Goal: Task Accomplishment & Management: Complete application form

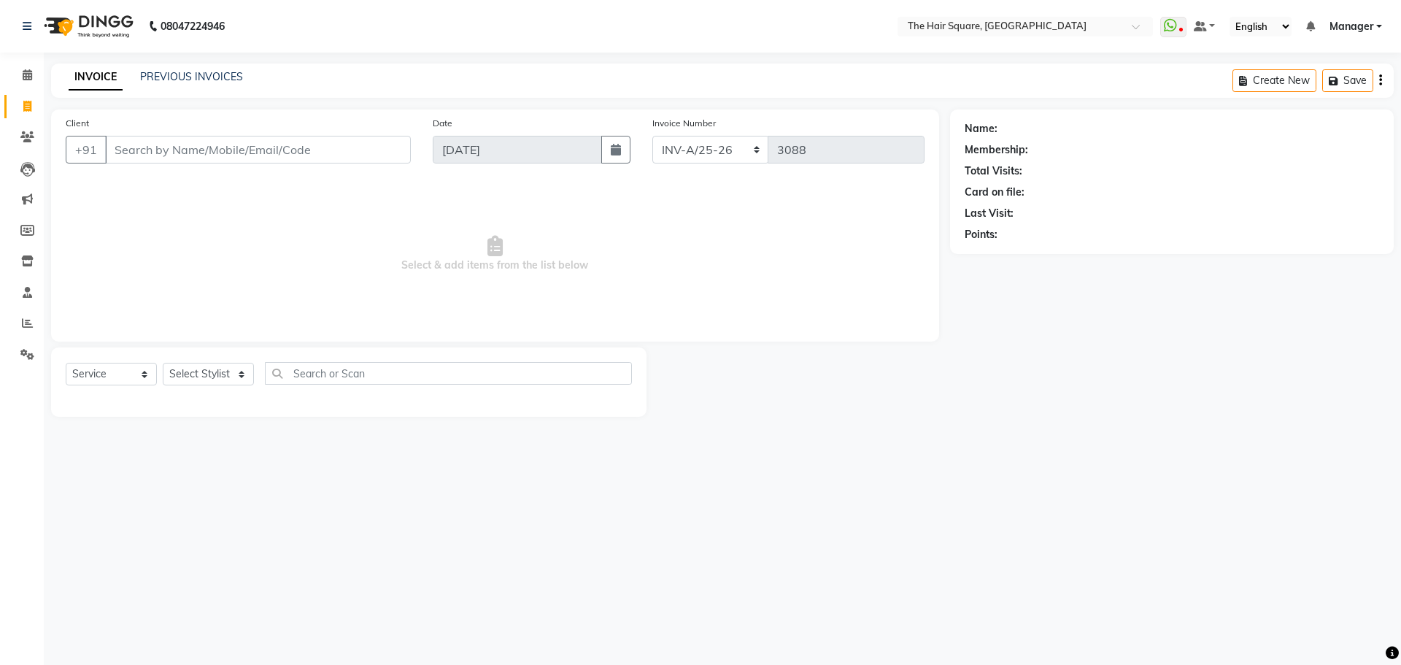
select select "5768"
select select "service"
click at [205, 140] on input "Client" at bounding box center [258, 150] width 306 height 28
type input "123456789"
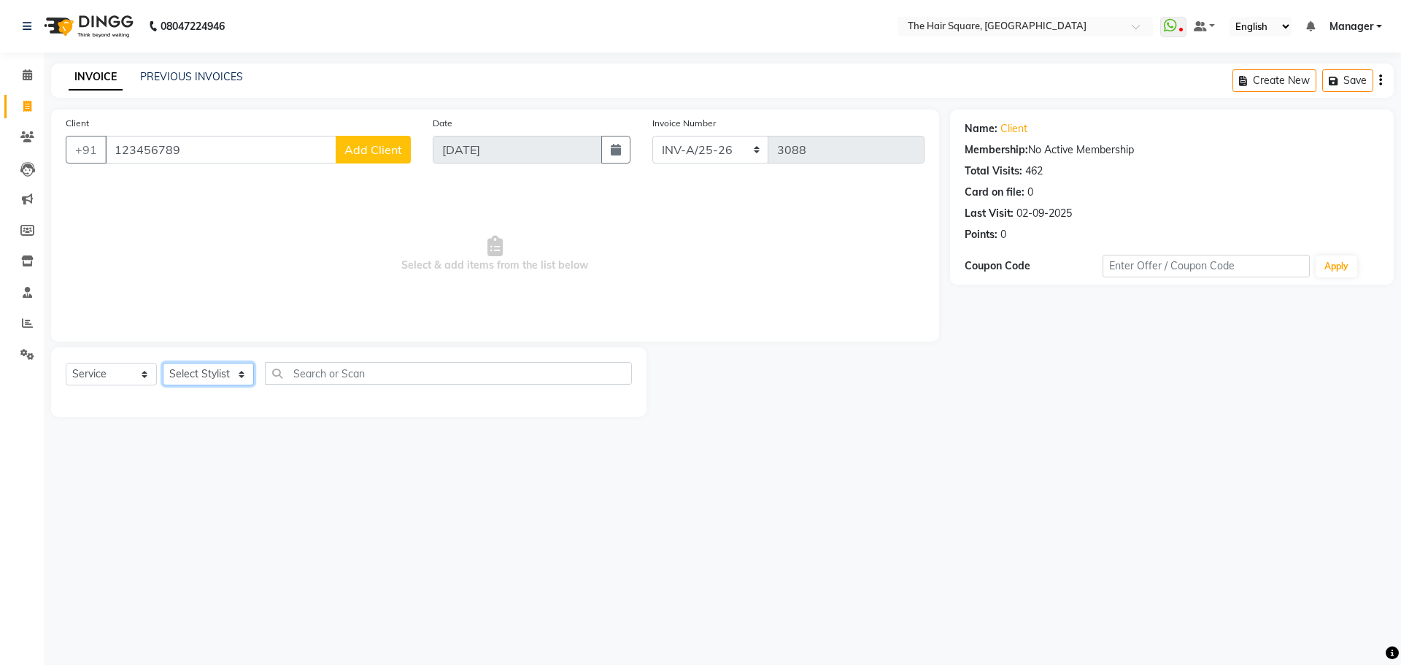
drag, startPoint x: 200, startPoint y: 368, endPoint x: 260, endPoint y: 452, distance: 103.7
click at [200, 368] on select "Select Stylist Amit [PERSON_NAME] Dev Imran [PERSON_NAME] [PERSON_NAME] Manager…" at bounding box center [208, 374] width 91 height 23
select select "39369"
click at [163, 363] on select "Select Stylist Amit [PERSON_NAME] Dev Imran [PERSON_NAME] [PERSON_NAME] Manager…" at bounding box center [208, 374] width 91 height 23
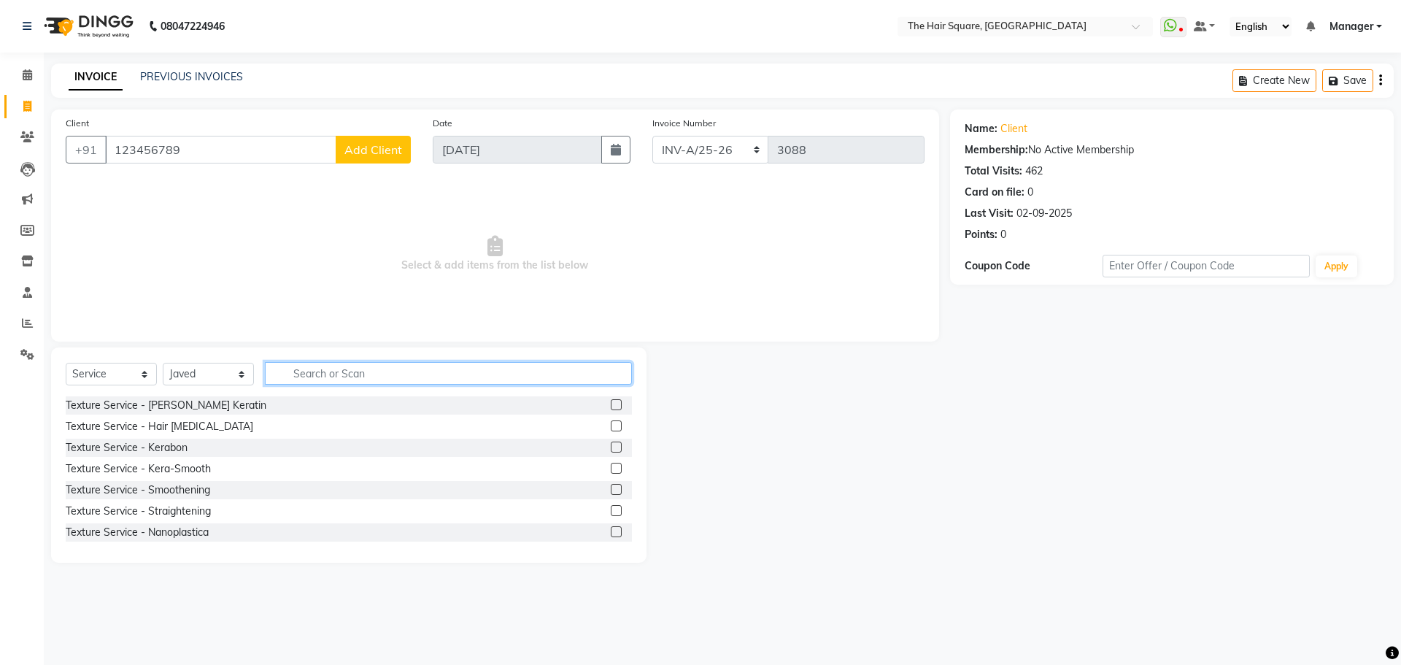
click at [317, 371] on input "text" at bounding box center [448, 373] width 367 height 23
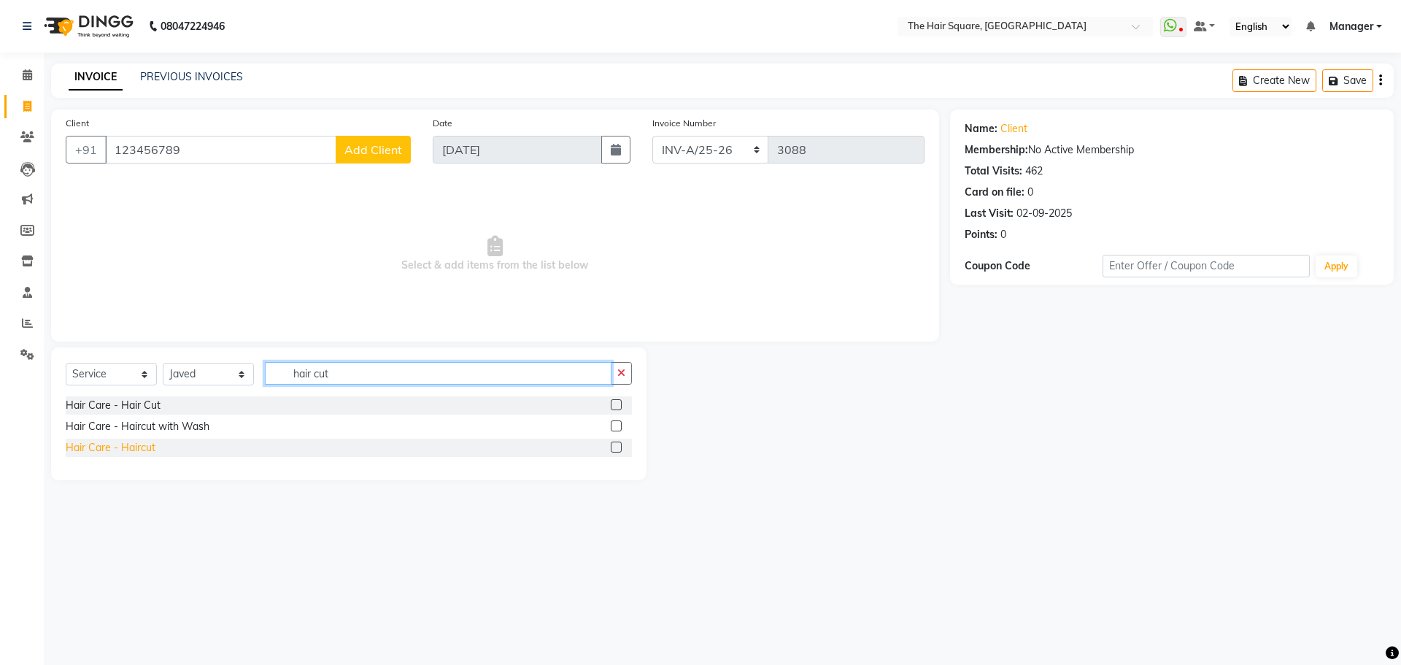
type input "hair cut"
click at [106, 441] on div "Hair Care - Haircut" at bounding box center [111, 447] width 90 height 15
checkbox input "false"
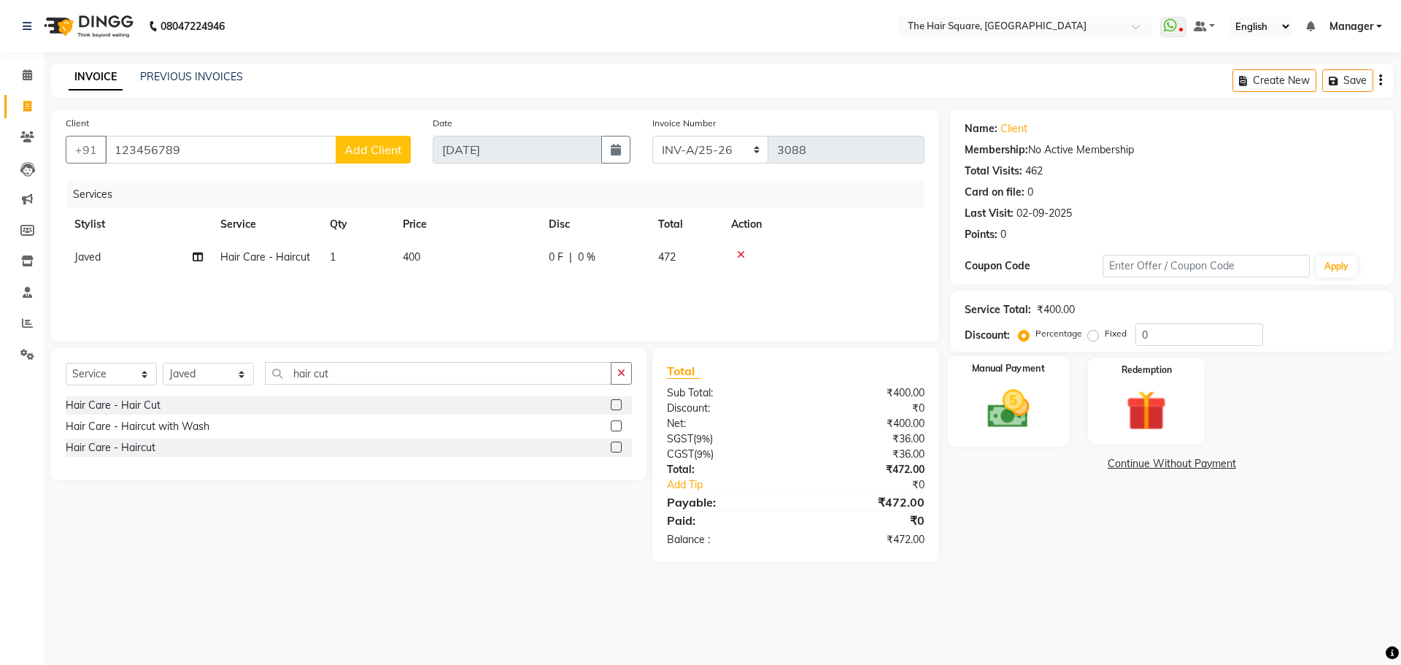
click at [1006, 427] on img at bounding box center [1008, 409] width 68 height 48
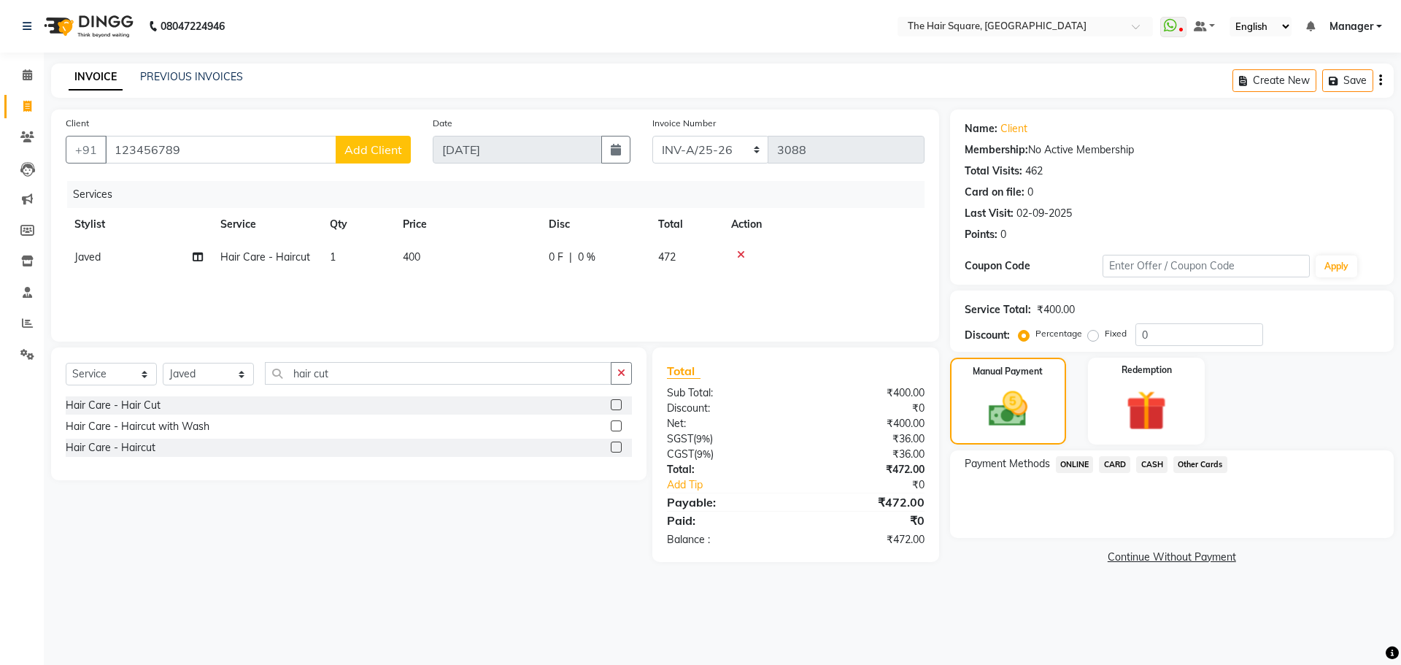
click at [1092, 465] on span "ONLINE" at bounding box center [1075, 464] width 38 height 17
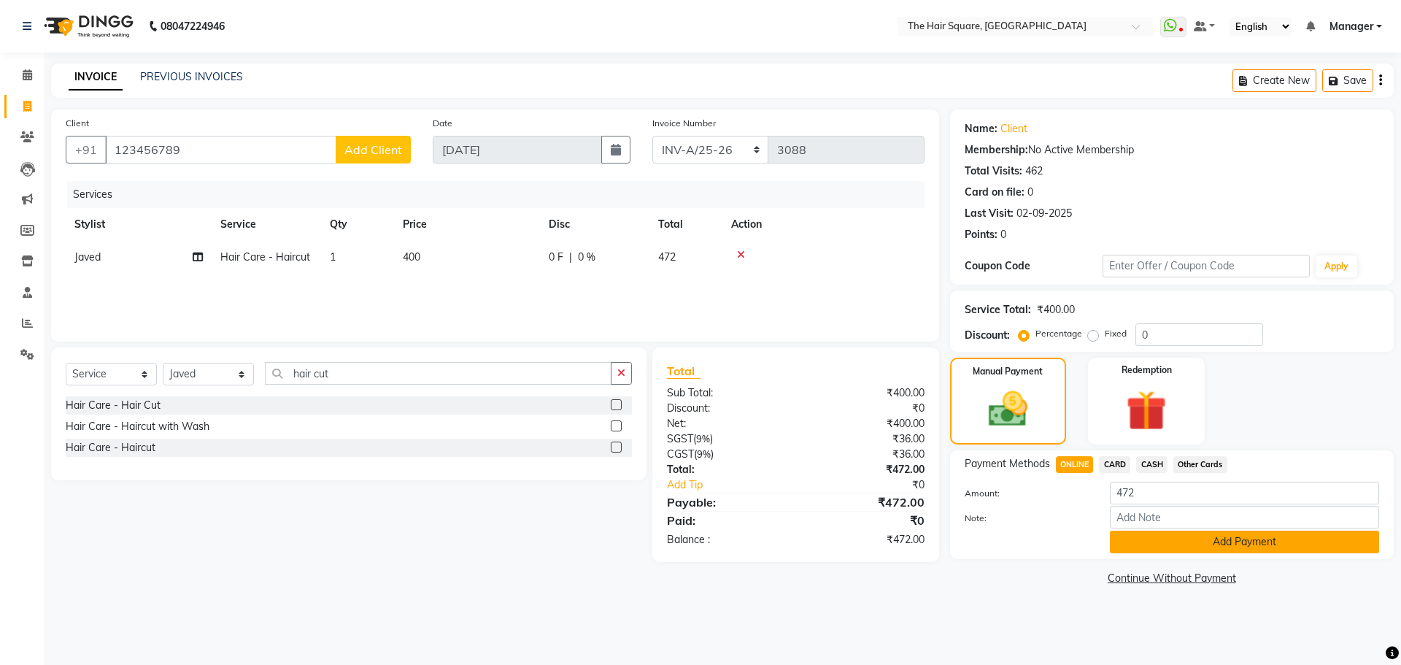
click at [1171, 547] on button "Add Payment" at bounding box center [1244, 541] width 269 height 23
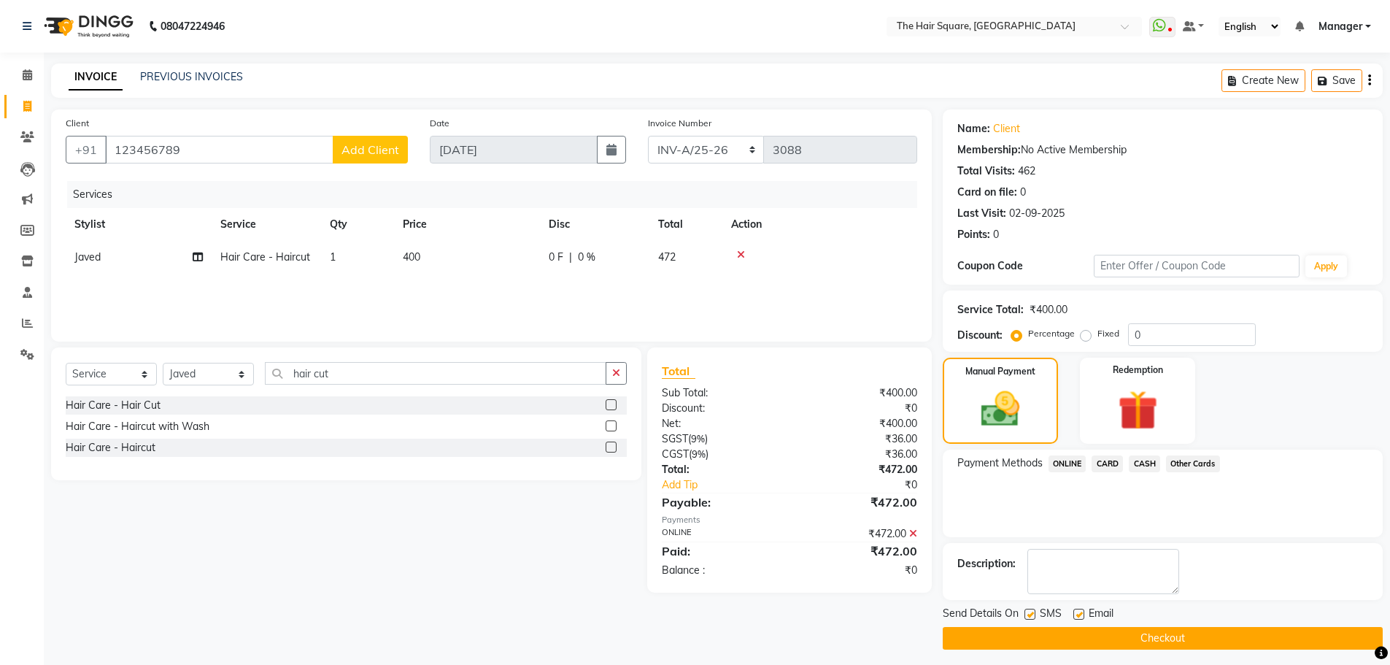
click at [1027, 610] on label at bounding box center [1030, 614] width 11 height 11
click at [1027, 610] on input "checkbox" at bounding box center [1029, 614] width 9 height 9
checkbox input "false"
click at [1079, 614] on label at bounding box center [1078, 614] width 11 height 11
click at [1079, 614] on input "checkbox" at bounding box center [1077, 614] width 9 height 9
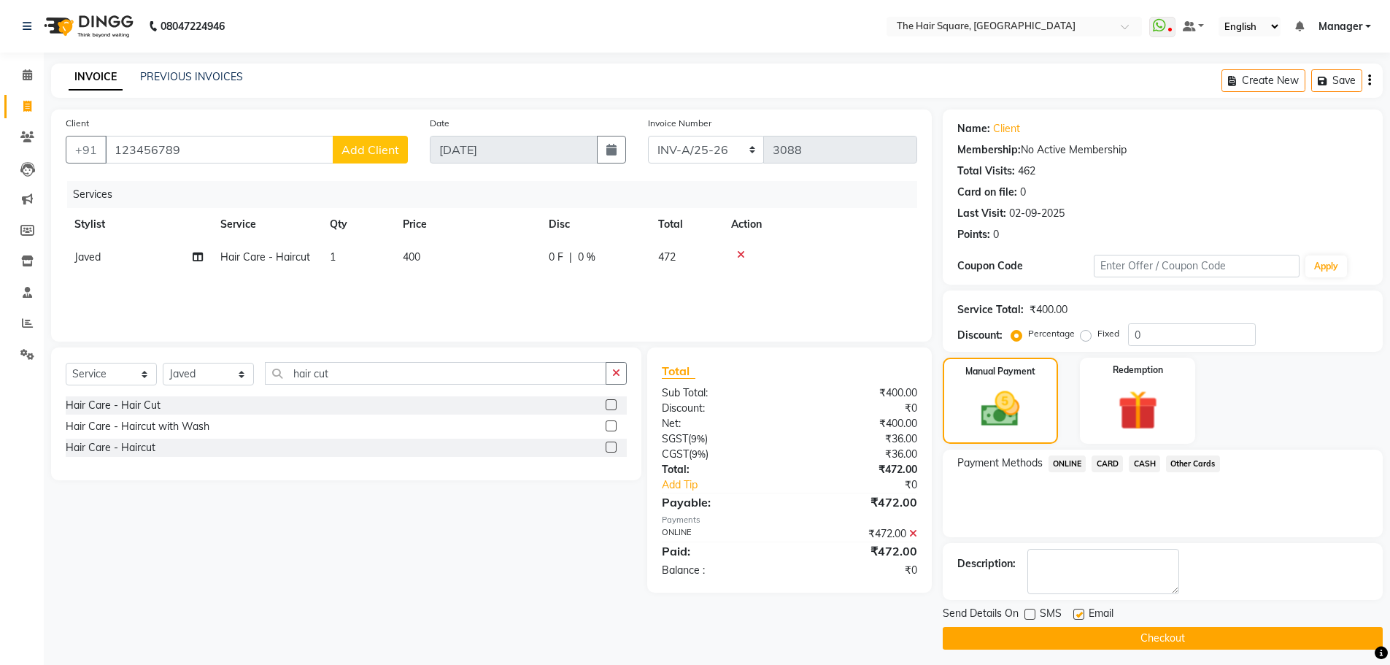
checkbox input "false"
click at [1081, 641] on button "Checkout" at bounding box center [1163, 638] width 440 height 23
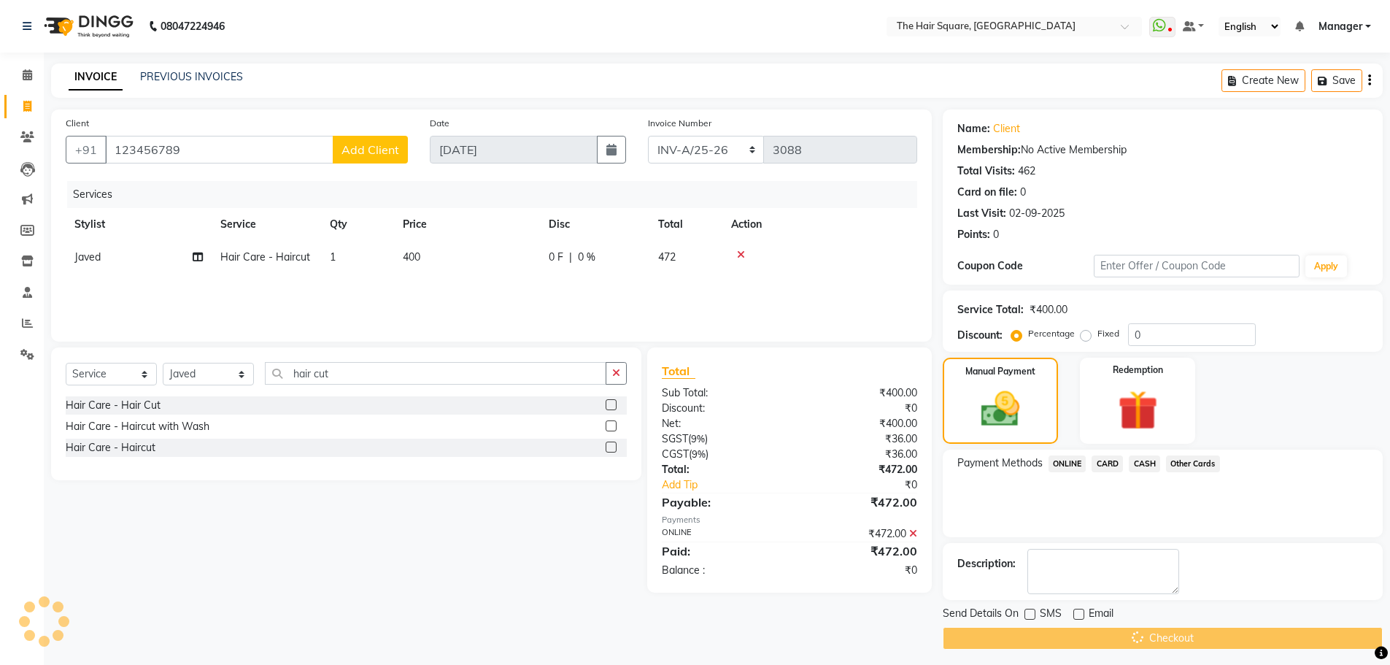
click at [1081, 641] on div "Checkout" at bounding box center [1163, 638] width 440 height 23
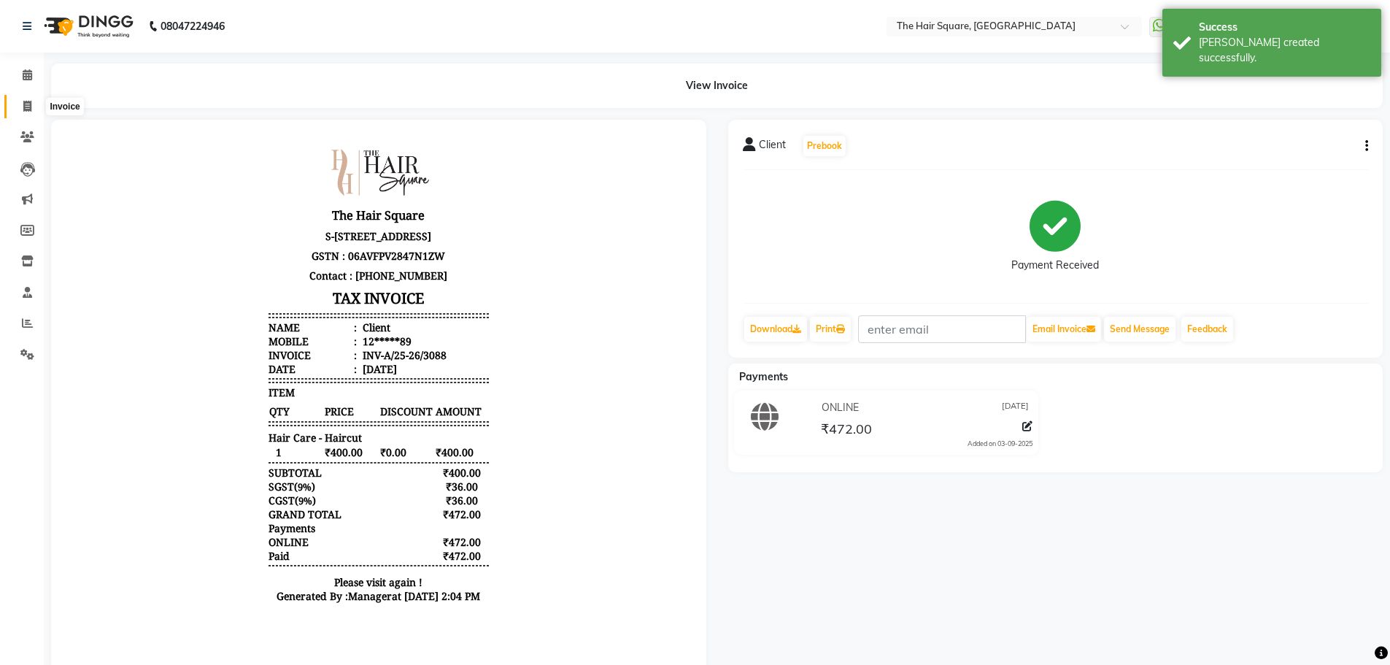
drag, startPoint x: 34, startPoint y: 101, endPoint x: 43, endPoint y: 104, distance: 9.9
click at [34, 101] on span at bounding box center [28, 107] width 26 height 17
select select "service"
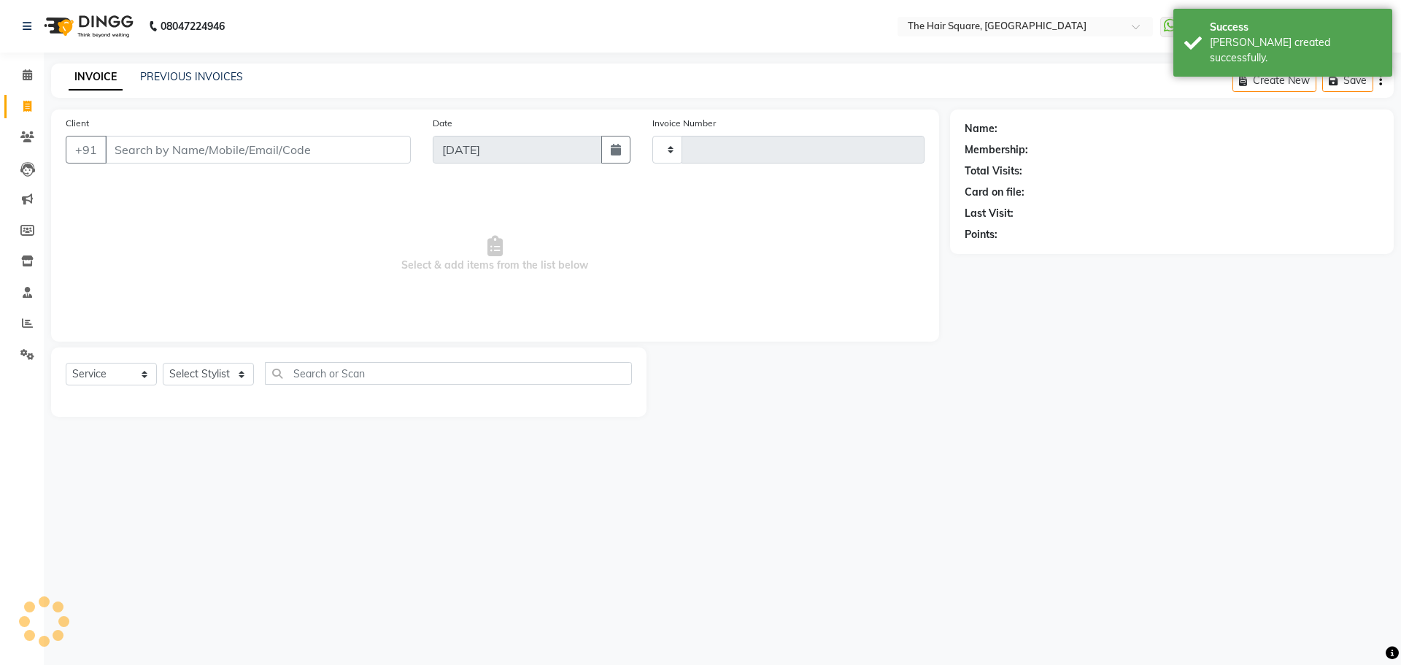
type input "3089"
select select "5768"
type input "p"
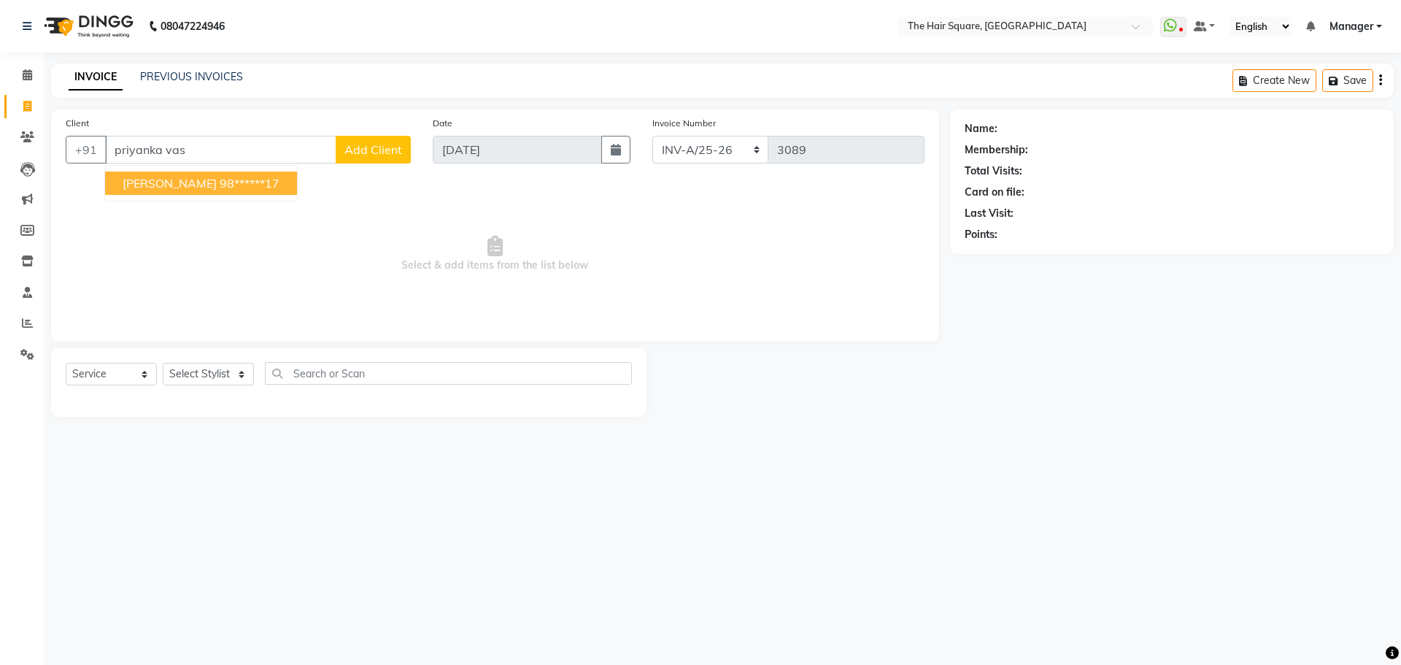
click at [254, 185] on ngb-highlight "98******17" at bounding box center [250, 183] width 60 height 15
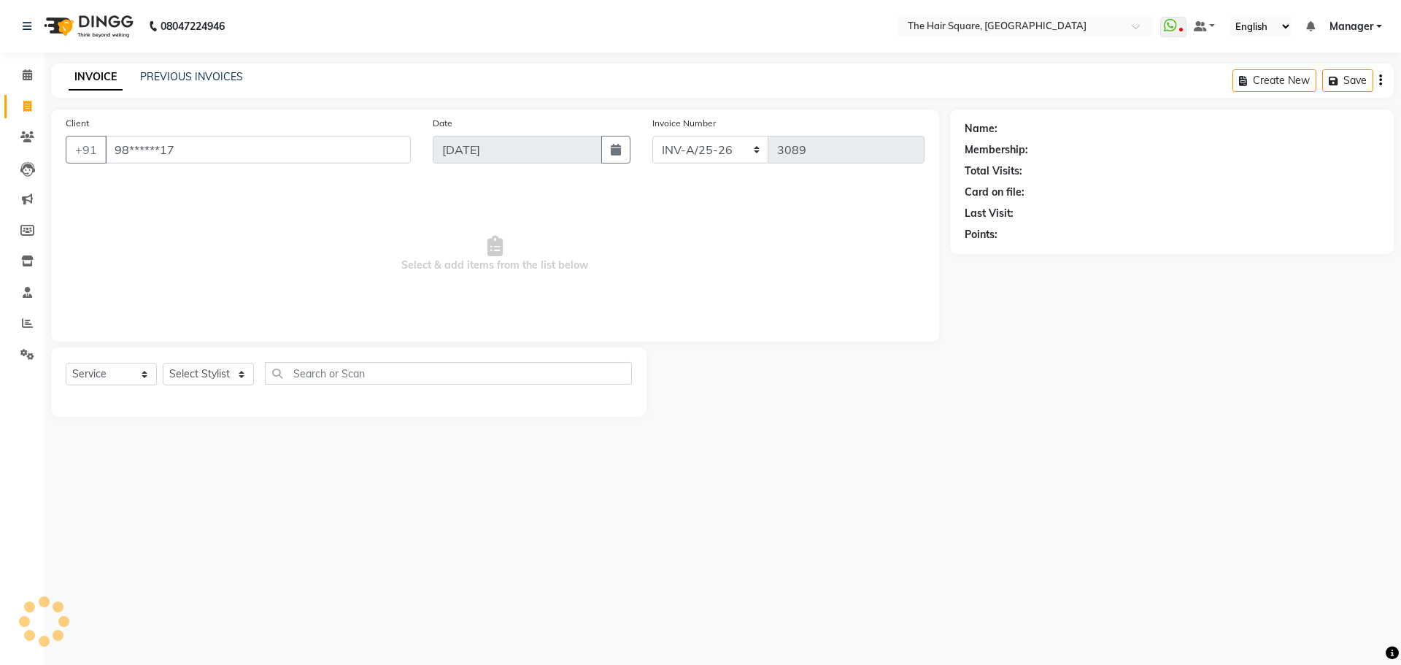
type input "98******17"
click at [1009, 250] on icon "button" at bounding box center [1005, 255] width 10 height 10
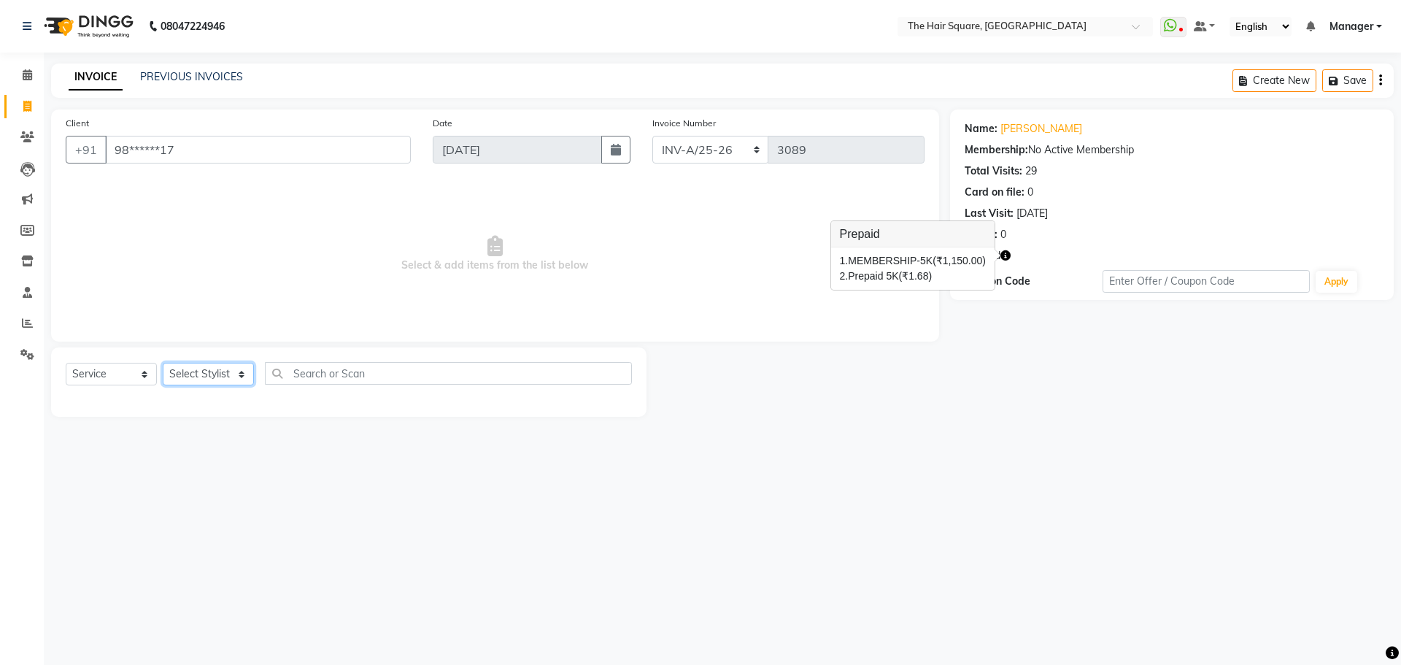
drag, startPoint x: 202, startPoint y: 371, endPoint x: 228, endPoint y: 374, distance: 25.6
click at [202, 371] on select "Select Stylist Amit [PERSON_NAME] Dev Imran [PERSON_NAME] [PERSON_NAME] Manager…" at bounding box center [208, 374] width 91 height 23
select select "39373"
click at [163, 363] on select "Select Stylist Amit [PERSON_NAME] Dev Imran [PERSON_NAME] [PERSON_NAME] Manager…" at bounding box center [208, 374] width 91 height 23
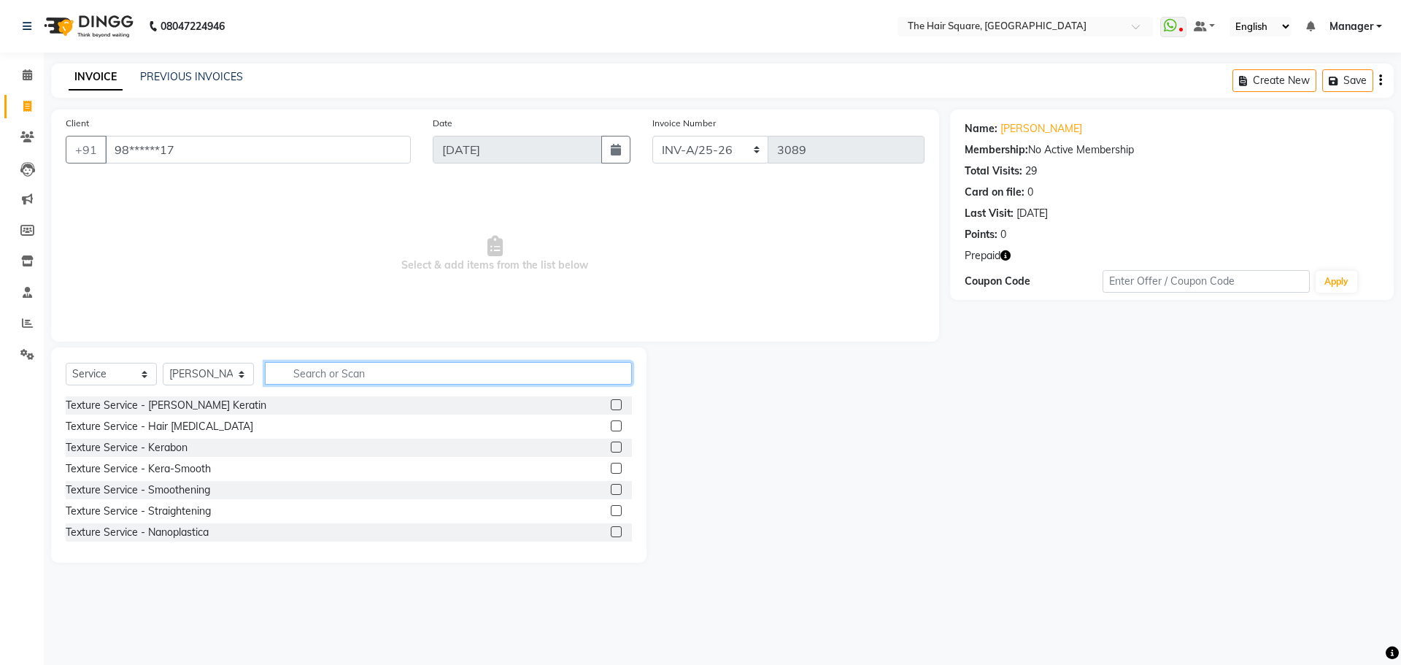
drag, startPoint x: 273, startPoint y: 368, endPoint x: 388, endPoint y: 377, distance: 115.7
click at [277, 369] on input "text" at bounding box center [448, 373] width 367 height 23
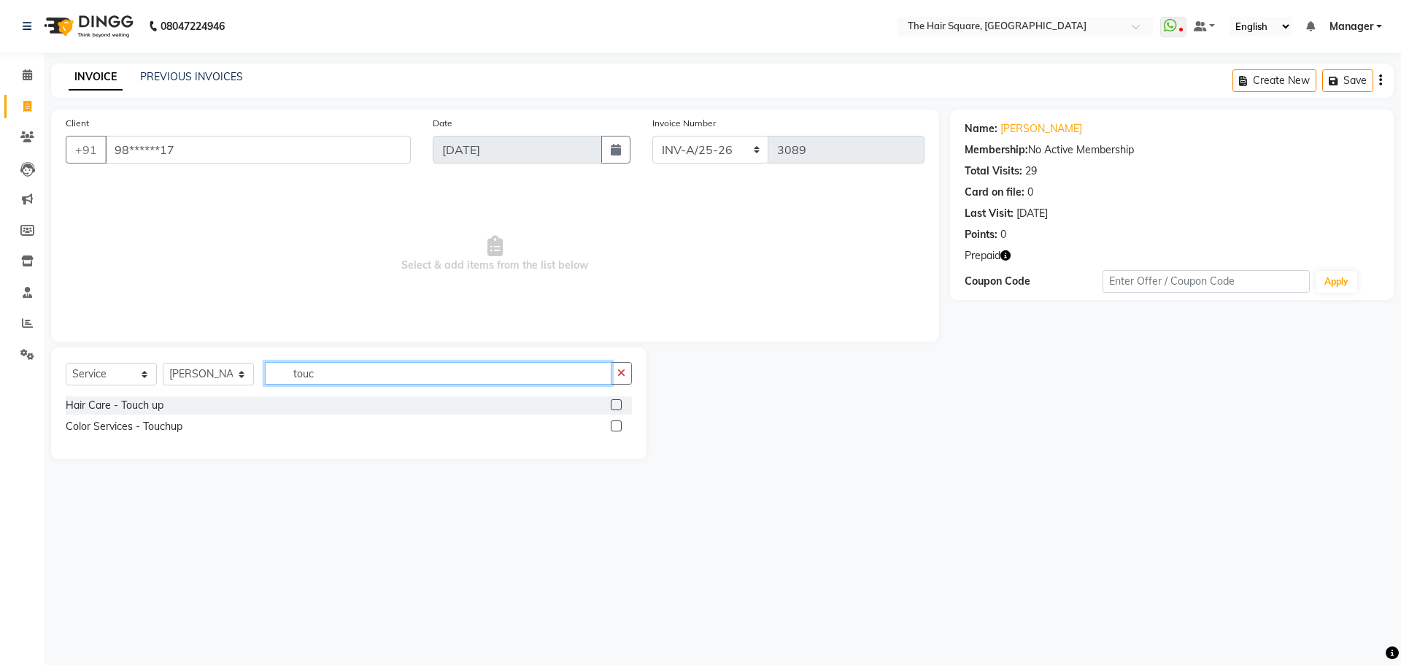
type input "touc"
click at [615, 425] on label at bounding box center [616, 425] width 11 height 11
click at [615, 425] on input "checkbox" at bounding box center [615, 426] width 9 height 9
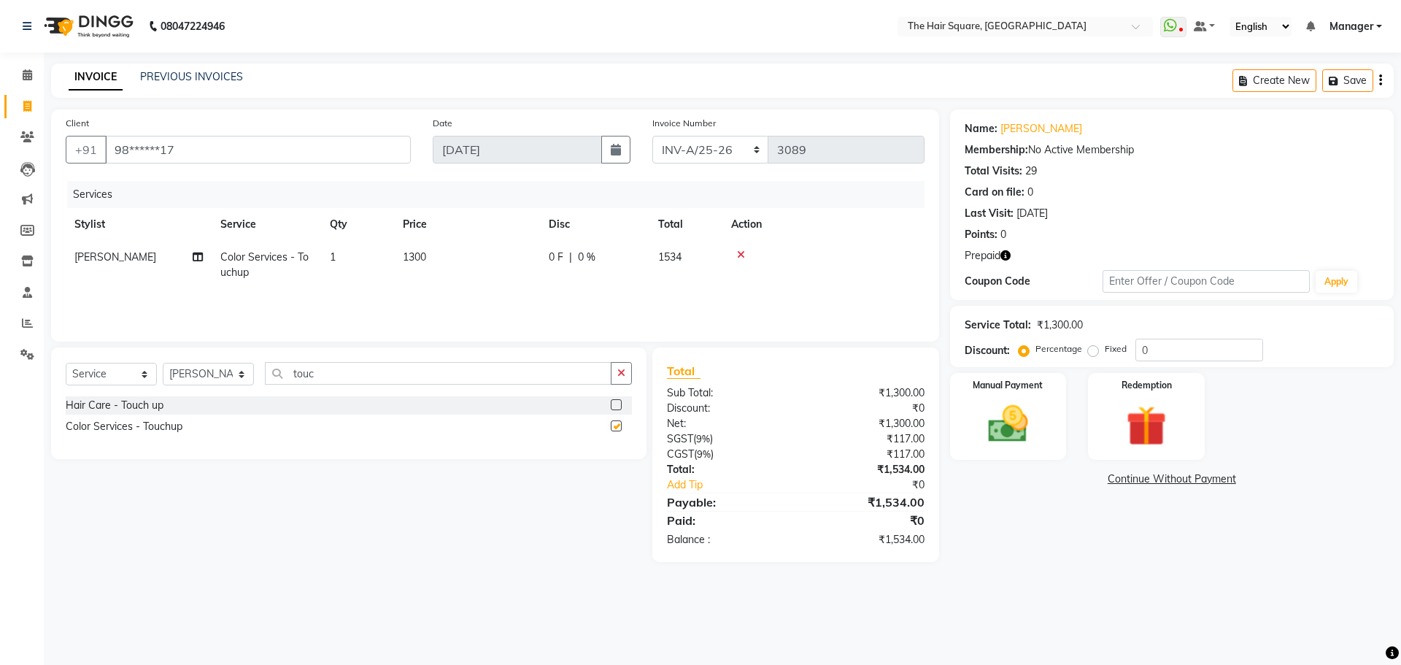
checkbox input "false"
click at [405, 255] on span "1300" at bounding box center [414, 256] width 23 height 13
select select "39373"
drag, startPoint x: 563, startPoint y: 265, endPoint x: 107, endPoint y: 190, distance: 462.9
click at [108, 194] on div "Services Stylist Service Qty Price Disc Total Action Amit [PERSON_NAME] Dev Imr…" at bounding box center [495, 254] width 859 height 146
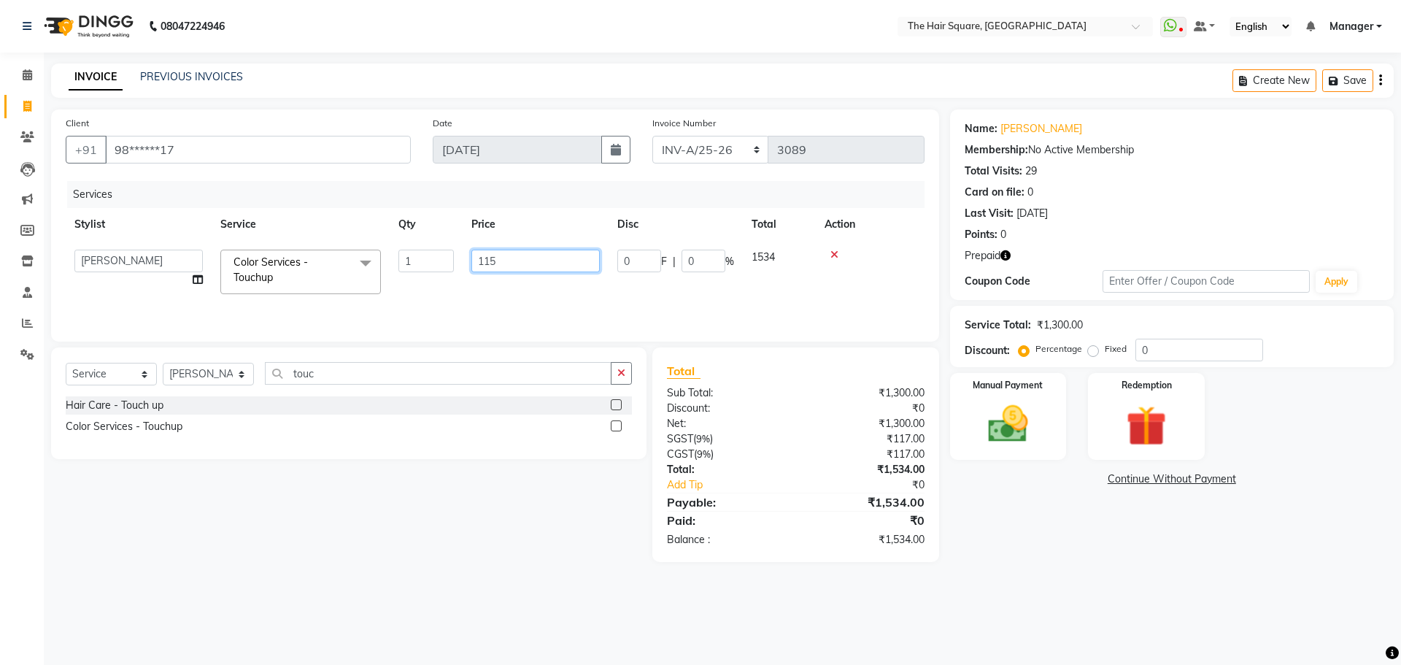
type input "1150"
click at [629, 300] on div "Services Stylist Service Qty Price Disc Total Action Amit [PERSON_NAME] Dev Imr…" at bounding box center [495, 254] width 859 height 146
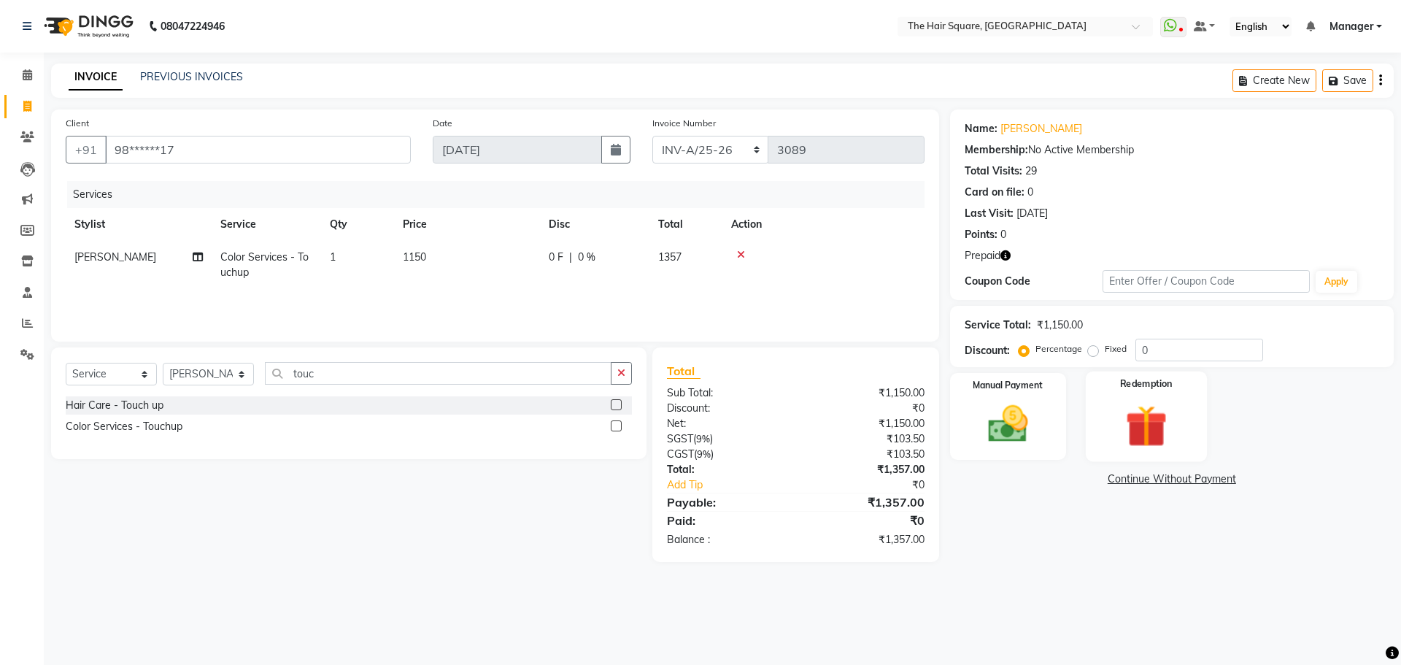
click at [1118, 434] on img at bounding box center [1146, 426] width 68 height 52
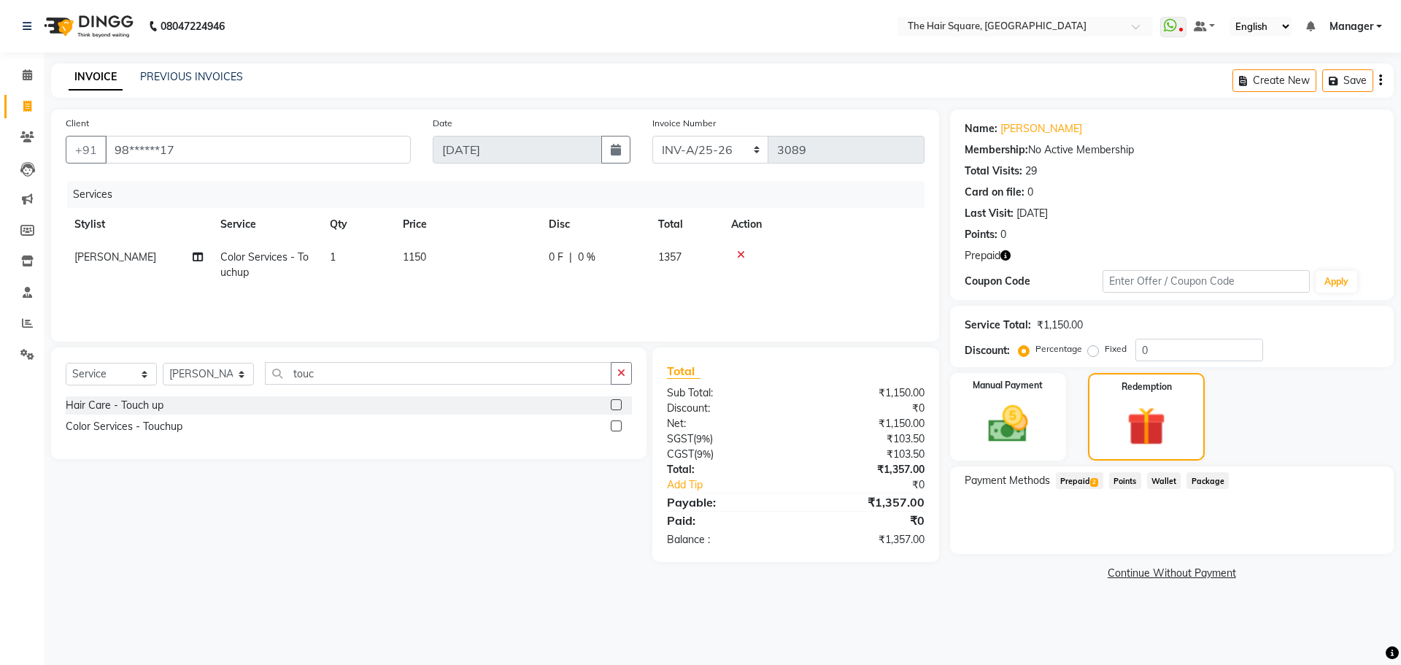
click at [1080, 482] on span "Prepaid 2" at bounding box center [1079, 480] width 47 height 17
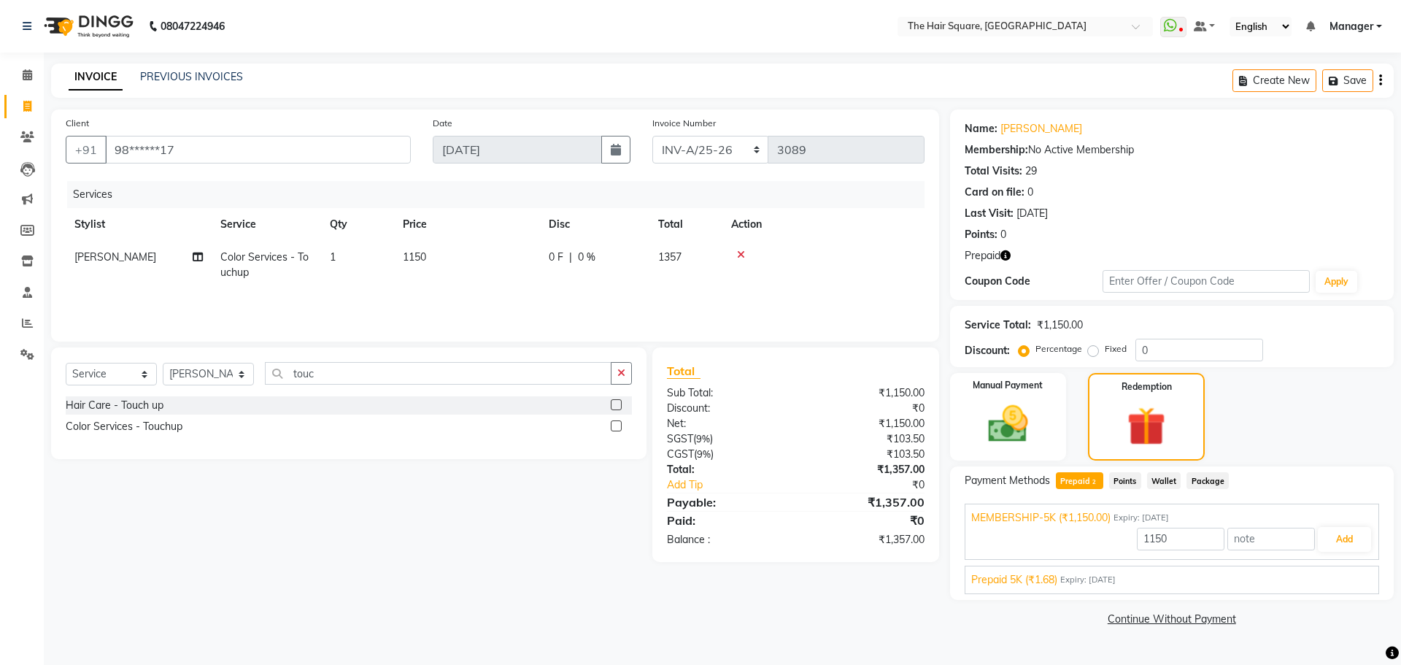
click at [1092, 577] on span "Expiry: [DATE]" at bounding box center [1087, 580] width 55 height 12
click at [1167, 518] on span "Expiry: [DATE]" at bounding box center [1141, 518] width 55 height 12
click at [1345, 536] on button "Add" at bounding box center [1344, 539] width 53 height 25
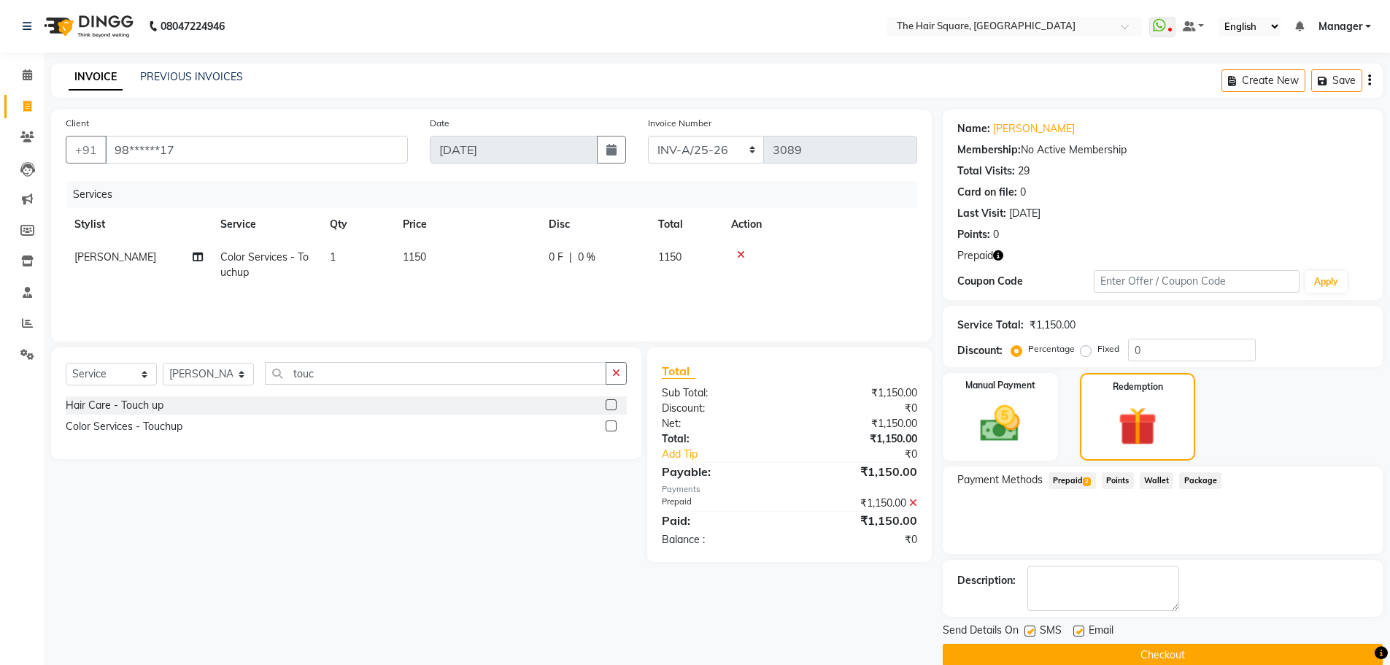
click at [1196, 652] on button "Checkout" at bounding box center [1163, 655] width 440 height 23
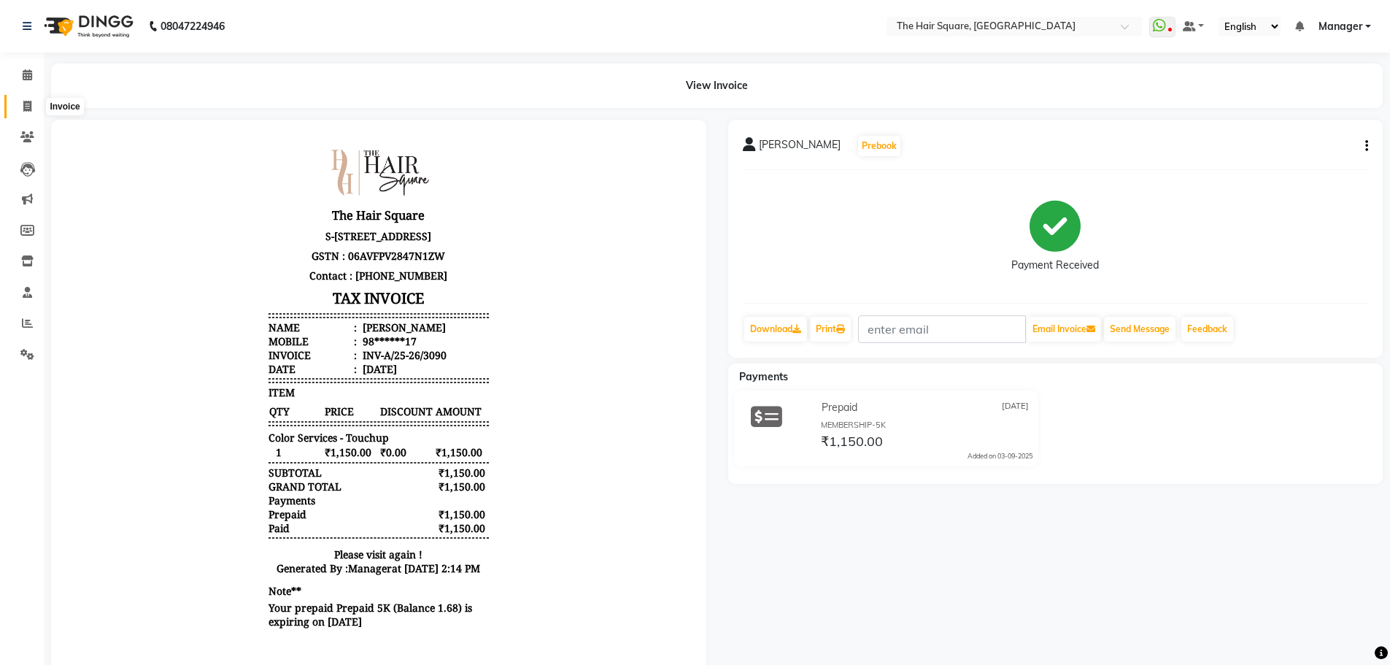
drag, startPoint x: 27, startPoint y: 108, endPoint x: 31, endPoint y: 115, distance: 8.2
click at [27, 108] on icon at bounding box center [27, 106] width 8 height 11
select select "service"
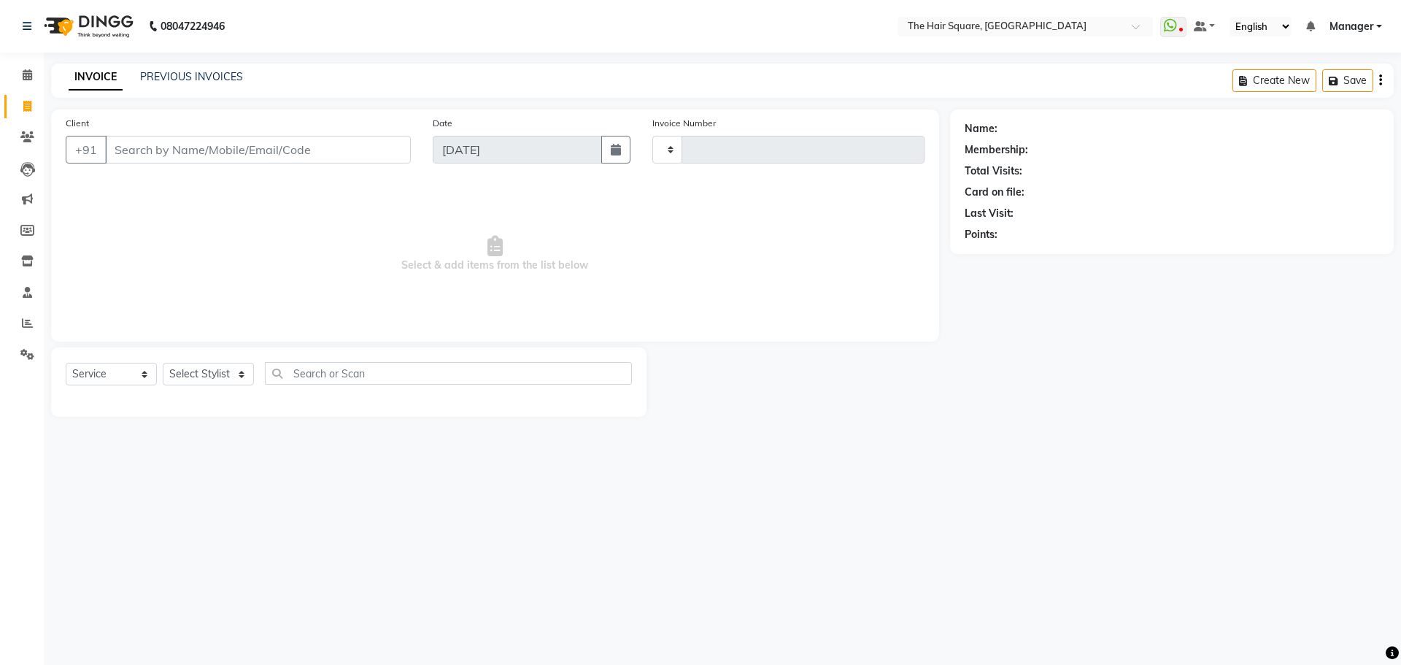
type input "3091"
select select "5768"
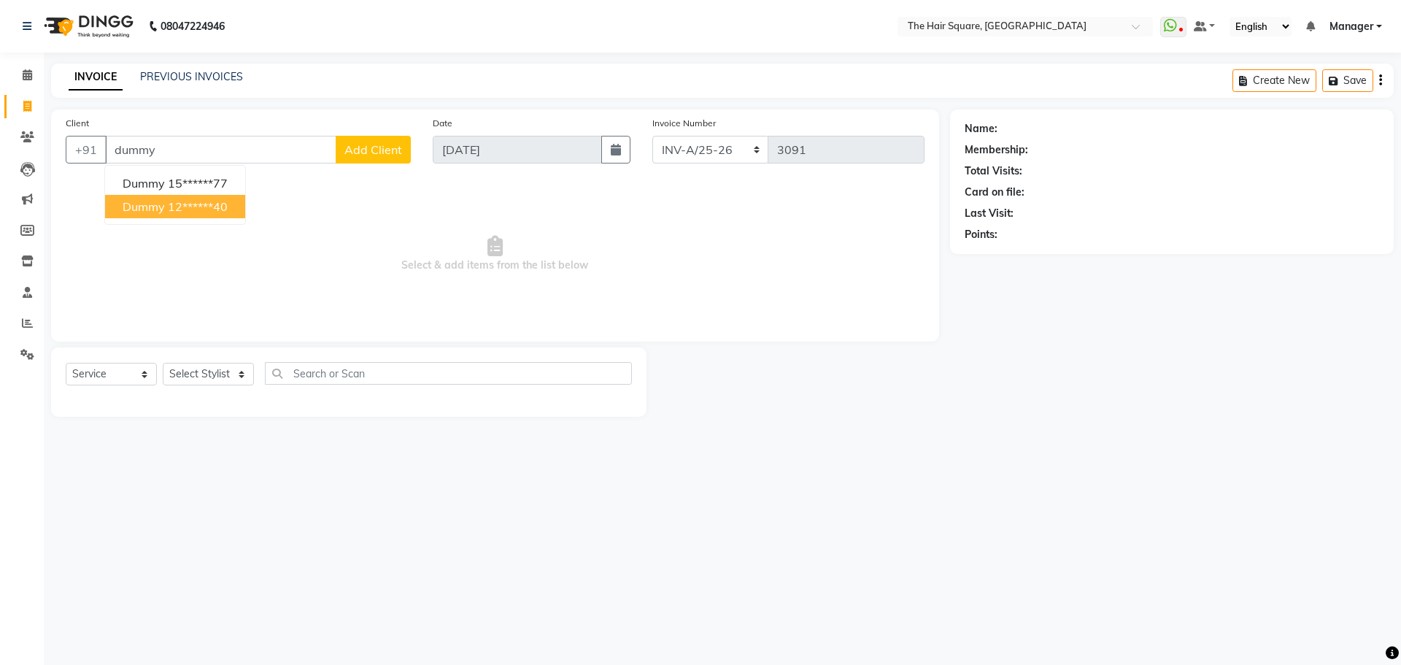
click at [147, 207] on span "dummy" at bounding box center [144, 206] width 42 height 15
type input "12******40"
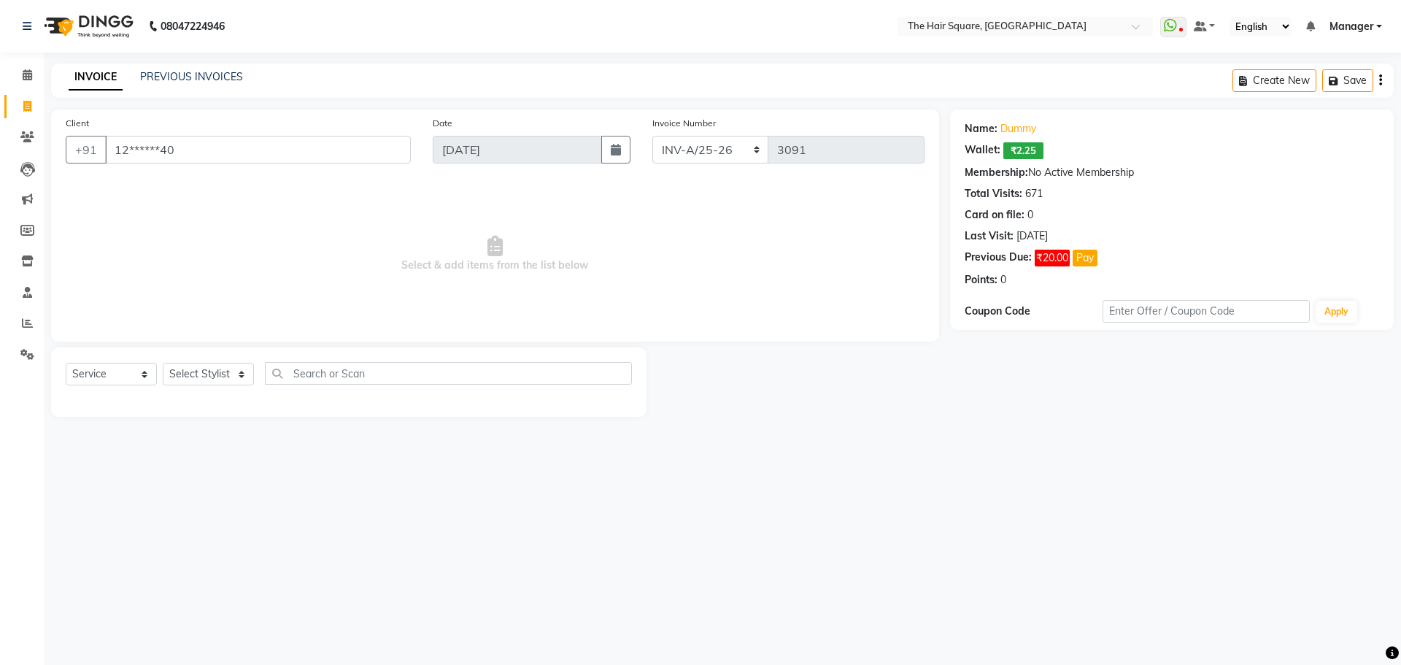
click at [195, 396] on div at bounding box center [349, 399] width 566 height 6
click at [197, 379] on select "Select Stylist Amit [PERSON_NAME] Dev Imran [PERSON_NAME] [PERSON_NAME] Manager…" at bounding box center [208, 374] width 91 height 23
select select "39373"
click at [163, 363] on select "Select Stylist Amit [PERSON_NAME] Dev Imran [PERSON_NAME] [PERSON_NAME] Manager…" at bounding box center [208, 374] width 91 height 23
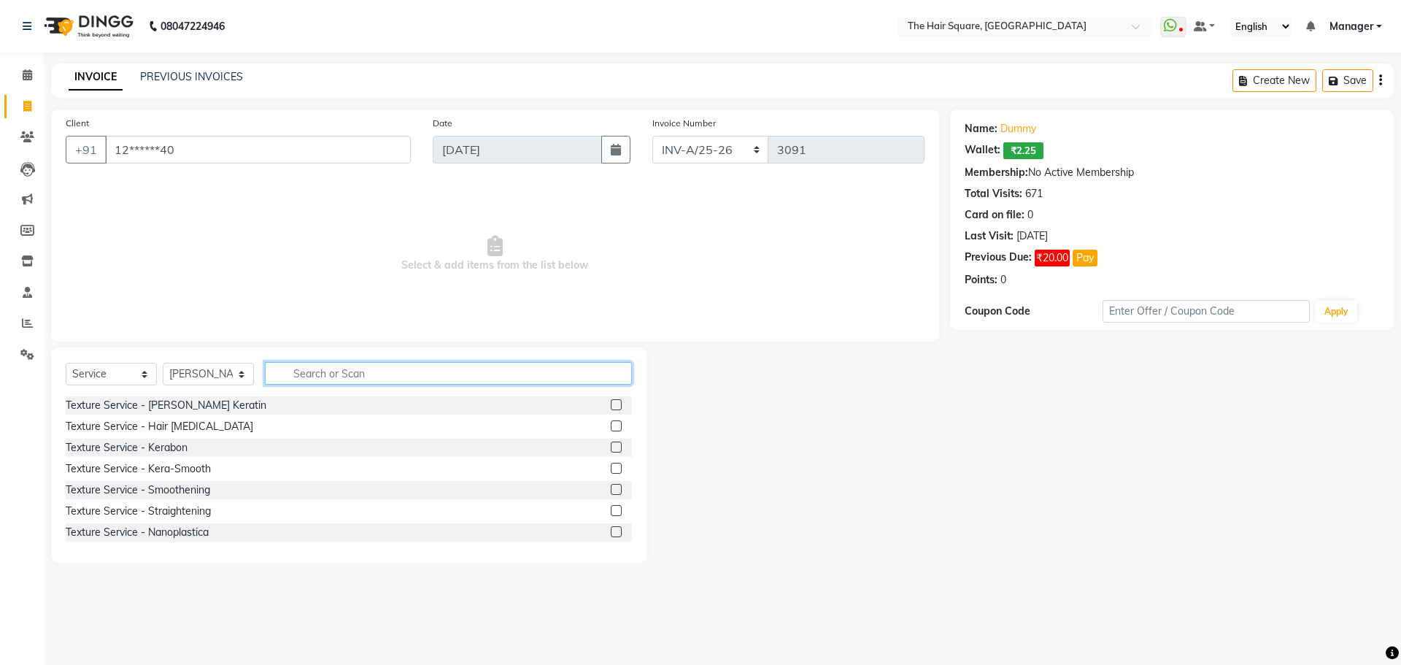
drag, startPoint x: 298, startPoint y: 375, endPoint x: 327, endPoint y: 374, distance: 28.5
click at [312, 374] on input "text" at bounding box center [448, 373] width 367 height 23
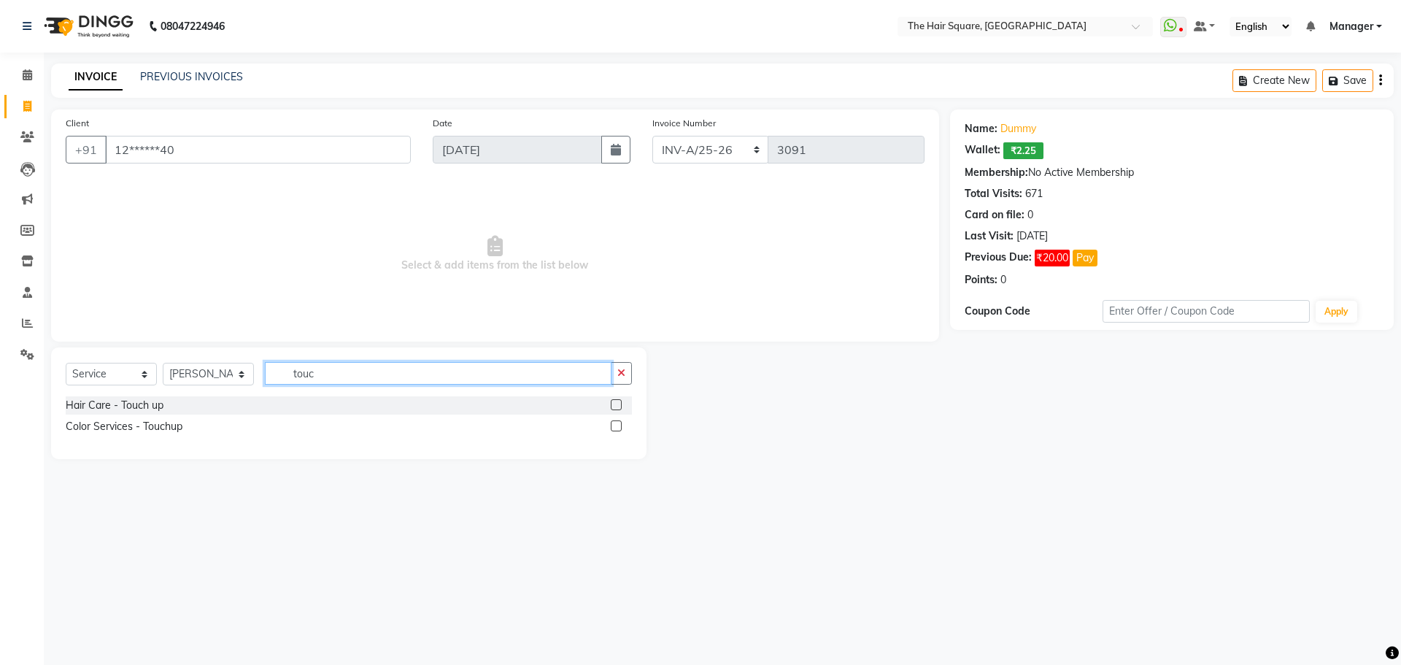
type input "touc"
click at [614, 406] on label at bounding box center [616, 404] width 11 height 11
click at [614, 406] on input "checkbox" at bounding box center [615, 405] width 9 height 9
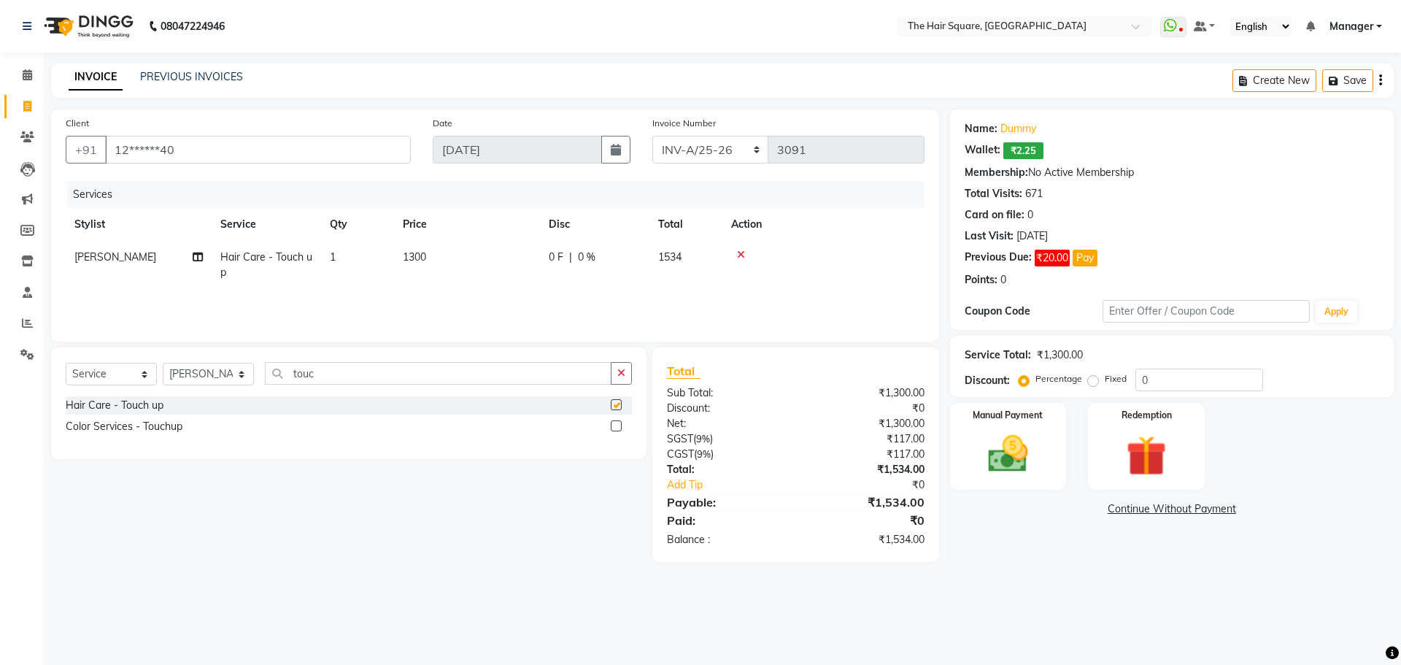
checkbox input "false"
click at [417, 263] on td "1300" at bounding box center [467, 265] width 146 height 48
select select "39373"
drag, startPoint x: 483, startPoint y: 261, endPoint x: 213, endPoint y: 224, distance: 272.4
click at [217, 231] on table "Stylist Service Qty Price Disc Total Action Amit [PERSON_NAME] Dev Imran [PERSO…" at bounding box center [495, 252] width 859 height 88
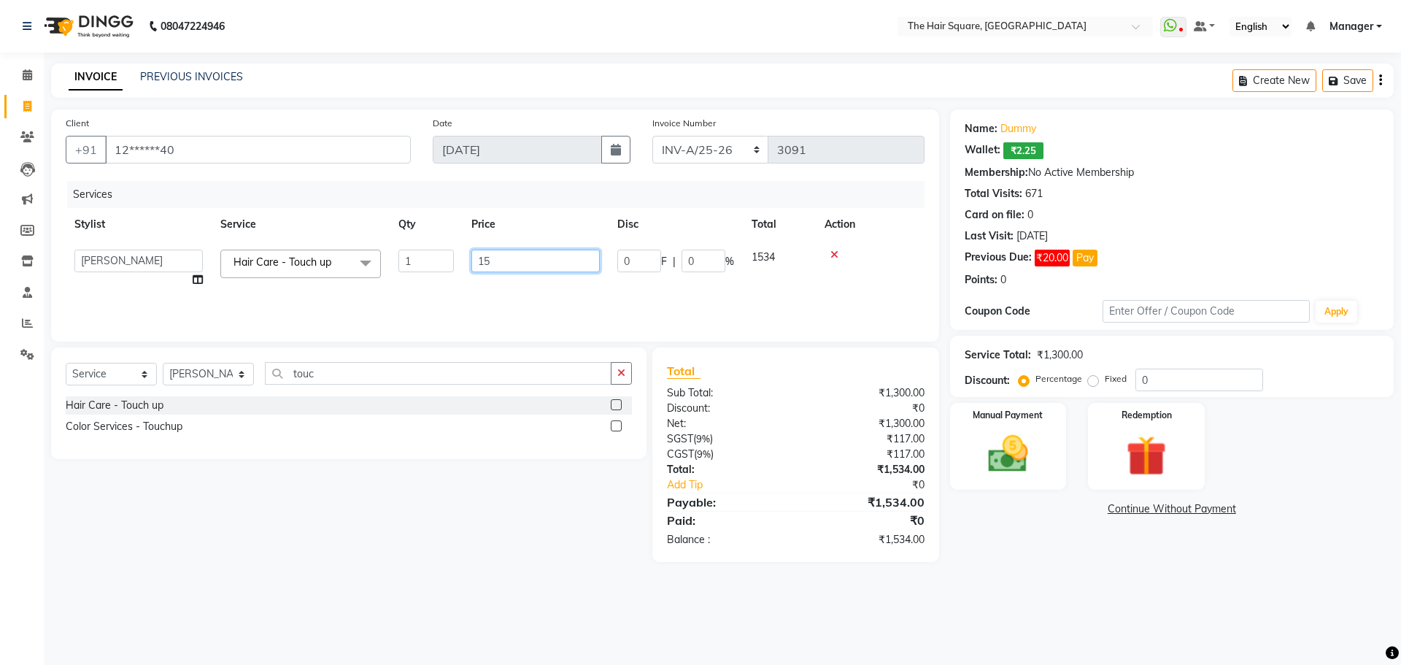
type input "150"
click at [209, 381] on select "Select Stylist Amit [PERSON_NAME] Dev Imran [PERSON_NAME] [PERSON_NAME] Manager…" at bounding box center [208, 374] width 91 height 23
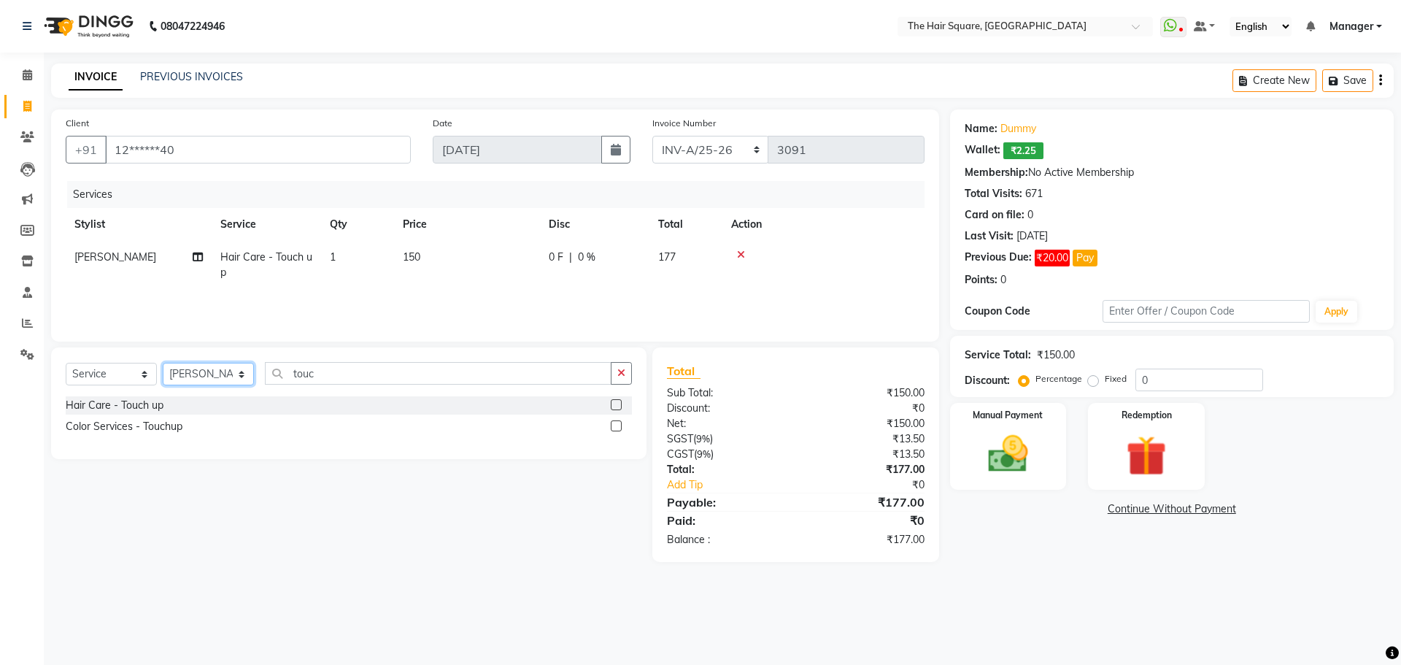
select select "44563"
click at [163, 363] on select "Select Stylist Amit [PERSON_NAME] Dev Imran [PERSON_NAME] [PERSON_NAME] Manager…" at bounding box center [208, 374] width 91 height 23
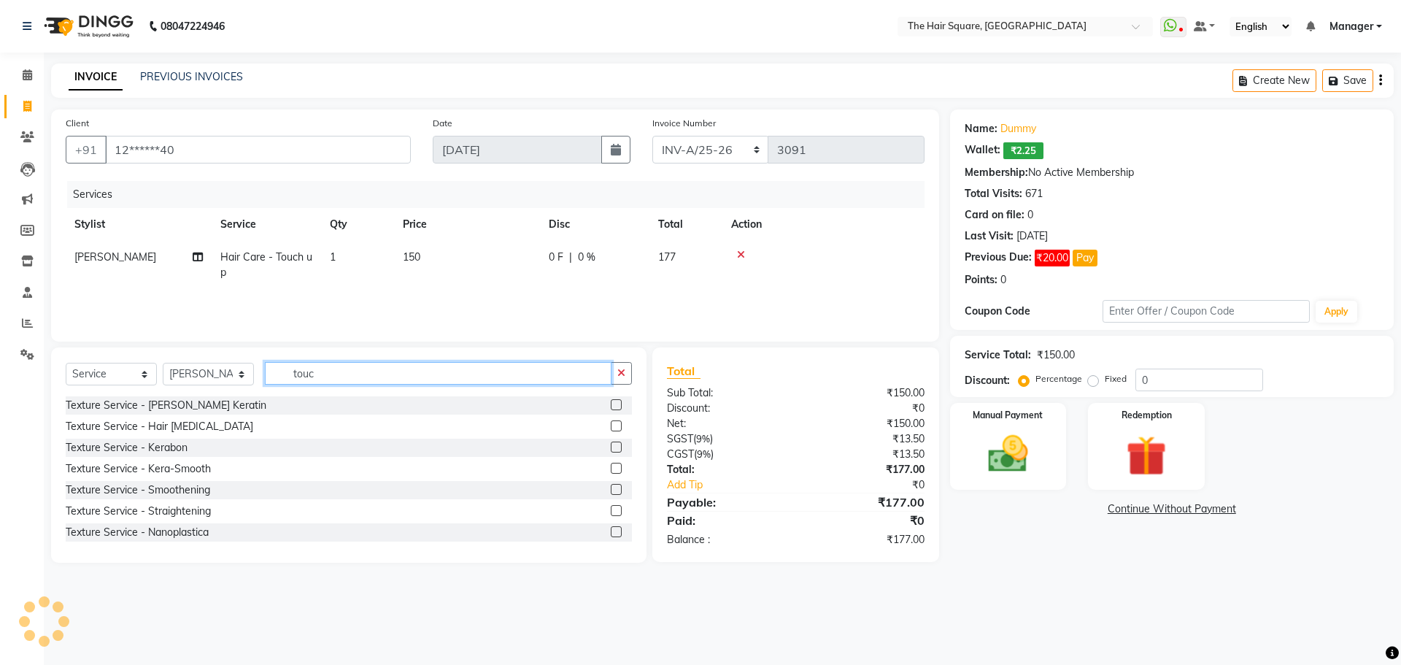
drag, startPoint x: 312, startPoint y: 373, endPoint x: 45, endPoint y: 331, distance: 269.6
click at [82, 363] on div "Select Service Product Membership Package Voucher Prepaid Gift Card Select Styl…" at bounding box center [349, 379] width 566 height 34
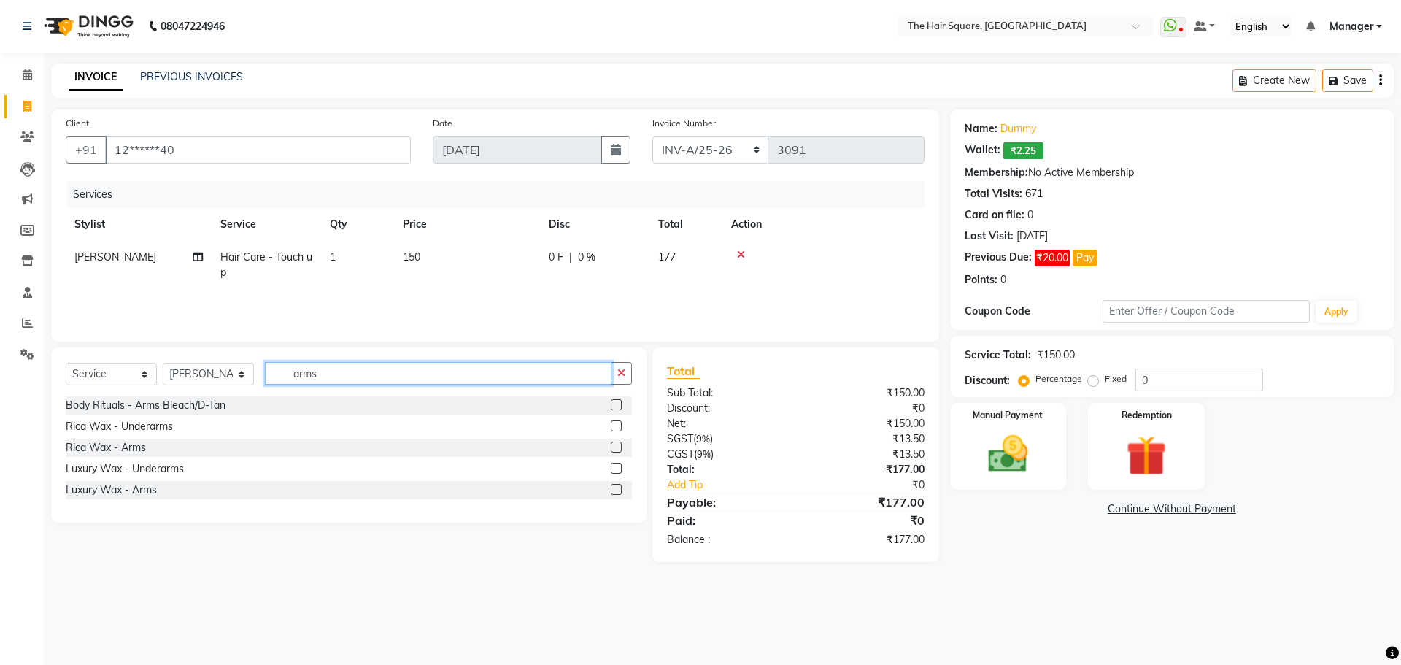
type input "arms"
click at [614, 467] on label at bounding box center [616, 468] width 11 height 11
click at [614, 467] on input "checkbox" at bounding box center [615, 468] width 9 height 9
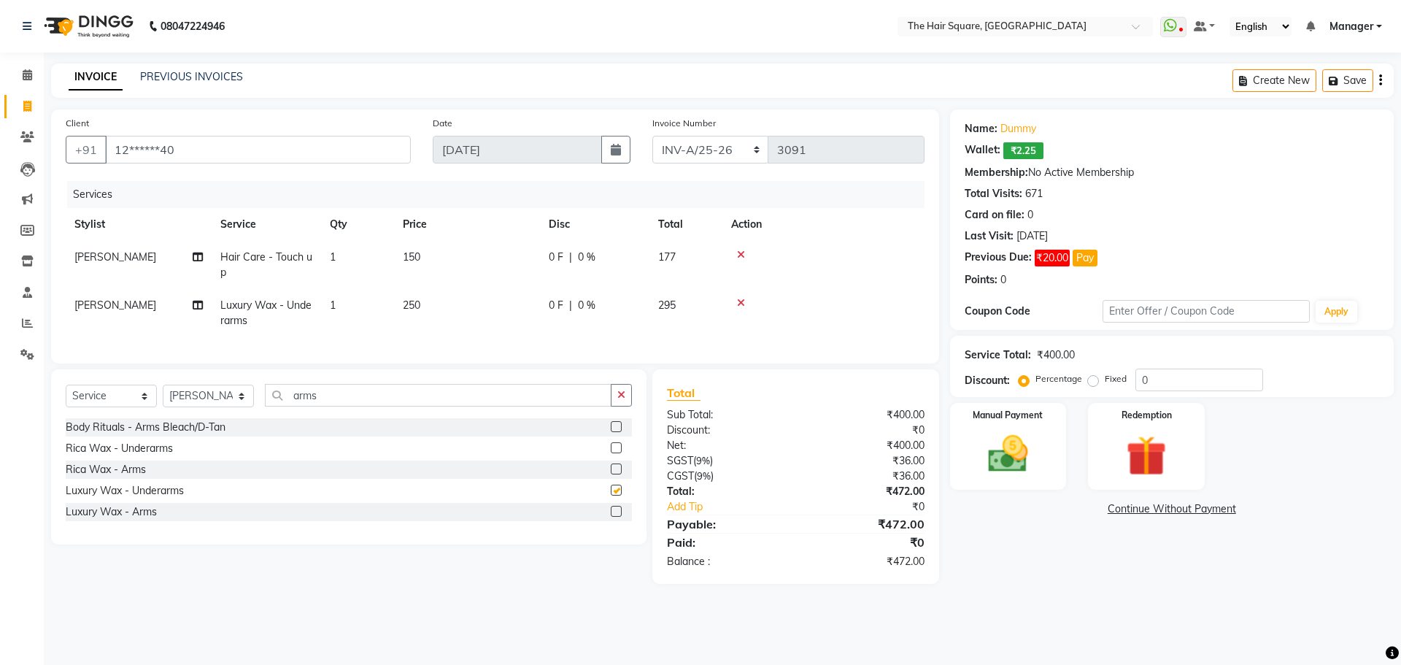
checkbox input "false"
click at [615, 517] on label at bounding box center [616, 511] width 11 height 11
click at [615, 517] on input "checkbox" at bounding box center [615, 511] width 9 height 9
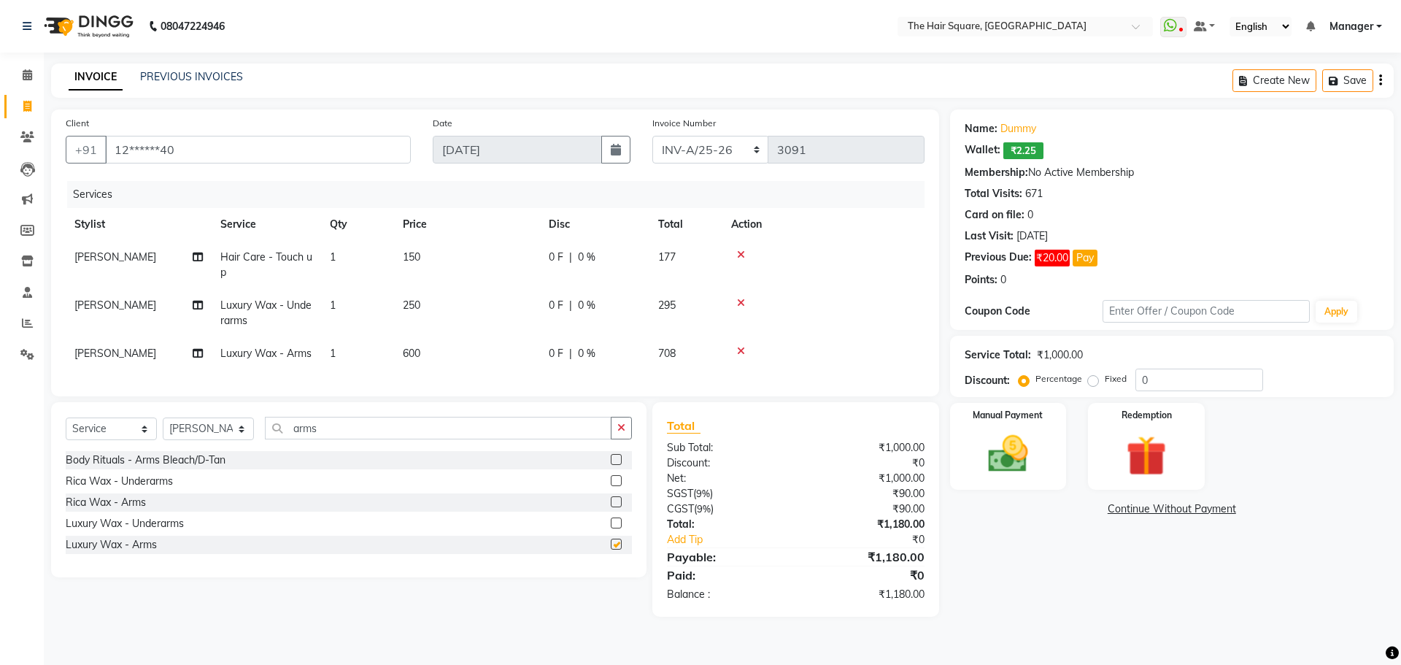
checkbox input "false"
click at [419, 307] on span "250" at bounding box center [412, 304] width 18 height 13
select select "44563"
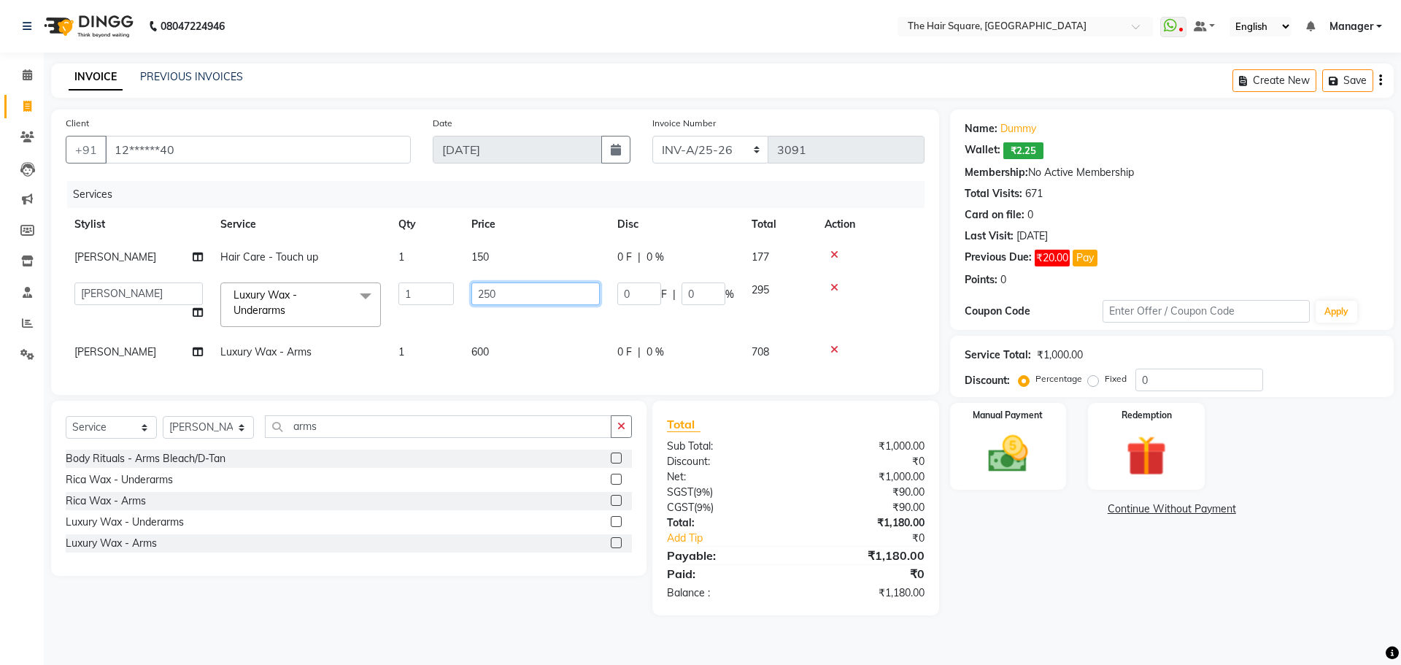
drag, startPoint x: 516, startPoint y: 306, endPoint x: 400, endPoint y: 286, distance: 117.8
click at [400, 286] on tr "Amit [PERSON_NAME] Dev Imran [PERSON_NAME] [PERSON_NAME] Manager [PERSON_NAME] …" at bounding box center [495, 305] width 859 height 62
type input "300"
click at [450, 324] on tr "Amit [PERSON_NAME] Dev Imran [PERSON_NAME] [PERSON_NAME] Manager [PERSON_NAME] …" at bounding box center [495, 305] width 859 height 62
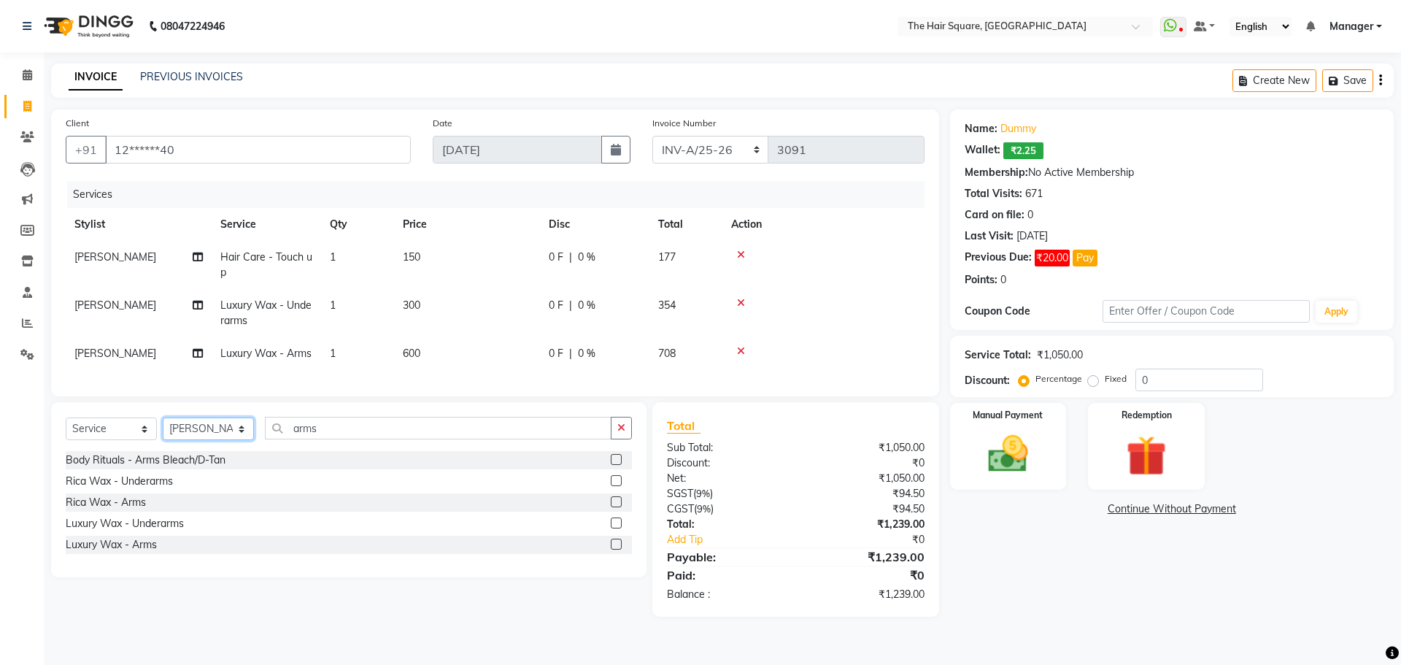
click at [217, 440] on select "Select Stylist Amit [PERSON_NAME] Dev Imran [PERSON_NAME] [PERSON_NAME] Manager…" at bounding box center [208, 428] width 91 height 23
select select "39380"
click at [163, 440] on select "Select Stylist Amit [PERSON_NAME] Dev Imran [PERSON_NAME] [PERSON_NAME] Manager…" at bounding box center [208, 428] width 91 height 23
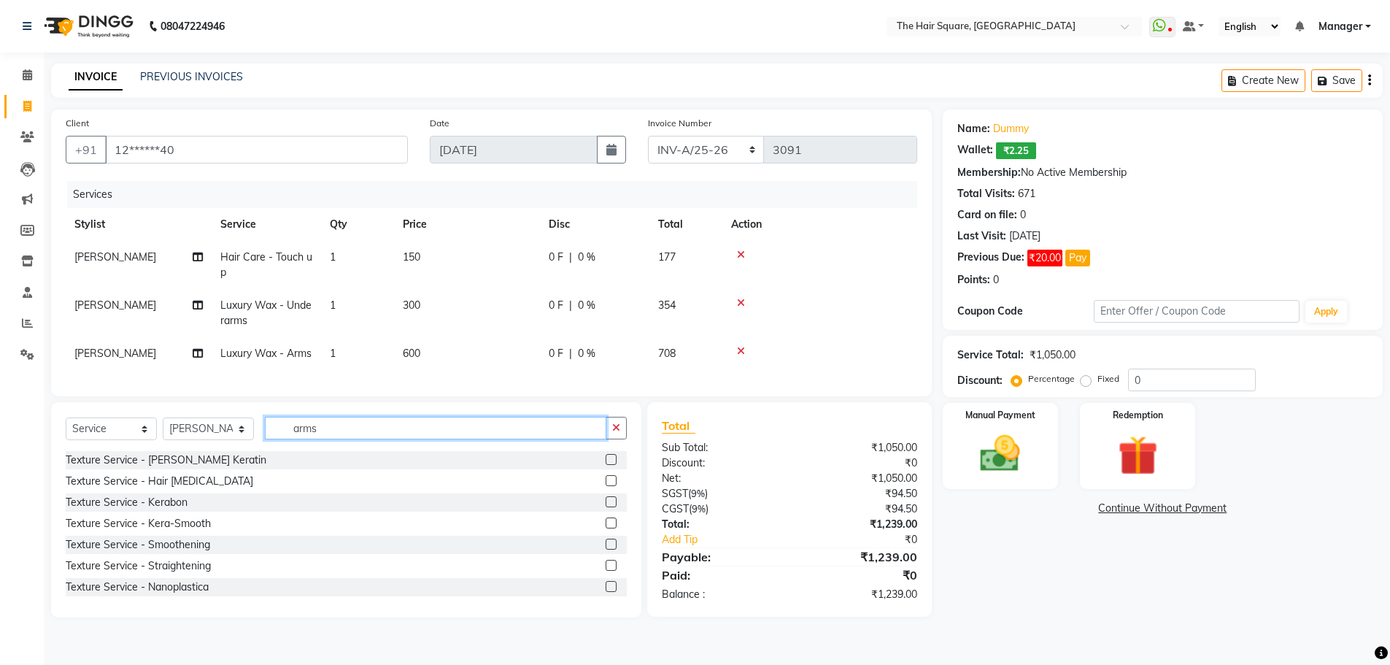
drag, startPoint x: 359, startPoint y: 448, endPoint x: 0, endPoint y: 397, distance: 362.6
click at [0, 405] on app-home "08047224946 Select Location × The Hair Square, [GEOGRAPHIC_DATA] Island WhatsAp…" at bounding box center [695, 319] width 1390 height 639
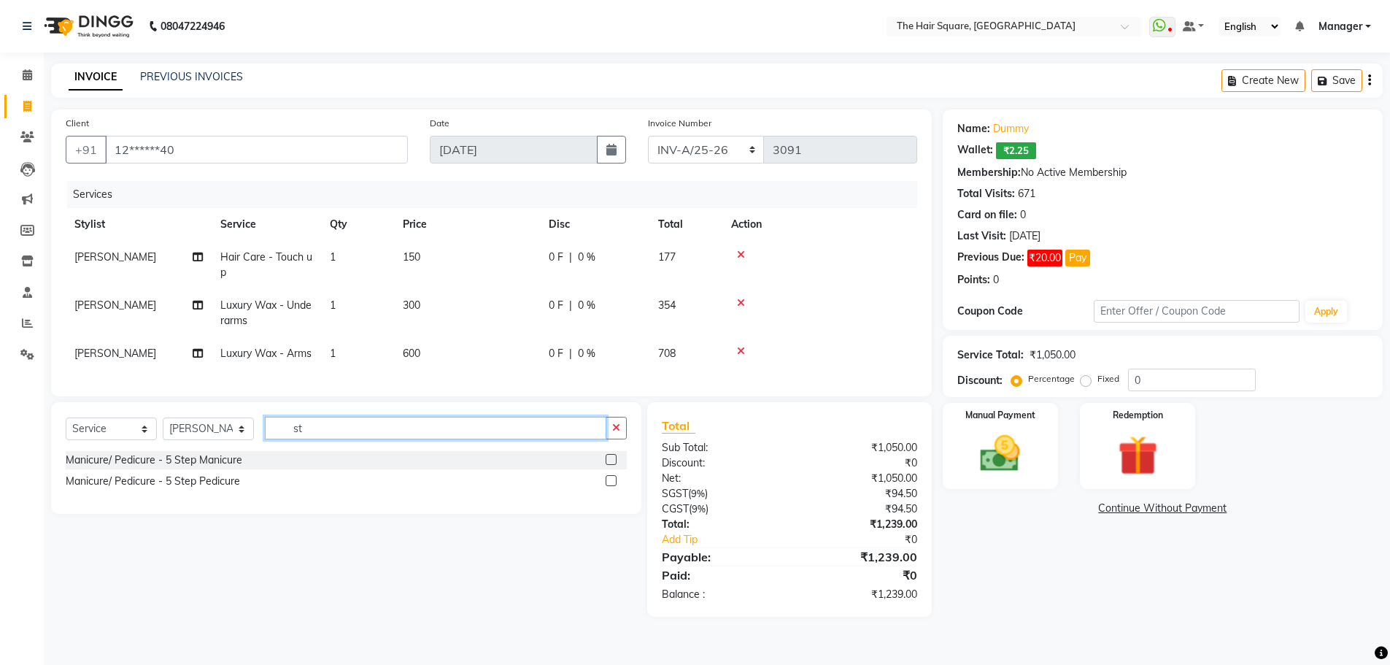
type input "s"
type input "step"
click at [618, 486] on label at bounding box center [616, 480] width 11 height 11
click at [618, 486] on input "checkbox" at bounding box center [615, 481] width 9 height 9
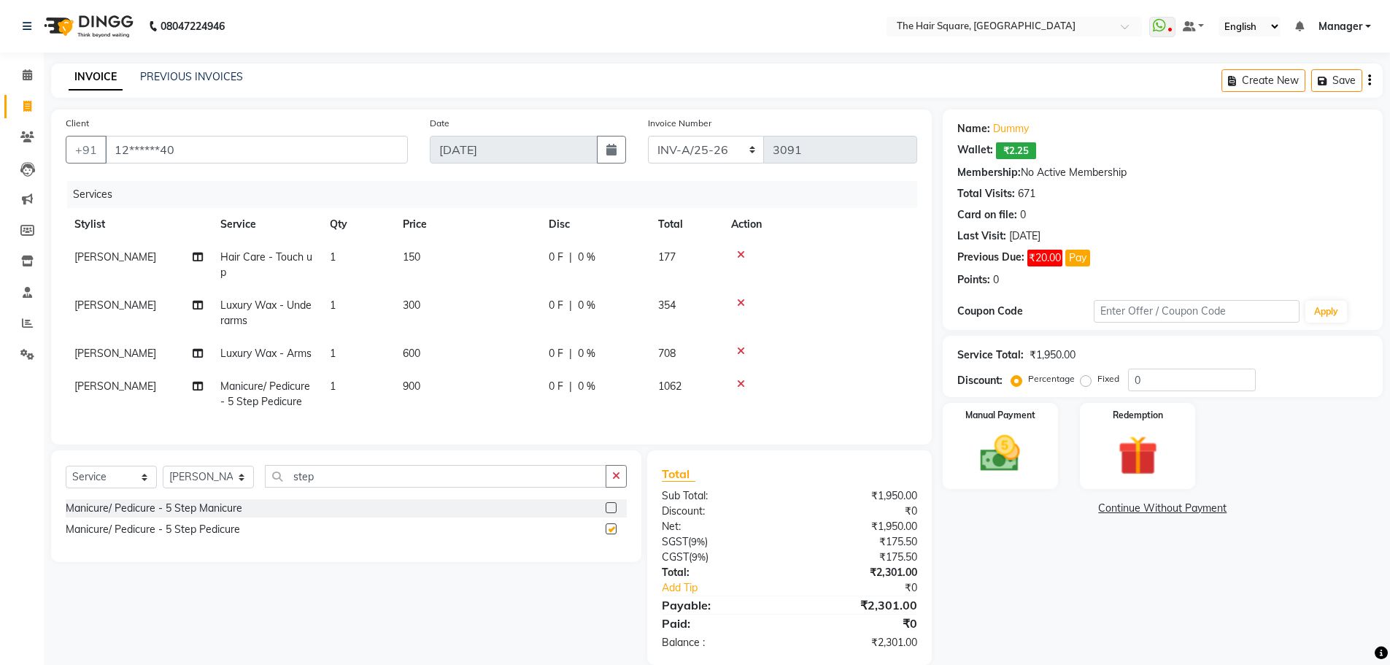
checkbox input "false"
click at [84, 393] on span "[PERSON_NAME]" at bounding box center [115, 385] width 82 height 13
select select "39380"
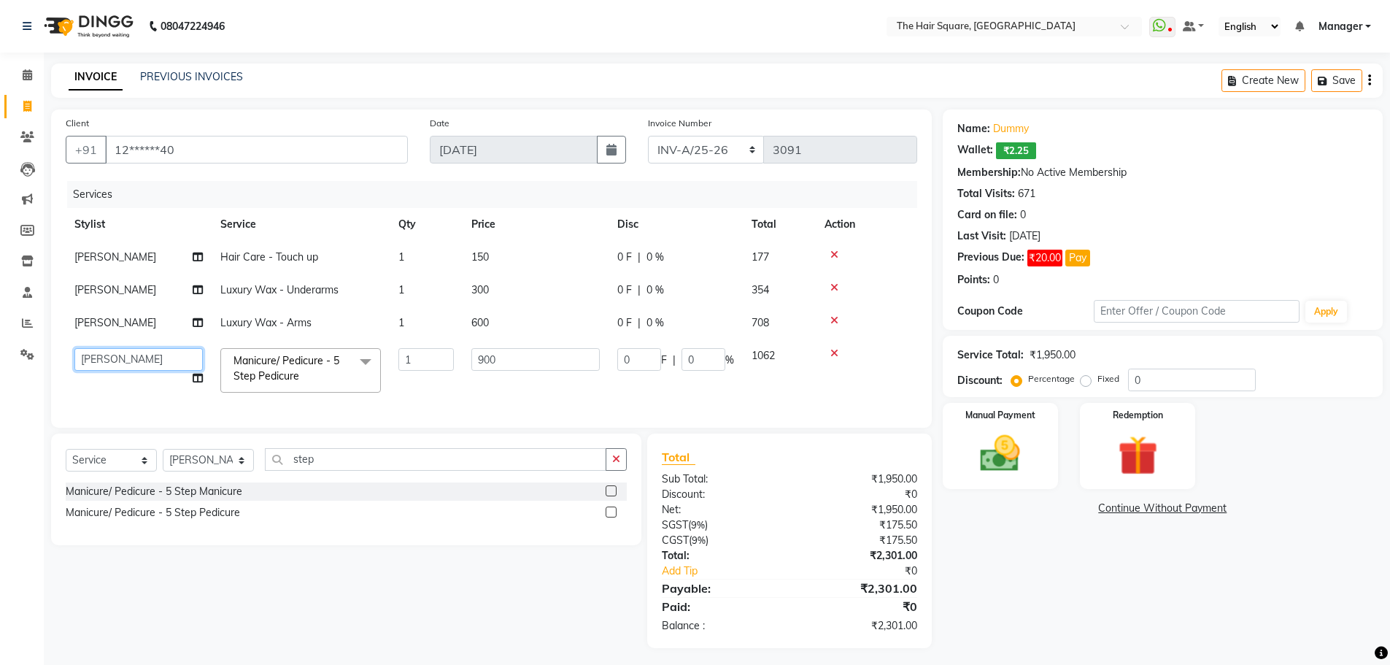
click at [114, 350] on select "Amit [PERSON_NAME] Dev [PERSON_NAME] [PERSON_NAME] [PERSON_NAME] Manager [PERSO…" at bounding box center [138, 359] width 128 height 23
select select "39381"
click at [646, 355] on input "0" at bounding box center [639, 359] width 44 height 23
drag, startPoint x: 650, startPoint y: 412, endPoint x: 869, endPoint y: 415, distance: 218.9
click at [652, 412] on div "Services Stylist Service Qty Price Disc Total Action [PERSON_NAME] Hair Care - …" at bounding box center [492, 297] width 852 height 232
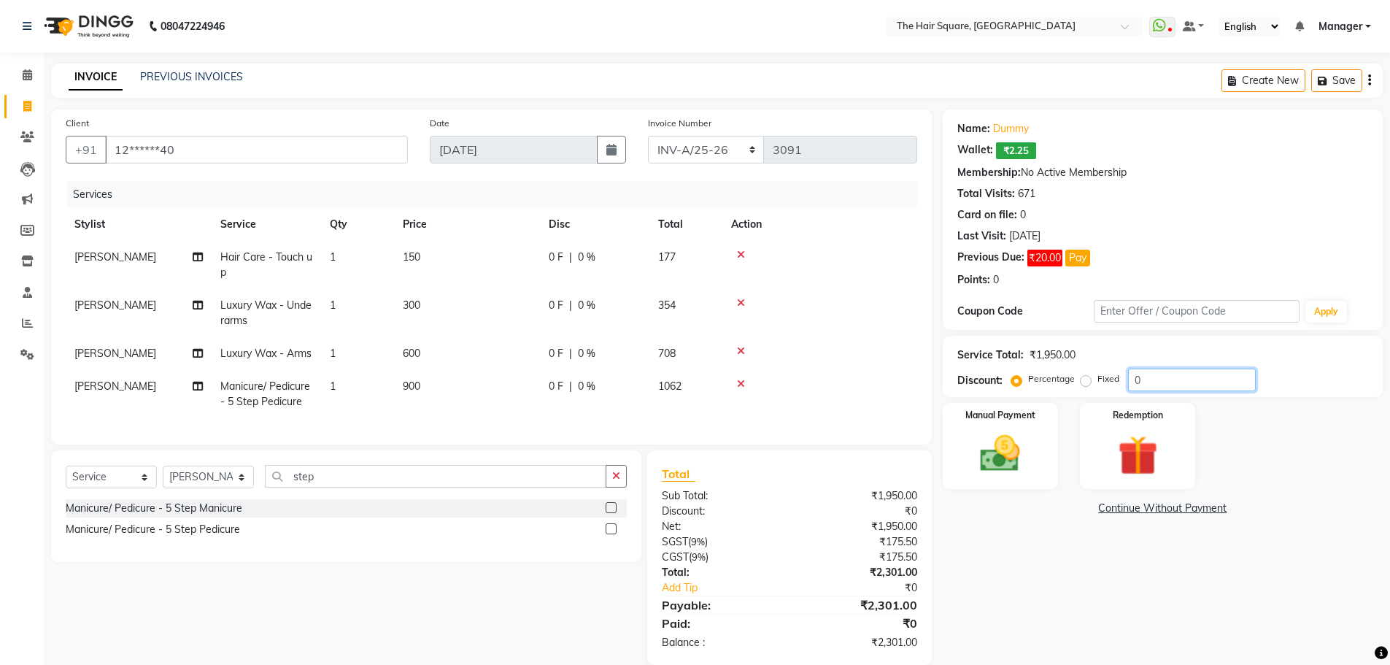
drag, startPoint x: 1162, startPoint y: 377, endPoint x: 922, endPoint y: 306, distance: 250.5
click at [922, 323] on div "Client +91 12******40 Date [DATE] Invoice Number INV-A-M/25-26 INV-A/25-26 3091…" at bounding box center [717, 386] width 1354 height 555
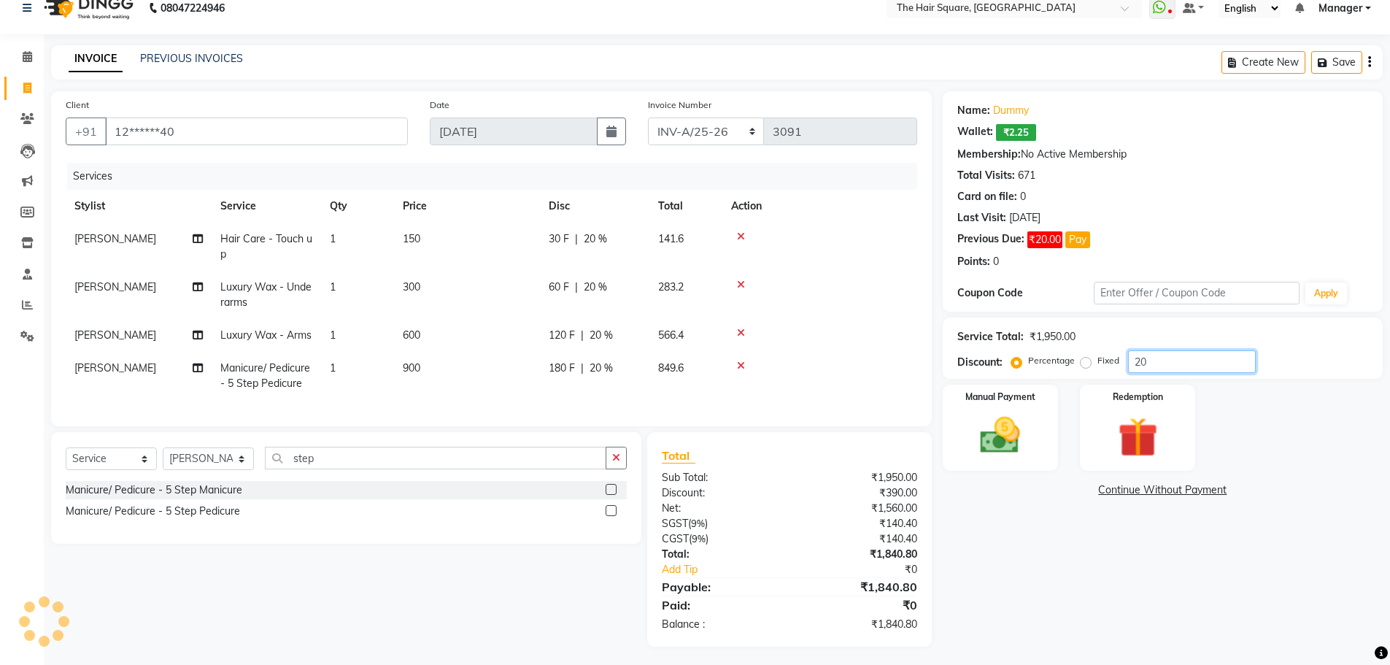
scroll to position [48, 0]
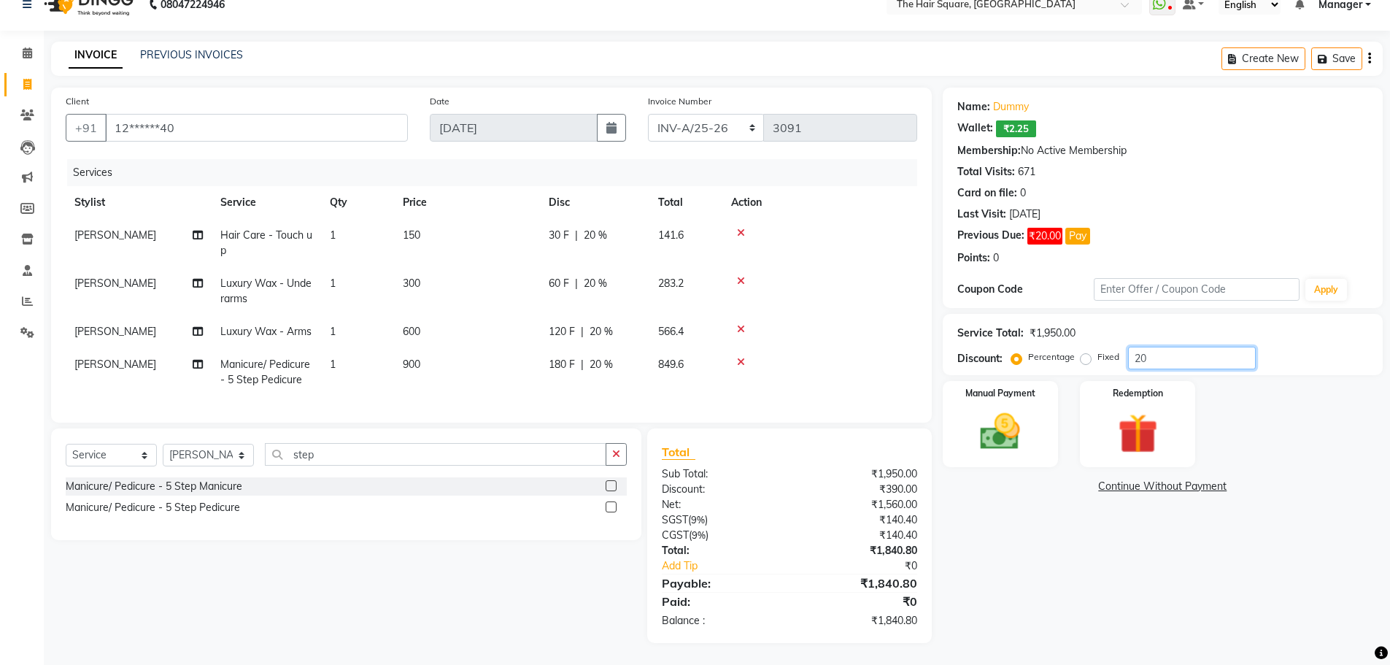
drag, startPoint x: 1177, startPoint y: 336, endPoint x: 580, endPoint y: 262, distance: 601.4
click at [584, 264] on div "Client +91 12******40 Date [DATE] Invoice Number INV-A-M/25-26 INV-A/25-26 3091…" at bounding box center [717, 365] width 1354 height 555
click at [1195, 347] on input "23" at bounding box center [1192, 358] width 128 height 23
click at [1285, 507] on div "Name: Dummy Wallet: ₹2.25 Membership: No Active Membership Total Visits: 671 Ca…" at bounding box center [1168, 365] width 451 height 555
drag, startPoint x: 1166, startPoint y: 338, endPoint x: 996, endPoint y: 316, distance: 171.4
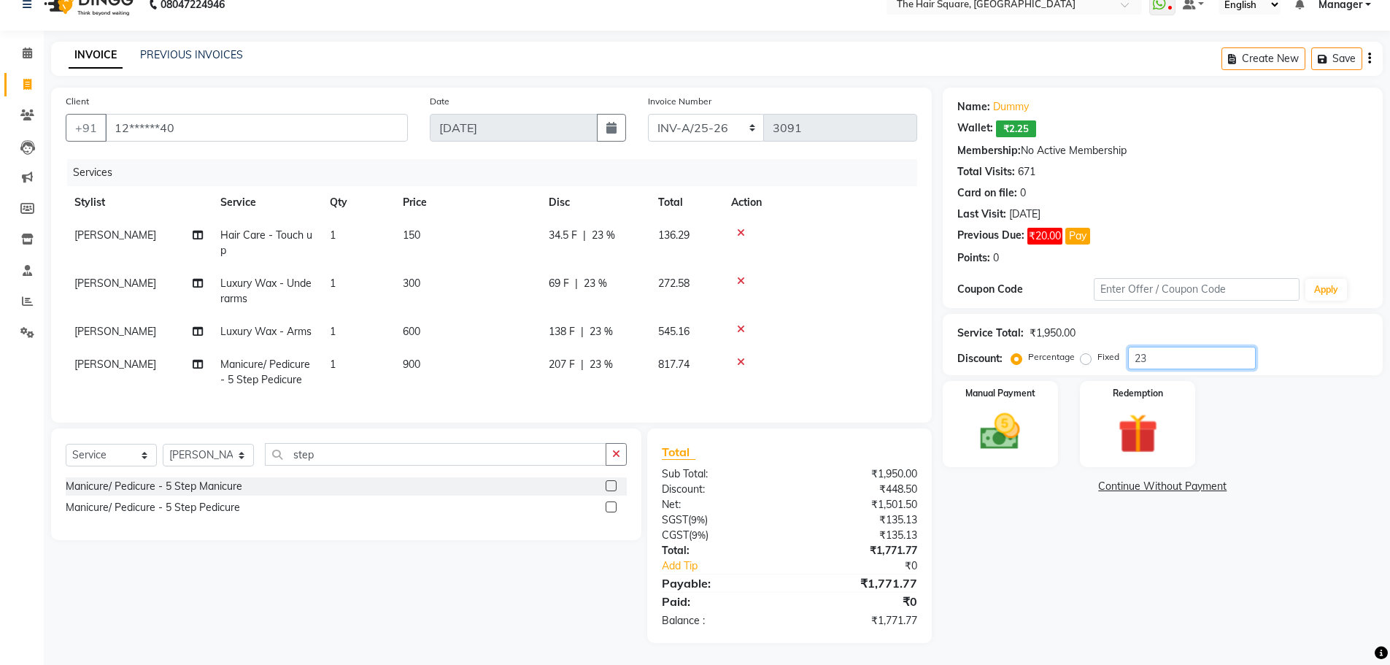
click at [988, 347] on div "Discount: Percentage Fixed 23" at bounding box center [1162, 358] width 411 height 23
type input "28.2"
click at [1002, 408] on img at bounding box center [1000, 431] width 67 height 47
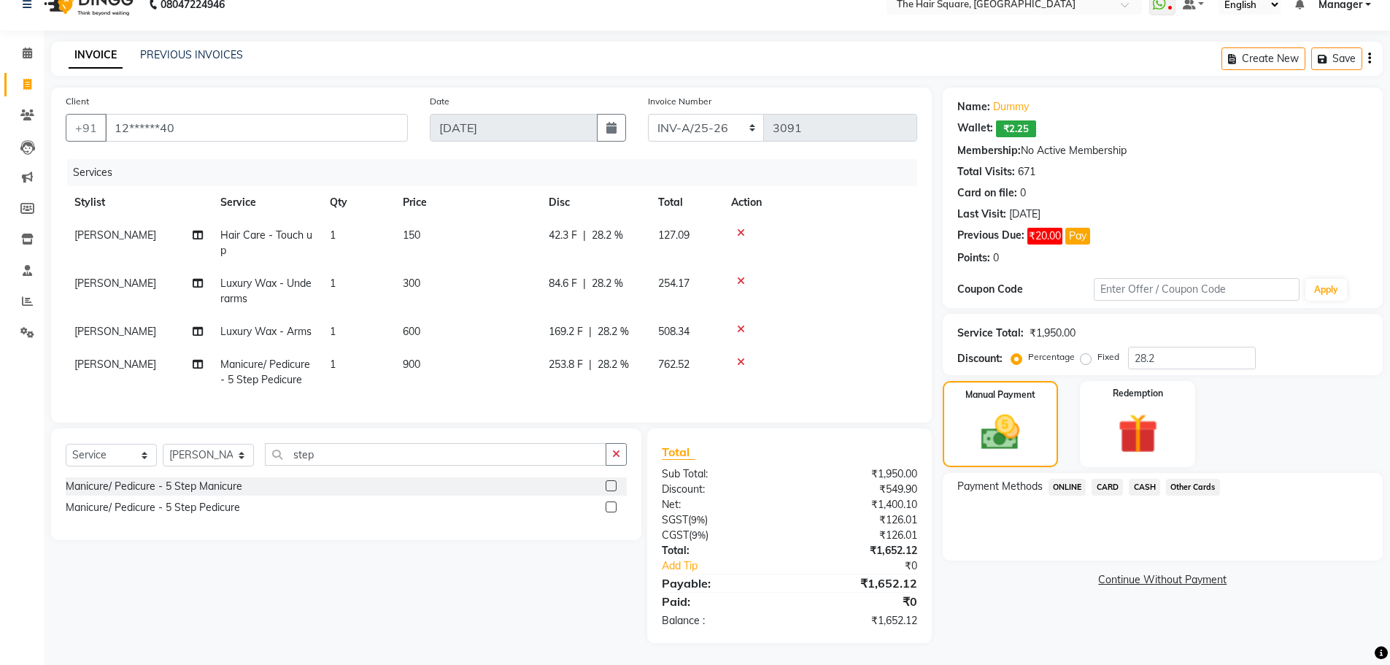
click at [1100, 479] on span "CARD" at bounding box center [1107, 487] width 31 height 17
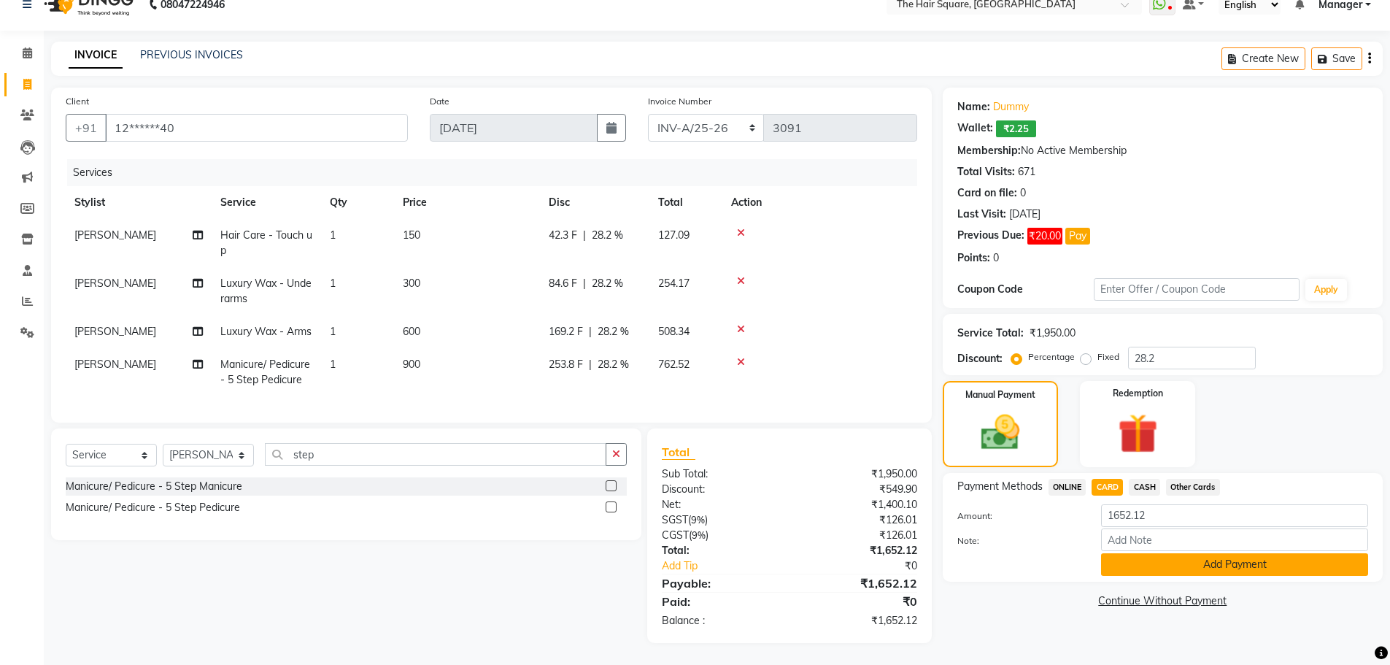
click at [1127, 553] on button "Add Payment" at bounding box center [1234, 564] width 267 height 23
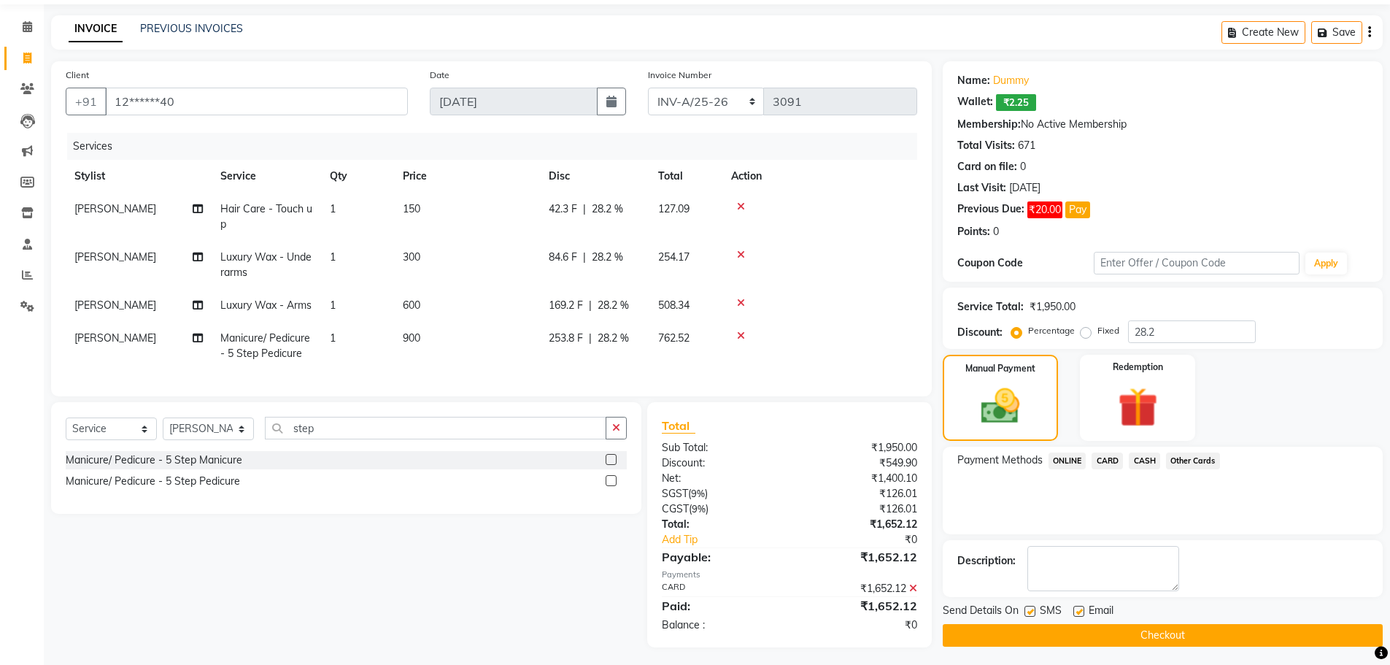
click at [1290, 636] on button "Checkout" at bounding box center [1163, 635] width 440 height 23
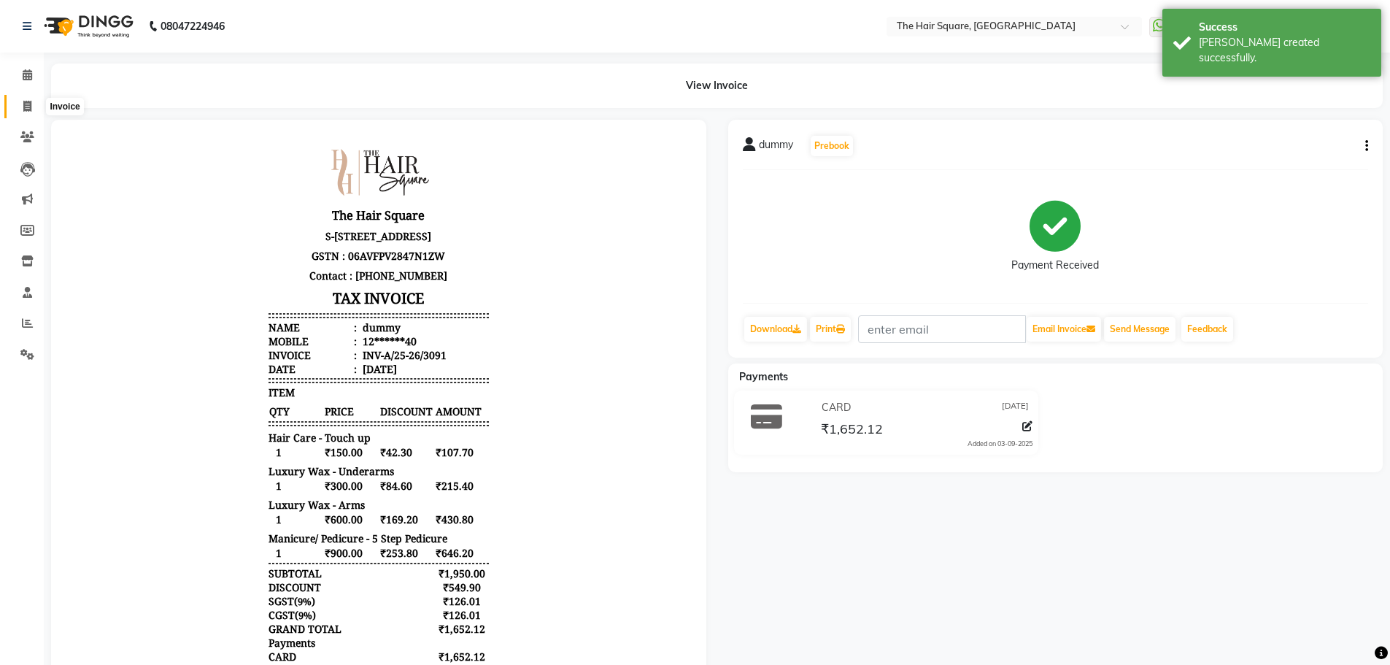
click at [22, 102] on span at bounding box center [28, 107] width 26 height 17
select select "5768"
select select "service"
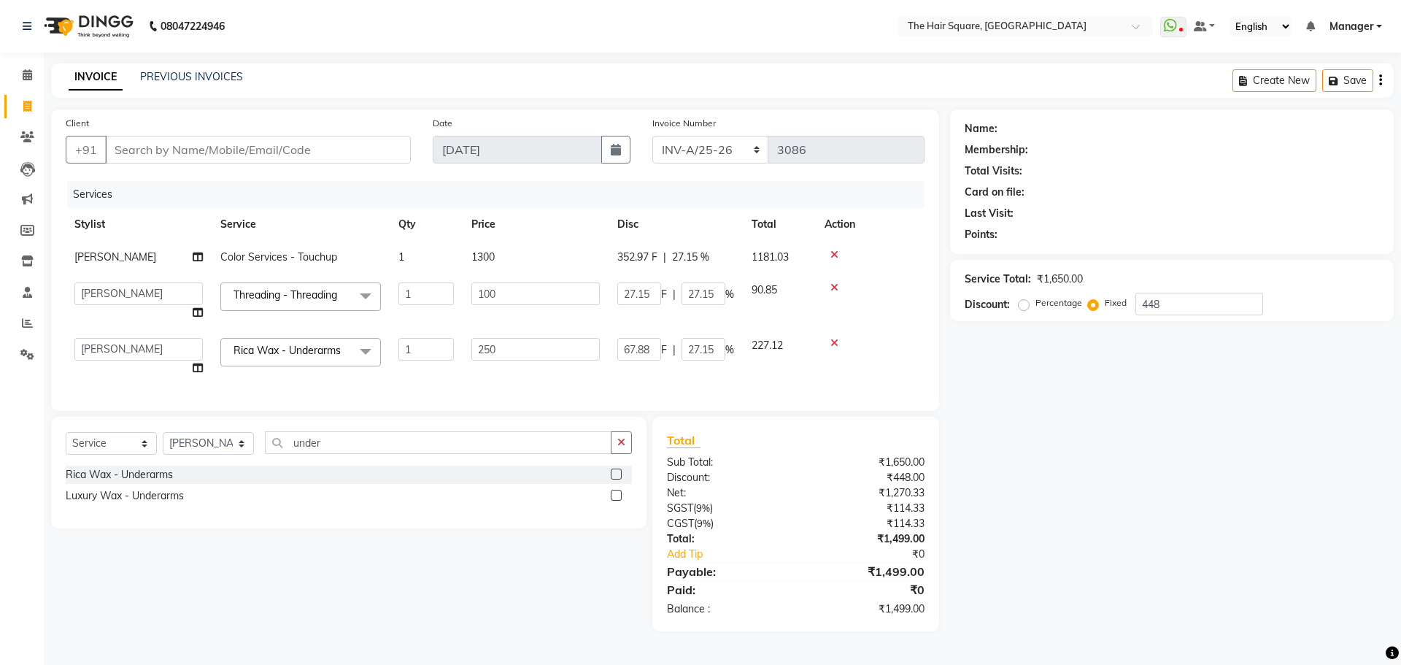
select select "5768"
select select "44563"
select select "service"
select select "39373"
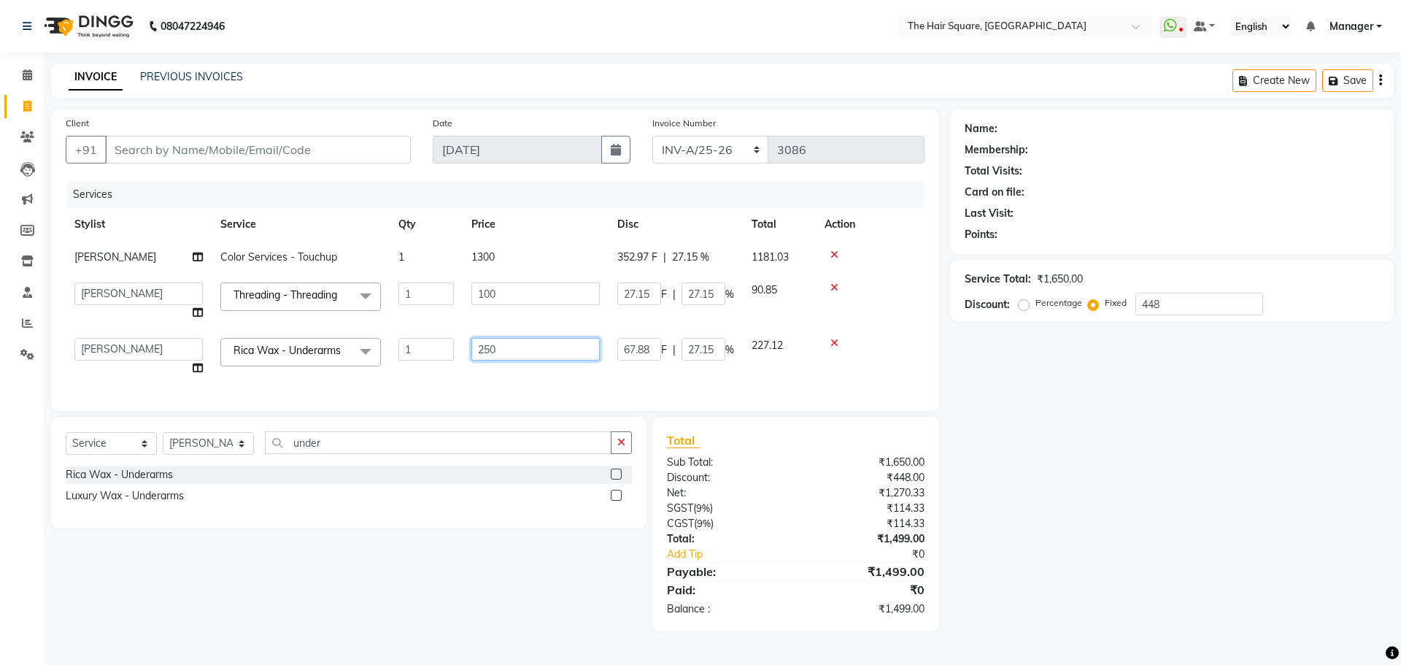
drag, startPoint x: 490, startPoint y: 350, endPoint x: 210, endPoint y: 249, distance: 297.1
click at [211, 289] on tbody "Vijender Color Services - Touchup 1 1300 352.97 F | 27.15 % 1181.03 Amit Aradha…" at bounding box center [495, 313] width 859 height 144
type input "300"
type input "26.35"
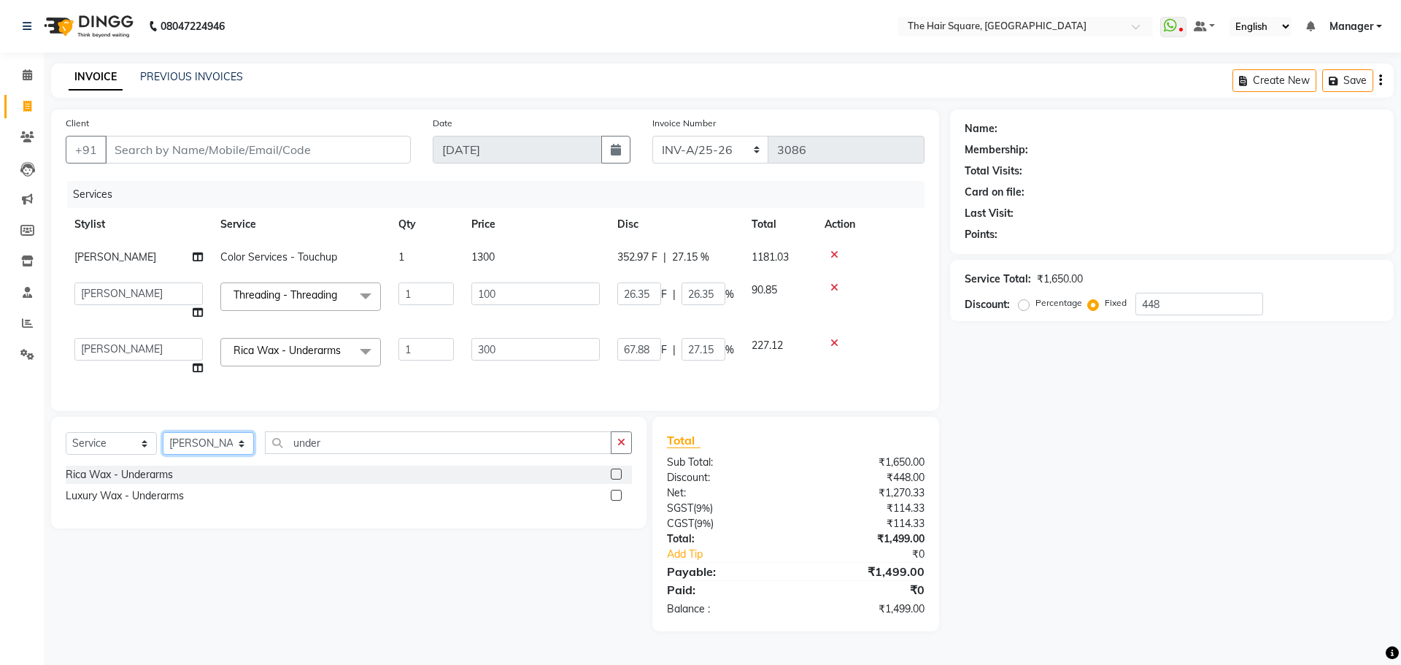
click at [225, 455] on div "Select Service Product Membership Package Voucher Prepaid Gift Card Select Styl…" at bounding box center [348, 473] width 595 height 112
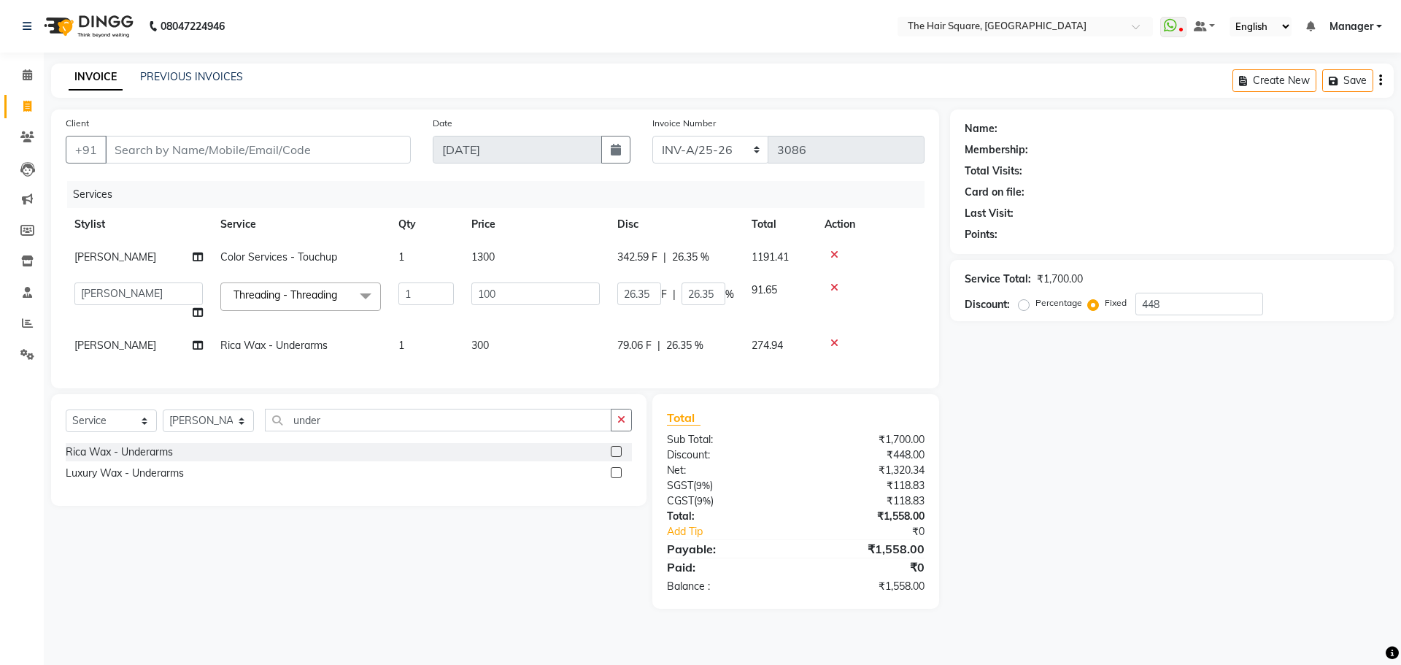
click at [380, 573] on div "Select Service Product Membership Package Voucher Prepaid Gift Card Select Styl…" at bounding box center [343, 501] width 606 height 215
click at [203, 432] on select "Select Stylist Amit [PERSON_NAME] Dev Imran [PERSON_NAME] [PERSON_NAME] Manager…" at bounding box center [208, 420] width 91 height 23
select select "44563"
click at [163, 420] on select "Select Stylist Amit [PERSON_NAME] Dev Imran [PERSON_NAME] [PERSON_NAME] Manager…" at bounding box center [208, 420] width 91 height 23
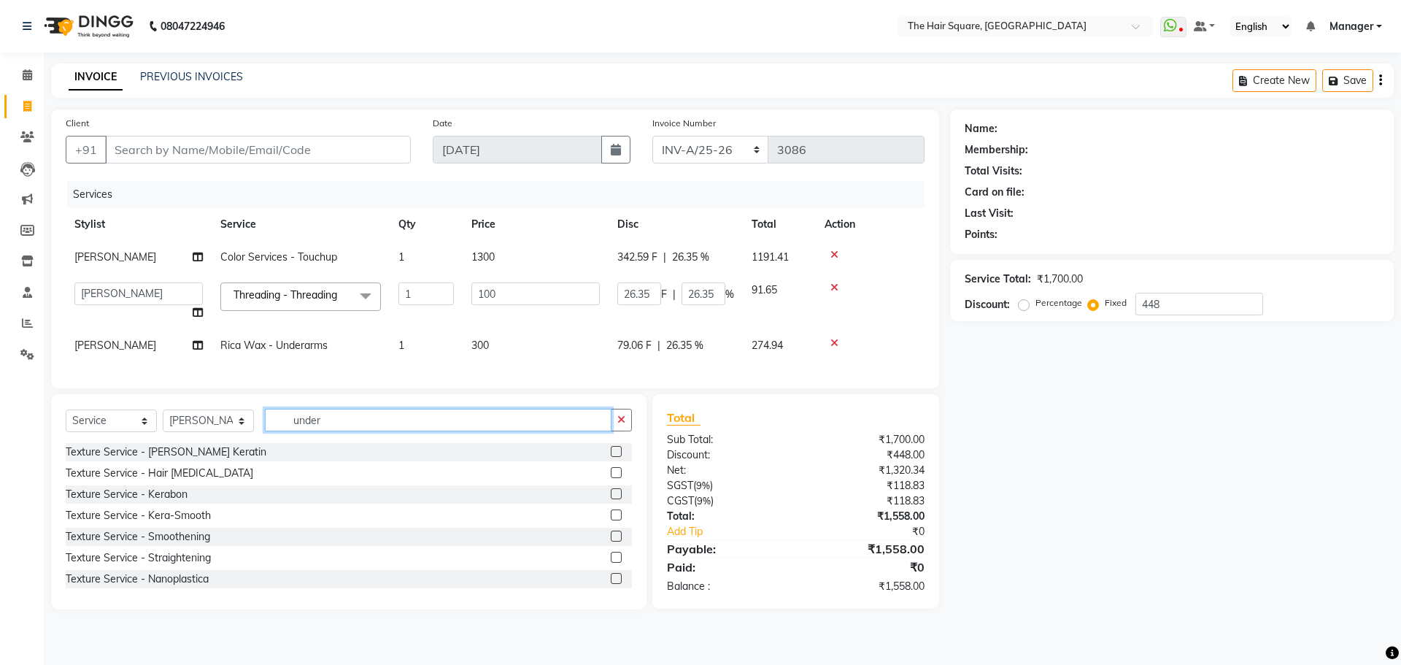
drag, startPoint x: 377, startPoint y: 431, endPoint x: 66, endPoint y: 299, distance: 337.5
click at [58, 396] on div "Client +91 Date 03-09-2025 Invoice Number INV-A-M/25-26 INV-A/25-26 3086 Servic…" at bounding box center [495, 359] width 910 height 500
type input "arms"
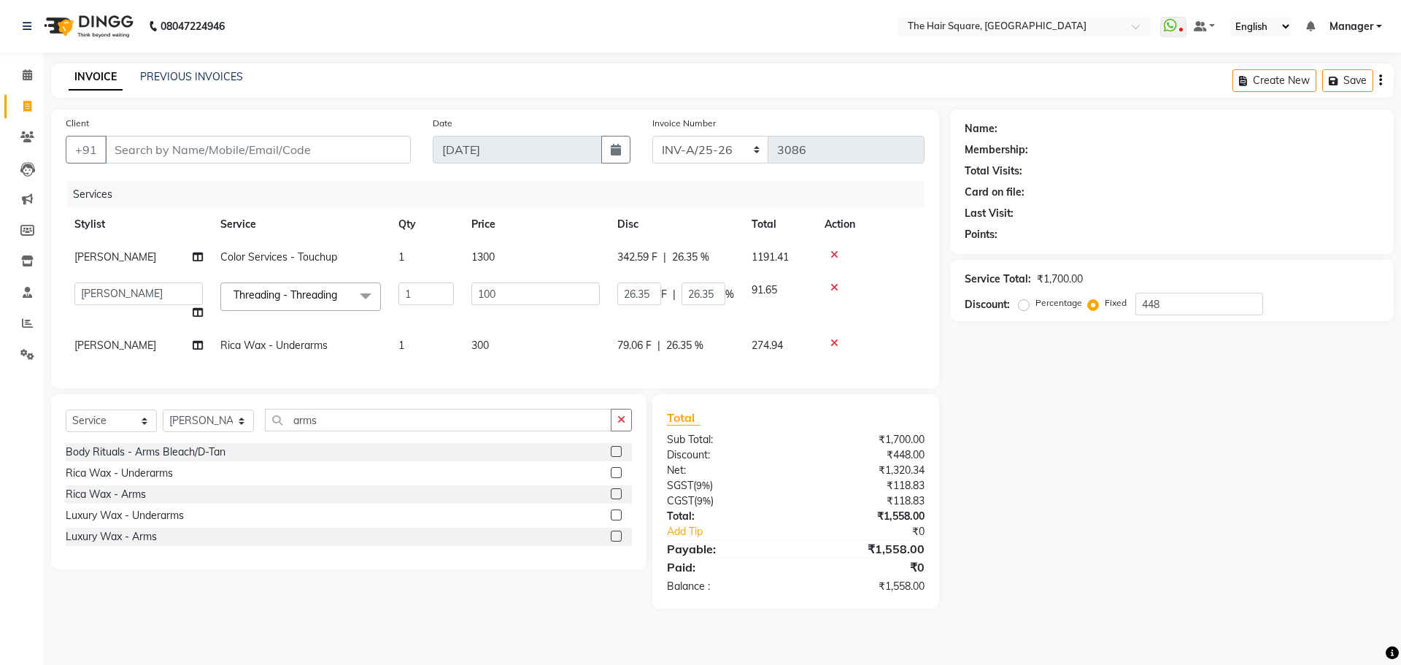
click at [620, 541] on label at bounding box center [616, 535] width 11 height 11
click at [620, 541] on input "checkbox" at bounding box center [615, 536] width 9 height 9
checkbox input "true"
type input "19.48"
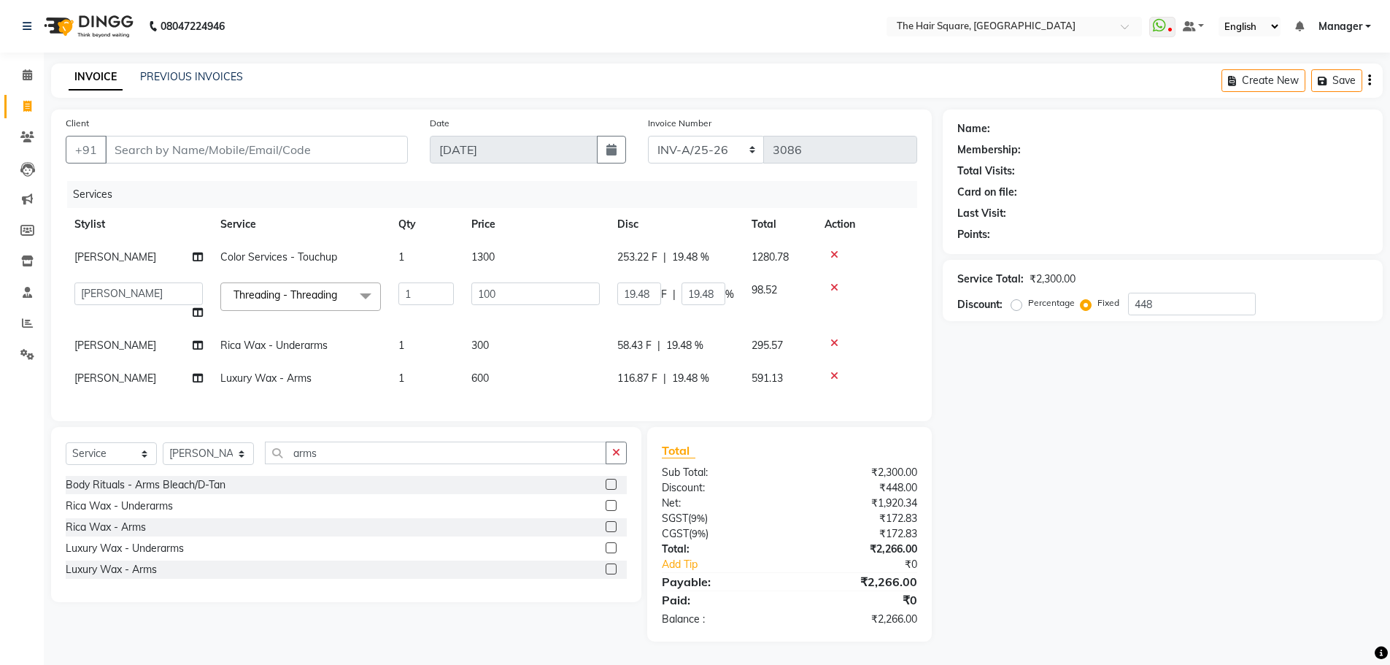
checkbox input "false"
click at [533, 299] on input "100" at bounding box center [535, 293] width 128 height 23
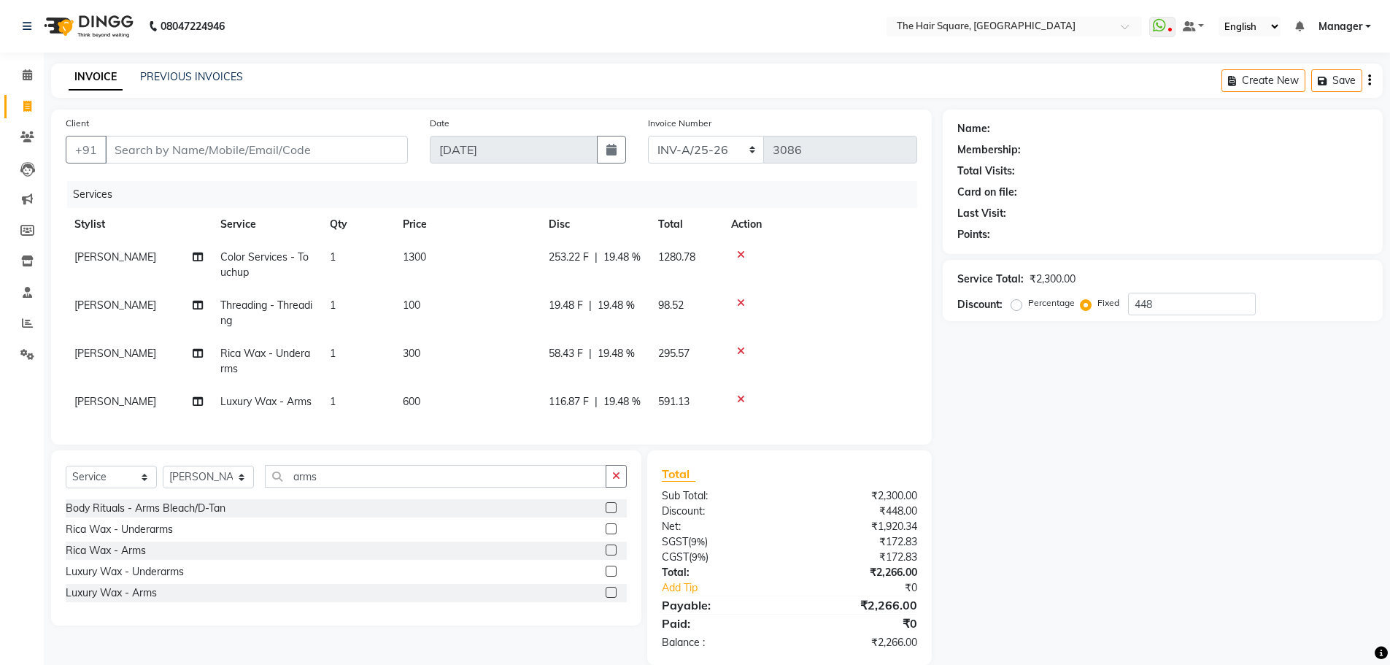
click at [713, 358] on td "295.57" at bounding box center [685, 361] width 73 height 48
select select "44563"
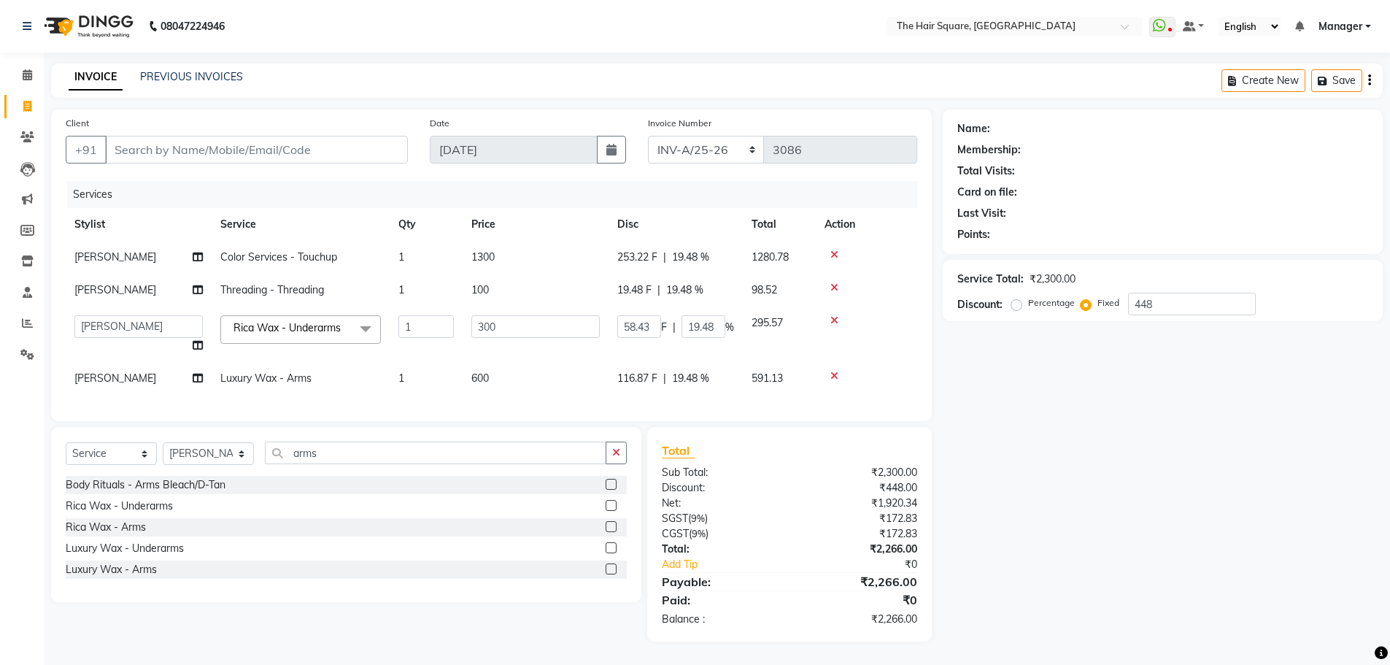
click at [689, 339] on td "58.43 F | 19.48 %" at bounding box center [676, 333] width 134 height 55
click at [692, 315] on td "58.43 F | 19.48 %" at bounding box center [676, 333] width 134 height 55
click at [834, 289] on icon at bounding box center [834, 287] width 8 height 10
type input "61.09"
type input "20.36"
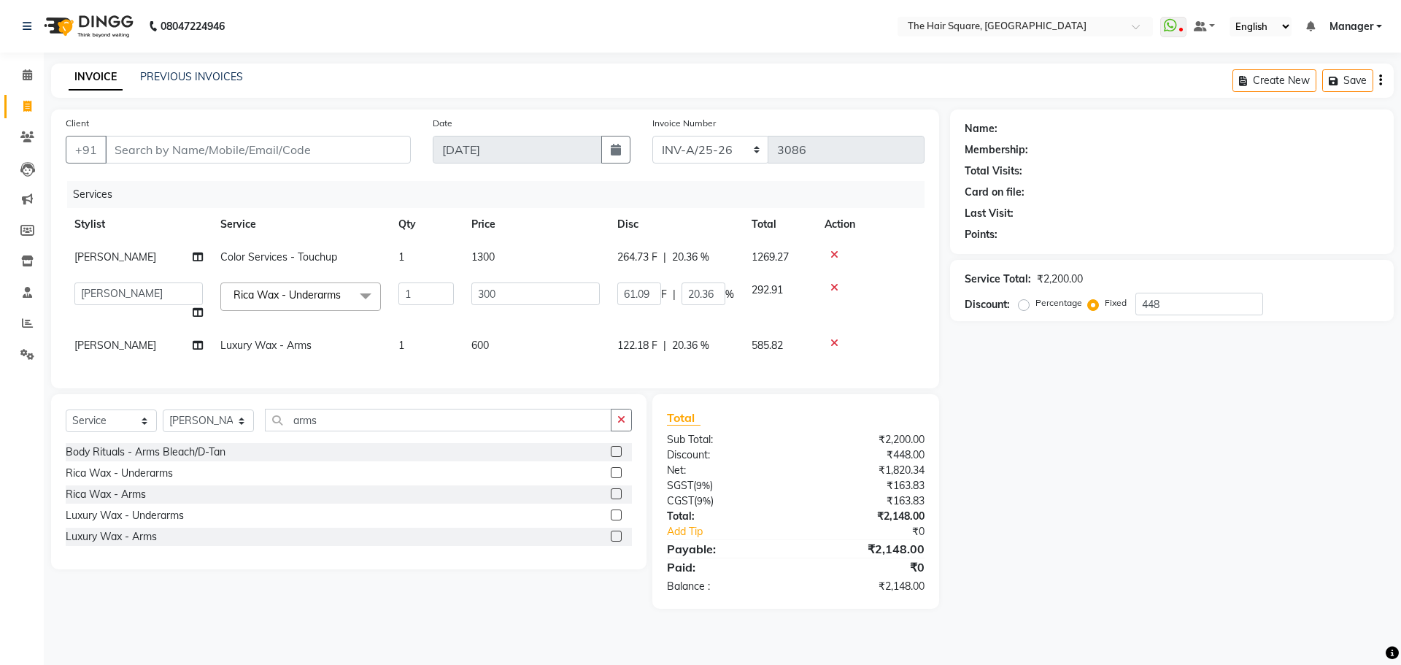
click at [833, 287] on icon at bounding box center [834, 287] width 8 height 10
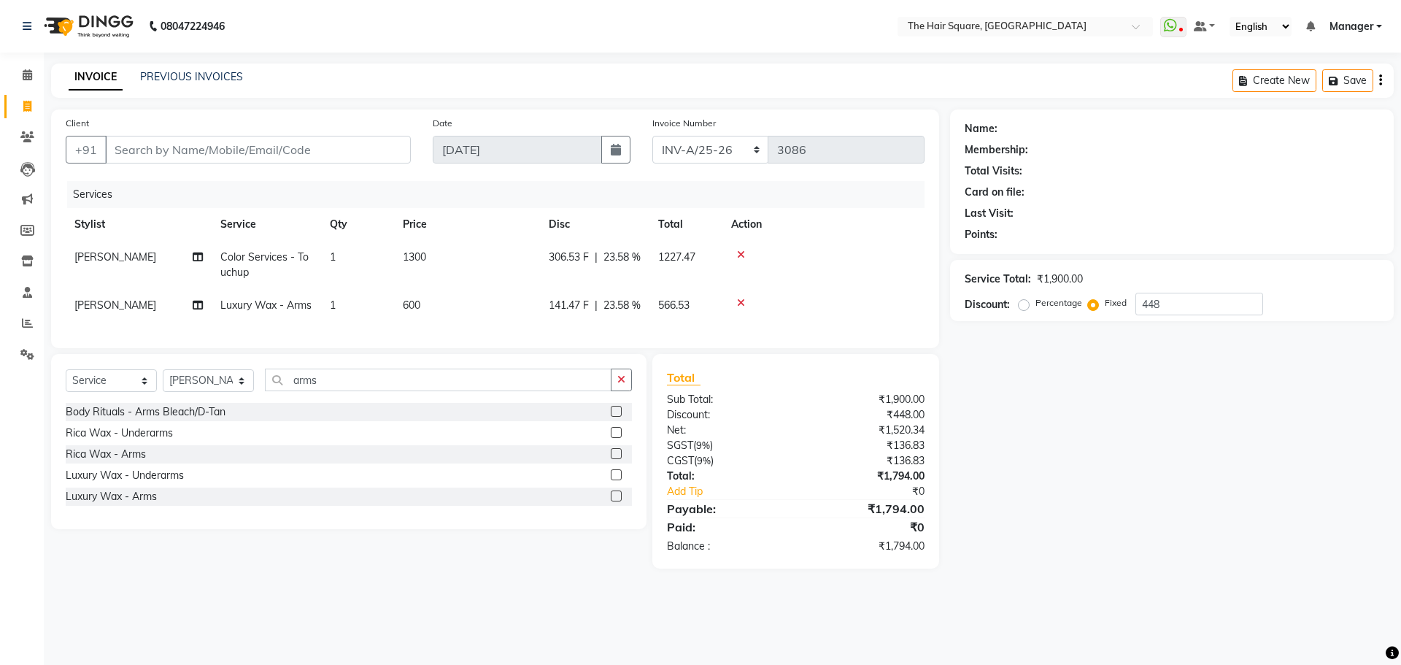
click at [733, 306] on div at bounding box center [823, 303] width 185 height 10
click at [744, 296] on td at bounding box center [823, 305] width 202 height 33
click at [741, 300] on icon at bounding box center [741, 303] width 8 height 10
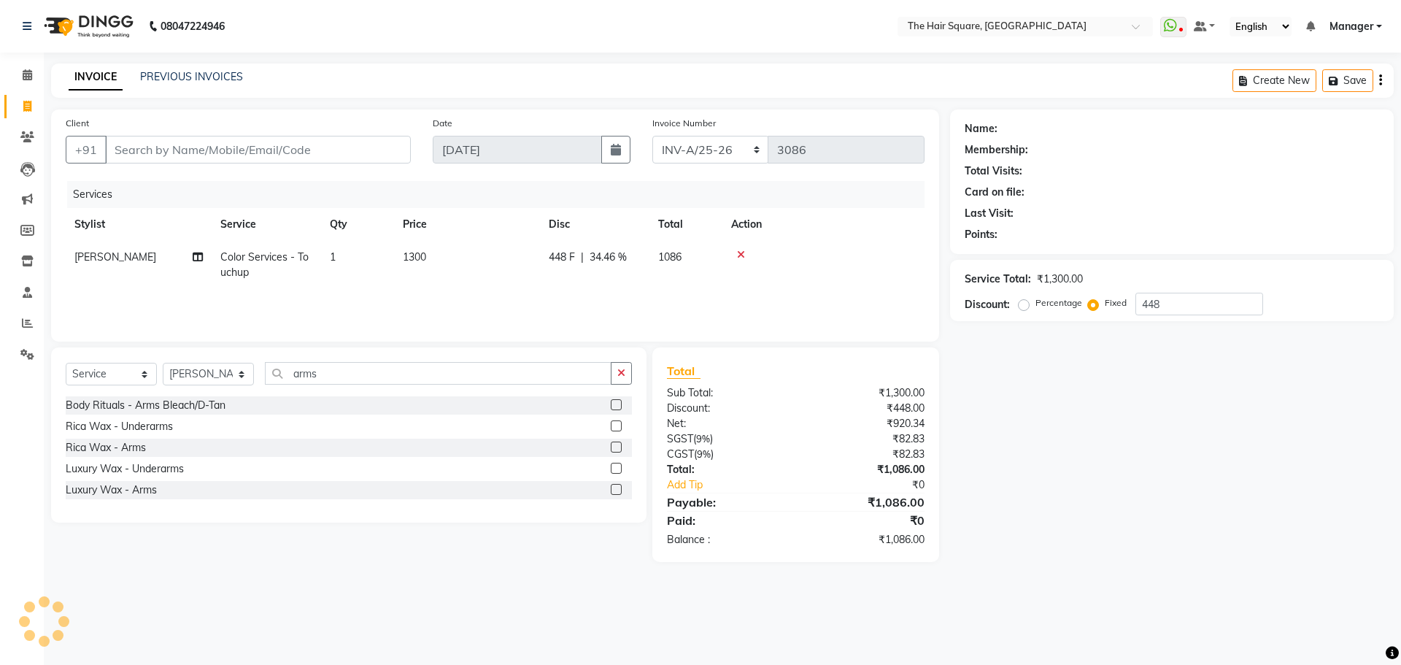
click at [406, 247] on td "1300" at bounding box center [467, 265] width 146 height 48
select select "39373"
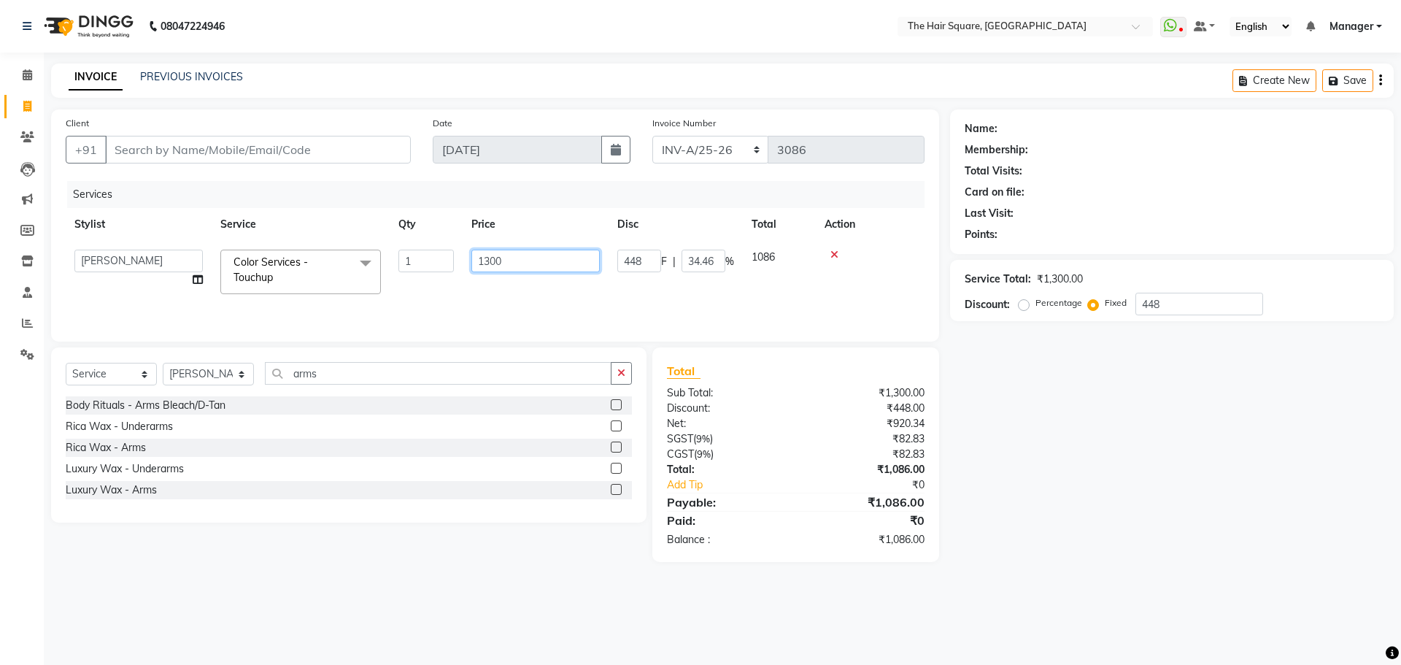
click at [53, 210] on div "Client +91 Date 03-09-2025 Invoice Number INV-A-M/25-26 INV-A/25-26 3086 Servic…" at bounding box center [495, 225] width 888 height 232
type input "1100"
click at [412, 299] on div "Services Stylist Service Qty Price Disc Total Action Amit Aradhana Bittu Dev Im…" at bounding box center [495, 254] width 859 height 146
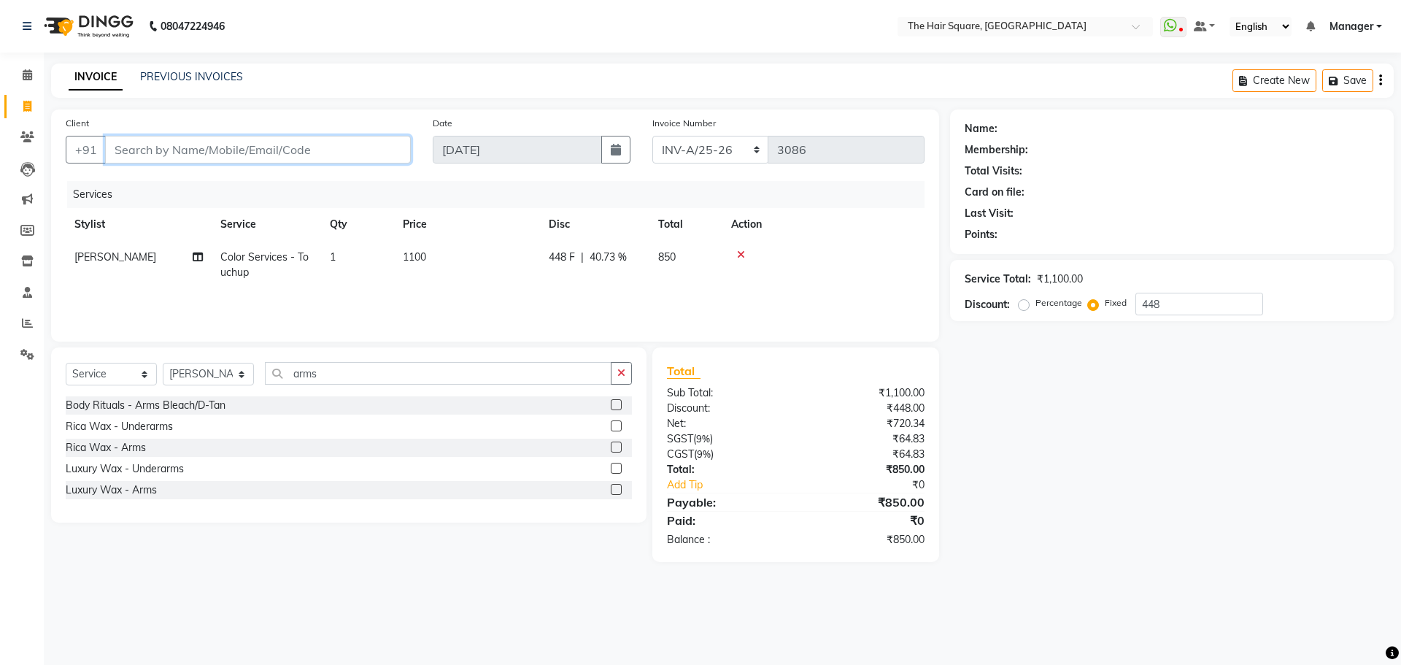
click at [290, 139] on input "Client" at bounding box center [258, 150] width 306 height 28
click at [194, 150] on input "Client" at bounding box center [258, 150] width 306 height 28
radio input "true"
type input "0"
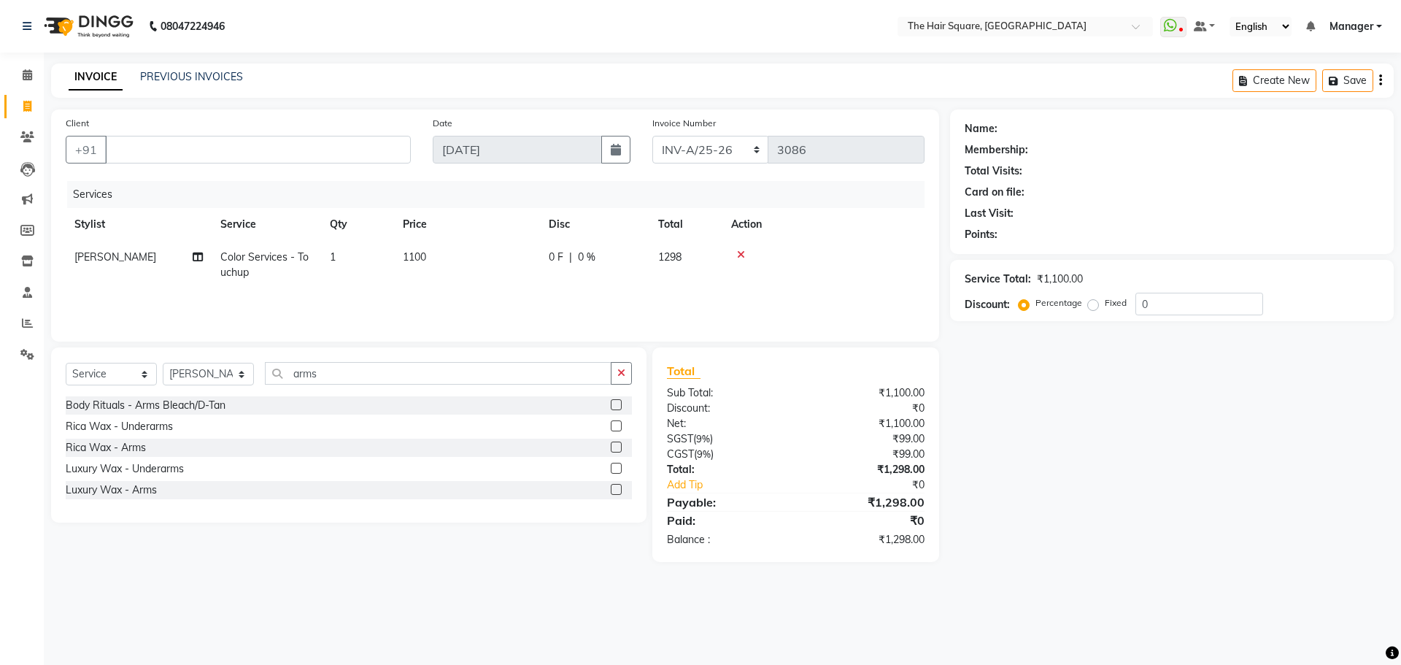
click at [430, 261] on td "1100" at bounding box center [467, 265] width 146 height 48
select select "39373"
drag, startPoint x: 542, startPoint y: 261, endPoint x: 305, endPoint y: 266, distance: 237.2
click at [312, 266] on tr "Amit Aradhana Bittu Dev Imran Inder Javed Kim Mahendra Manager Mukesh Raaj Radh…" at bounding box center [495, 272] width 859 height 62
type input "1300"
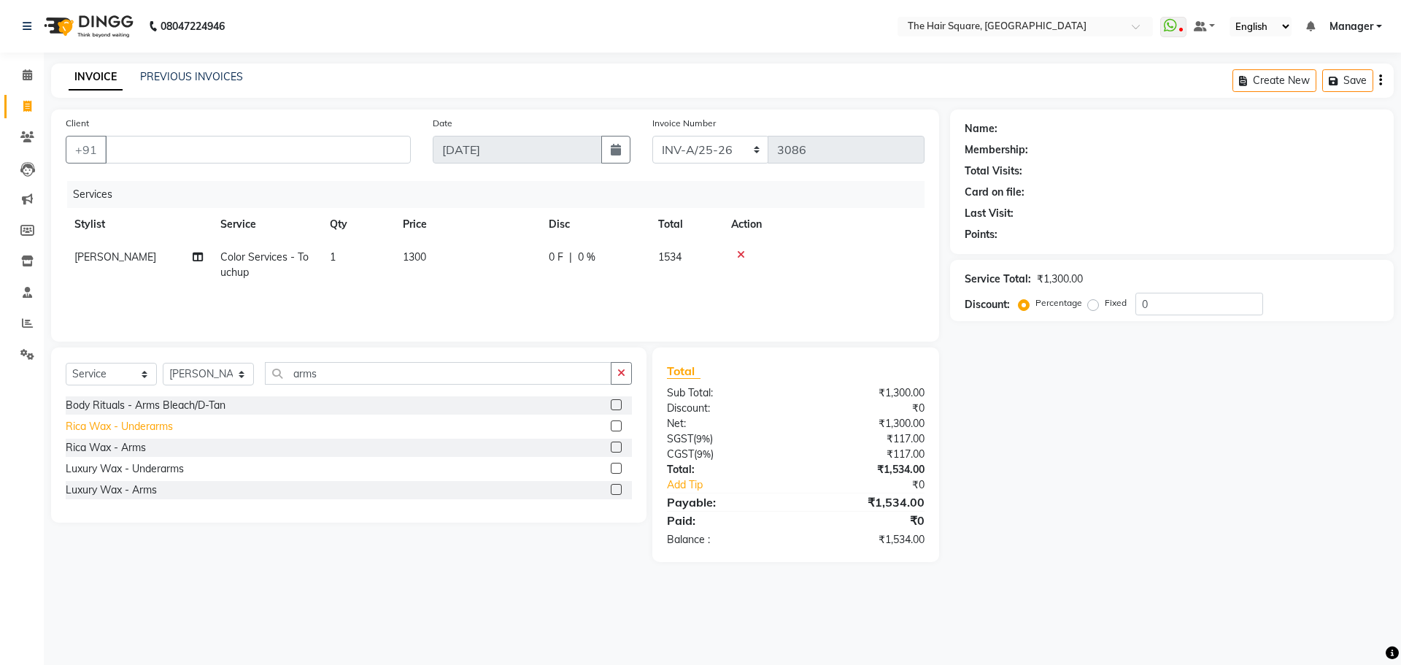
click at [106, 419] on div "Rica Wax - Underarms" at bounding box center [119, 426] width 107 height 15
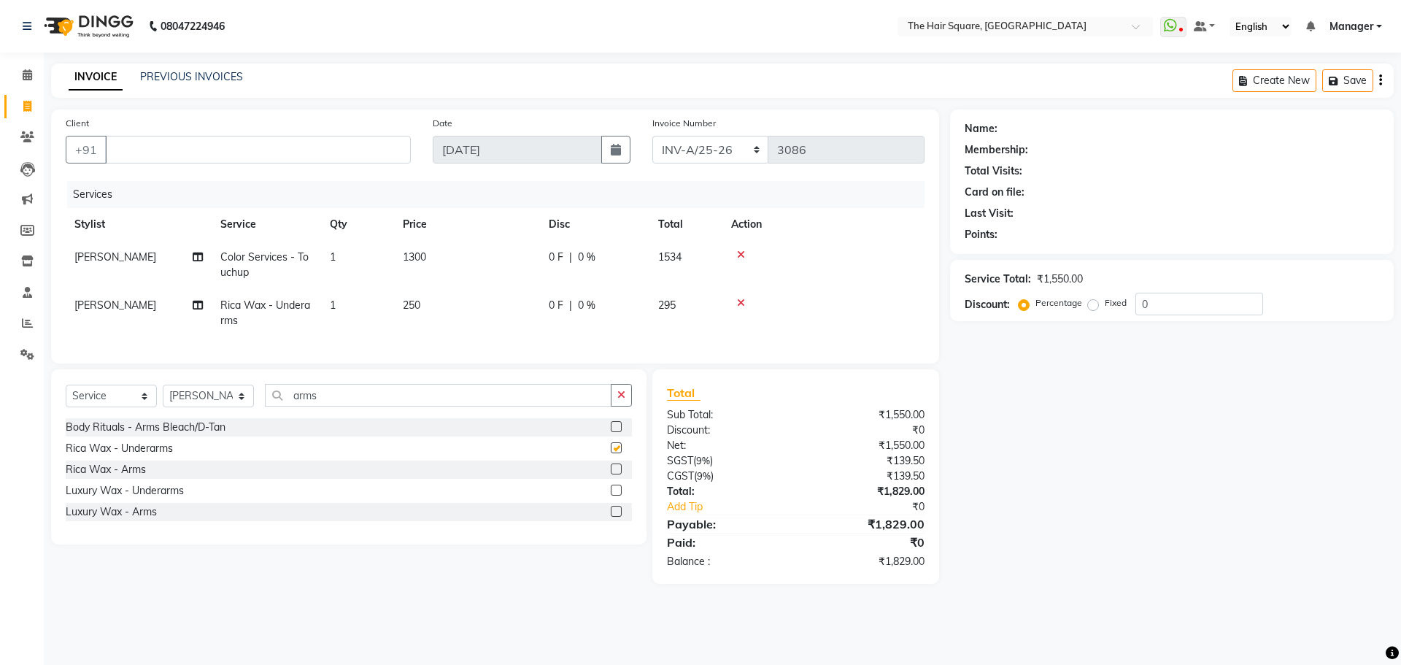
checkbox input "false"
click at [410, 397] on input "arms" at bounding box center [438, 395] width 347 height 23
drag, startPoint x: 386, startPoint y: 408, endPoint x: 131, endPoint y: 408, distance: 254.7
click at [133, 408] on div "Select Service Product Membership Package Voucher Prepaid Gift Card Select Styl…" at bounding box center [349, 401] width 566 height 34
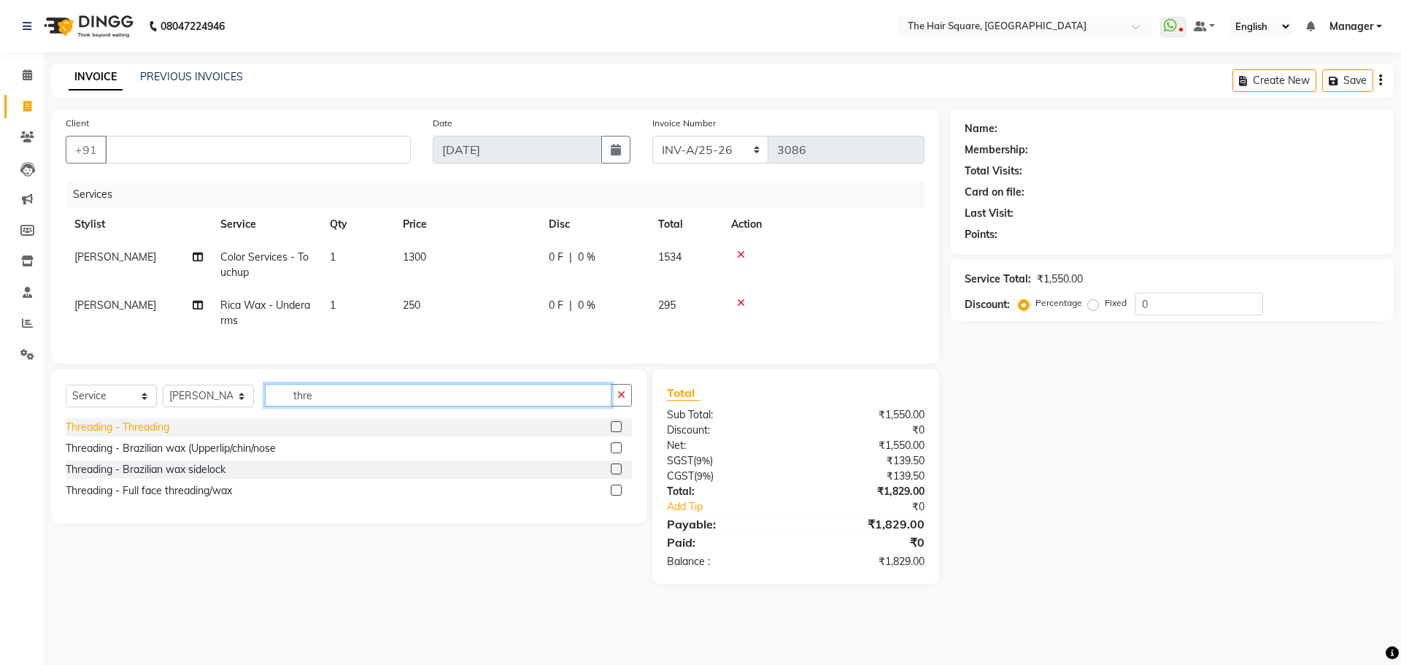
type input "thre"
click at [125, 435] on div "Threading - Threading" at bounding box center [118, 427] width 104 height 15
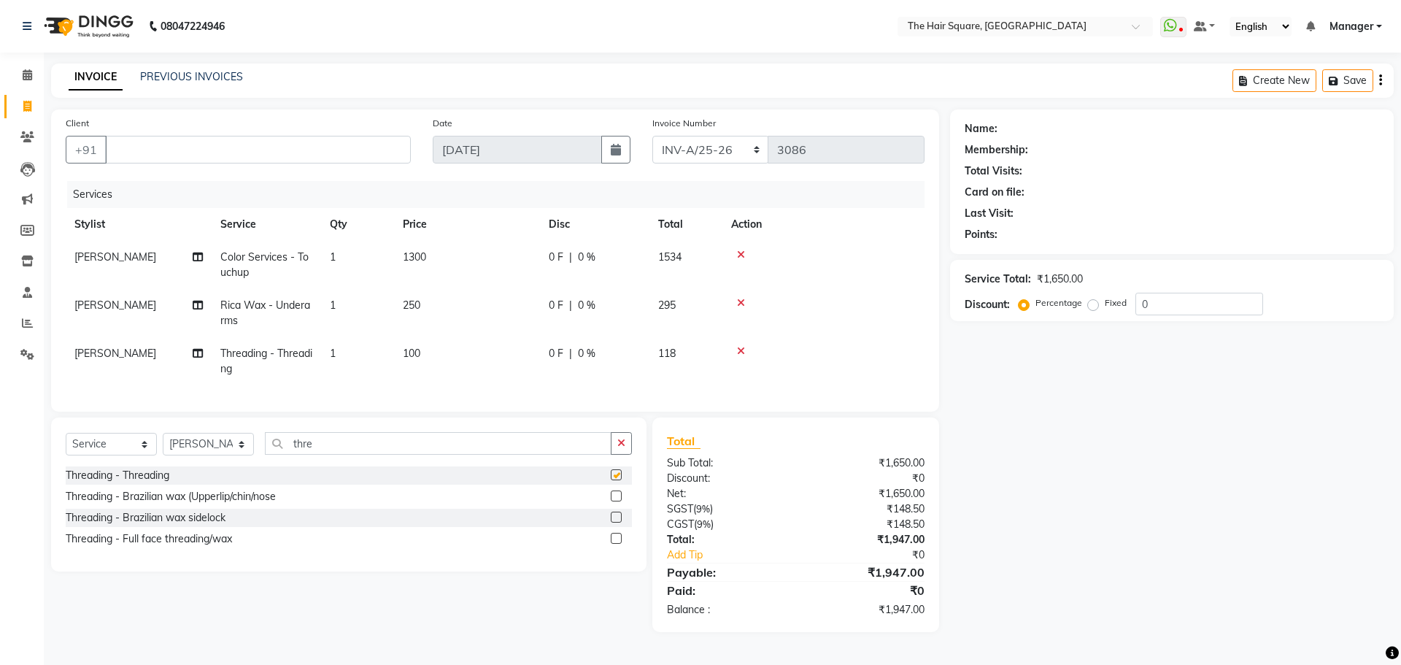
checkbox input "false"
click at [1100, 309] on div "Fixed" at bounding box center [1109, 303] width 36 height 18
click at [1098, 306] on div "Fixed" at bounding box center [1109, 303] width 36 height 18
click at [1105, 304] on label "Fixed" at bounding box center [1116, 302] width 22 height 13
click at [1091, 304] on input "Fixed" at bounding box center [1096, 303] width 10 height 10
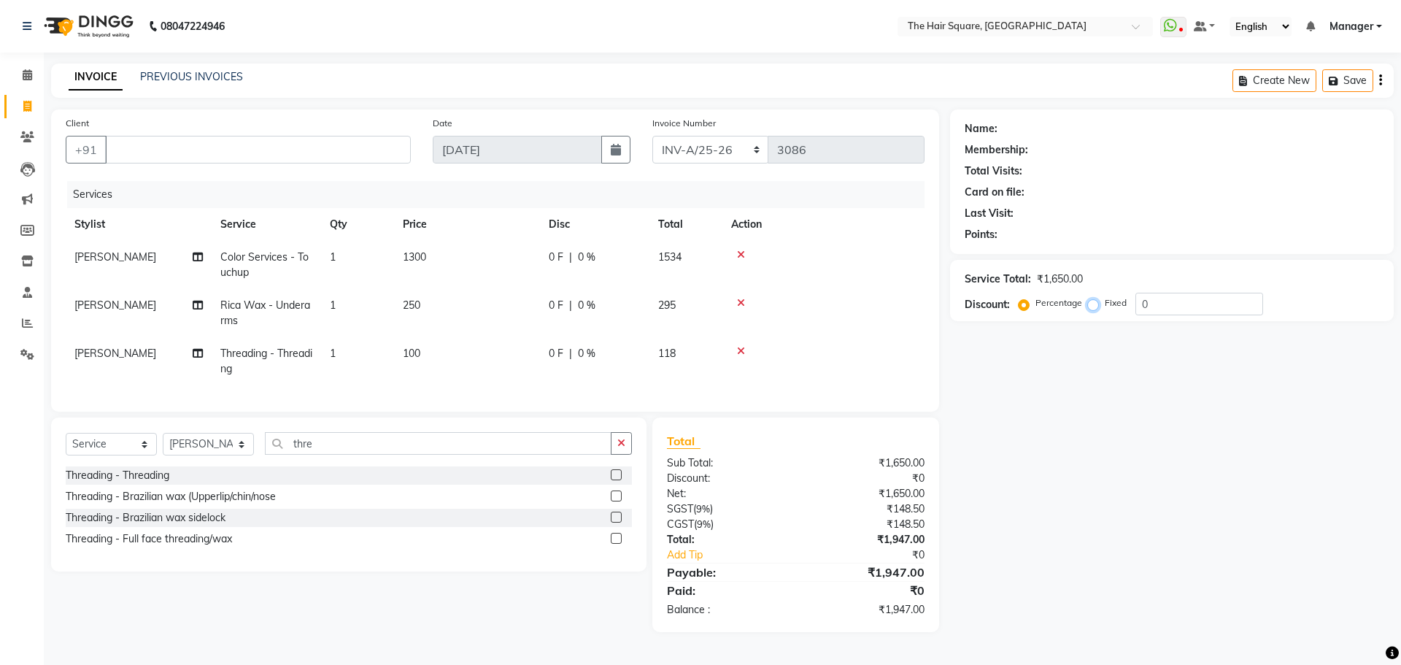
radio input "true"
click at [1187, 299] on input "0" at bounding box center [1199, 304] width 128 height 23
drag, startPoint x: 1187, startPoint y: 299, endPoint x: 1049, endPoint y: 307, distance: 138.1
click at [1049, 307] on div "Percentage Fixed 0" at bounding box center [1143, 304] width 242 height 23
type input "3"
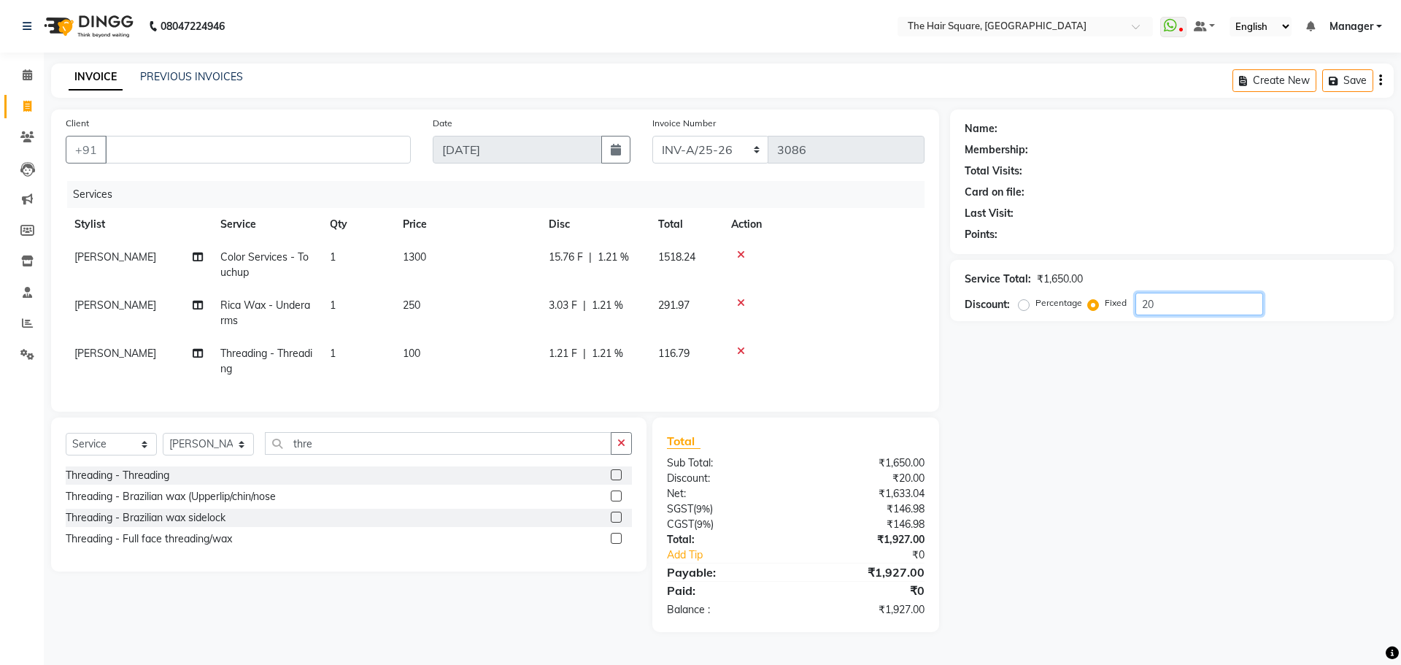
drag, startPoint x: 1189, startPoint y: 306, endPoint x: 1009, endPoint y: 307, distance: 180.2
click at [1009, 307] on div "Discount: Percentage Fixed 20" at bounding box center [1172, 304] width 414 height 23
type input "2"
click at [1038, 303] on label "Percentage" at bounding box center [1058, 302] width 47 height 13
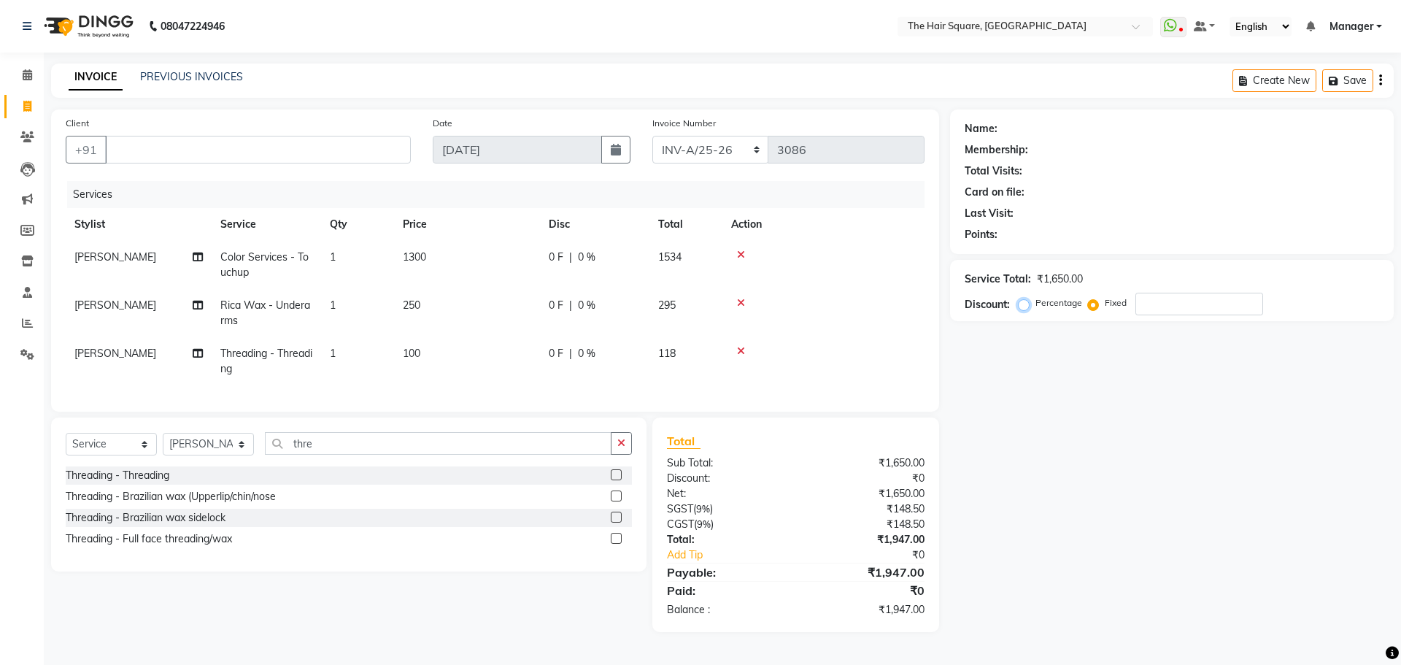
click at [1032, 303] on input "Percentage" at bounding box center [1027, 303] width 10 height 10
radio input "true"
click at [1147, 305] on input "number" at bounding box center [1199, 304] width 128 height 23
type input "20"
drag, startPoint x: 1165, startPoint y: 302, endPoint x: 1094, endPoint y: 304, distance: 70.8
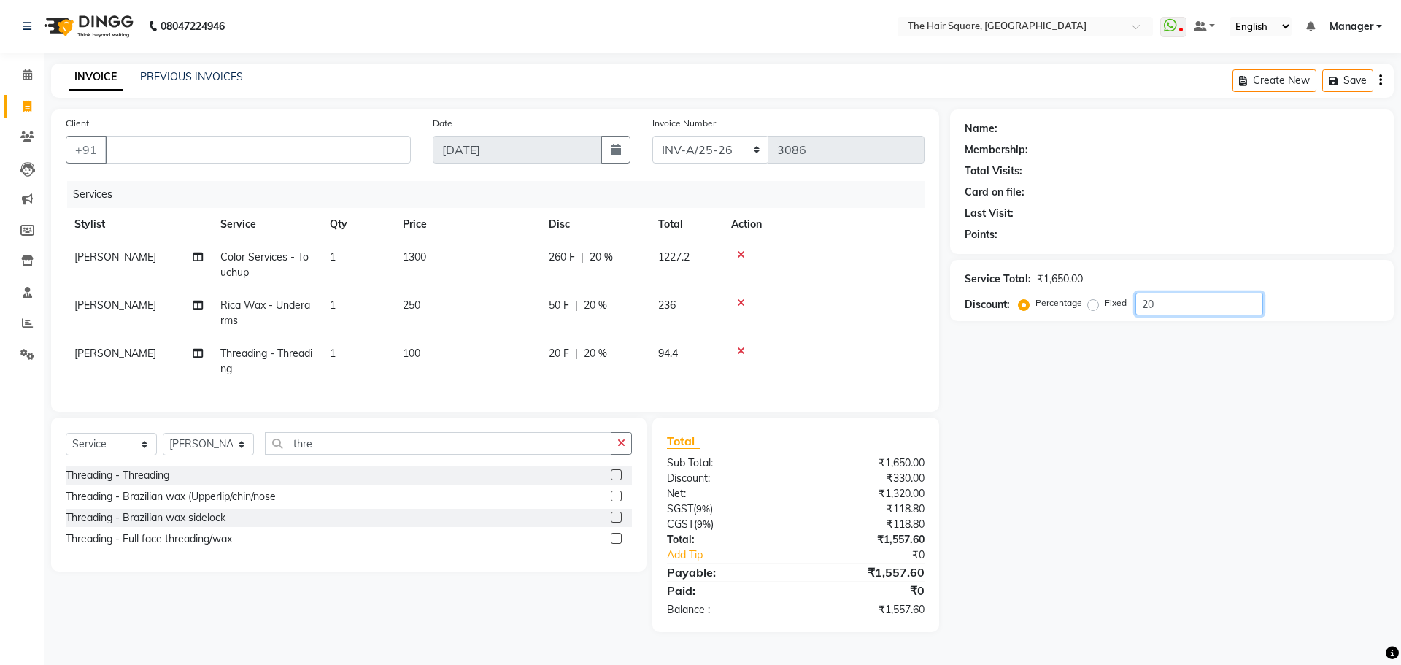
click at [1095, 304] on div "Percentage Fixed 20" at bounding box center [1143, 304] width 242 height 23
type input "1"
click at [1105, 304] on label "Fixed" at bounding box center [1116, 302] width 22 height 13
click at [1094, 304] on input "Fixed" at bounding box center [1096, 303] width 10 height 10
radio input "true"
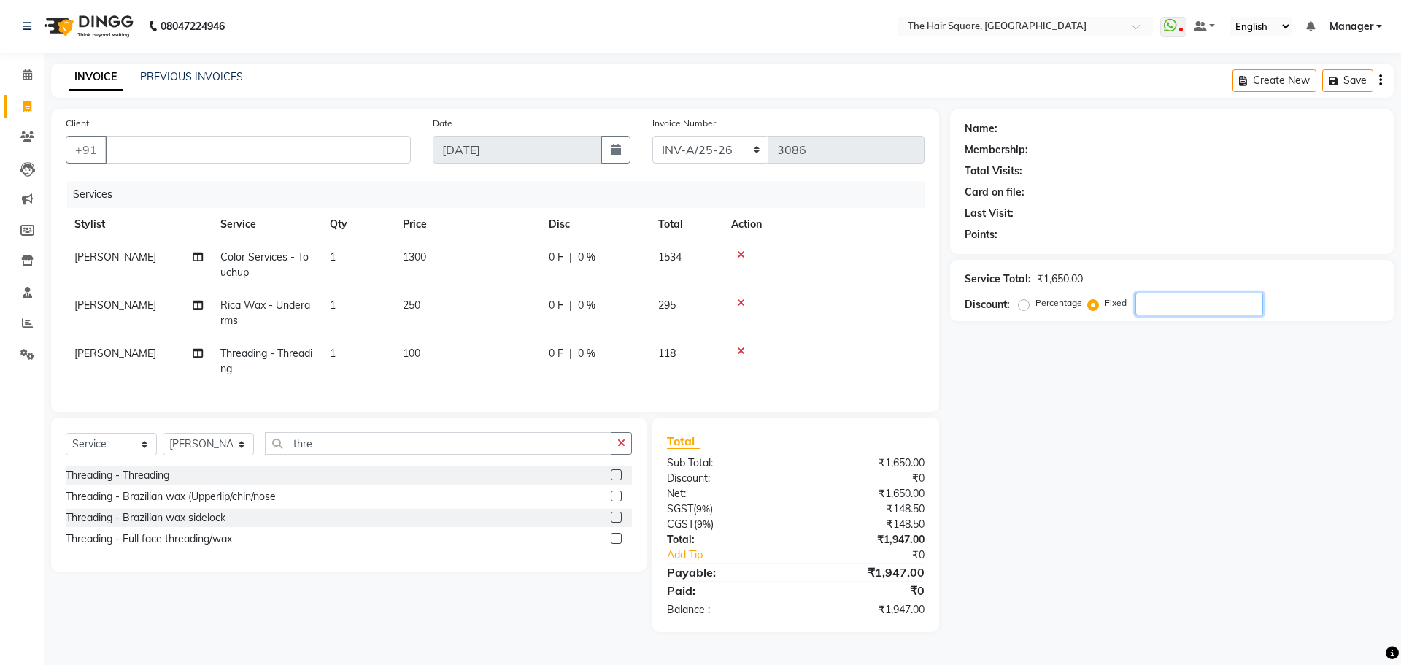
click at [1190, 314] on input "number" at bounding box center [1199, 304] width 128 height 23
type input "447"
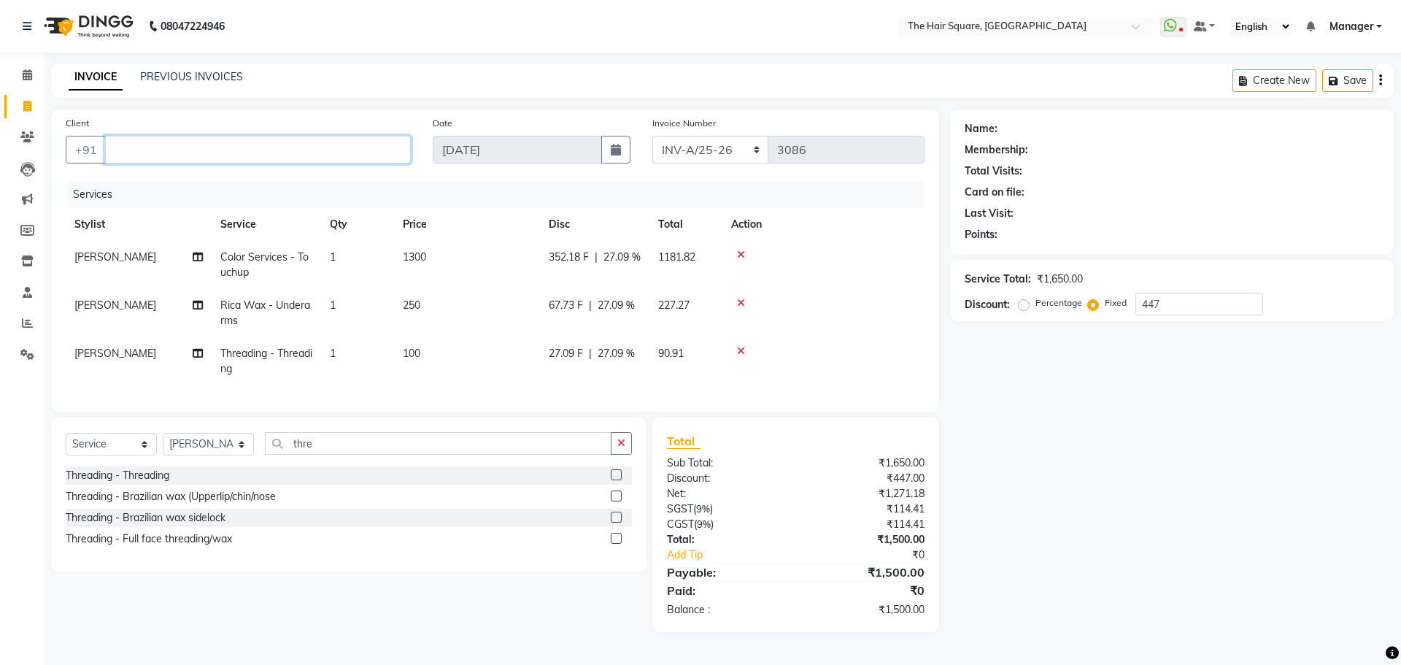
click at [260, 147] on input "Client" at bounding box center [258, 150] width 306 height 28
type input "a"
radio input "true"
type input "0"
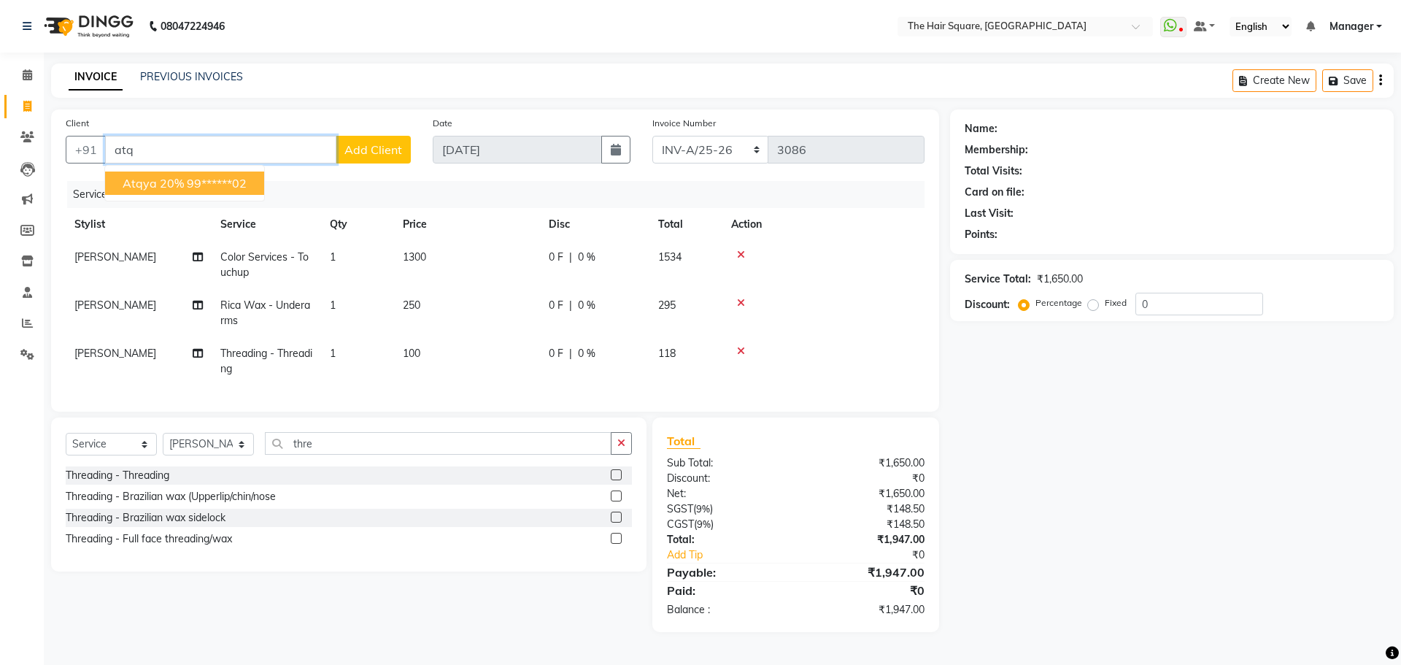
click at [190, 187] on ngb-highlight "99******02" at bounding box center [217, 183] width 60 height 15
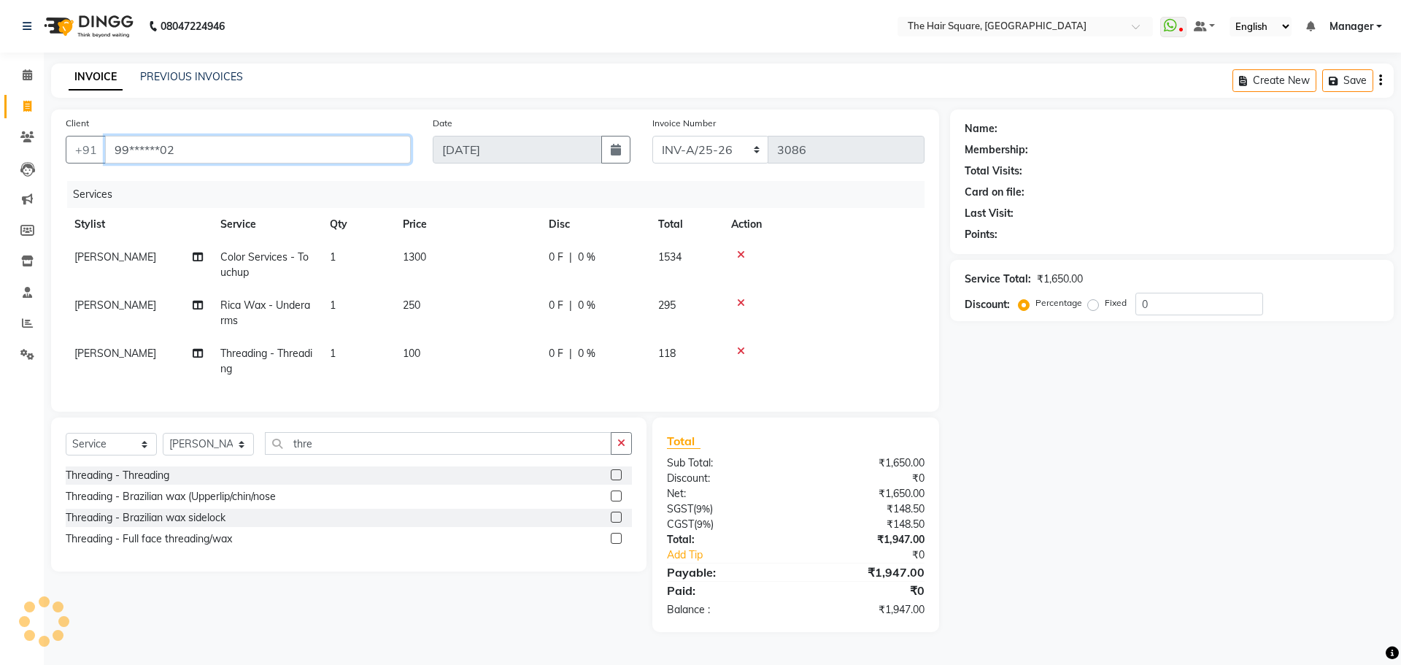
type input "99******02"
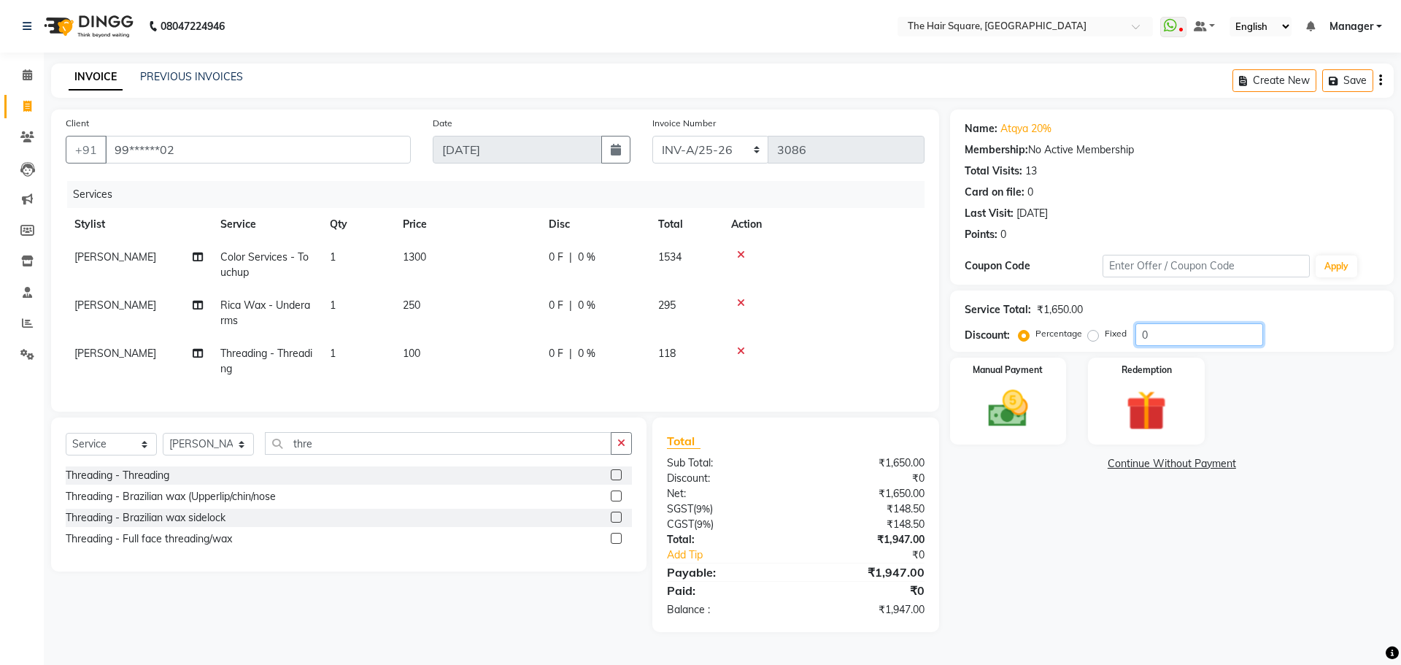
click at [1222, 341] on input "0" at bounding box center [1199, 334] width 128 height 23
type input "1"
click at [1105, 335] on label "Fixed" at bounding box center [1116, 333] width 22 height 13
click at [1091, 335] on input "Fixed" at bounding box center [1096, 333] width 10 height 10
radio input "true"
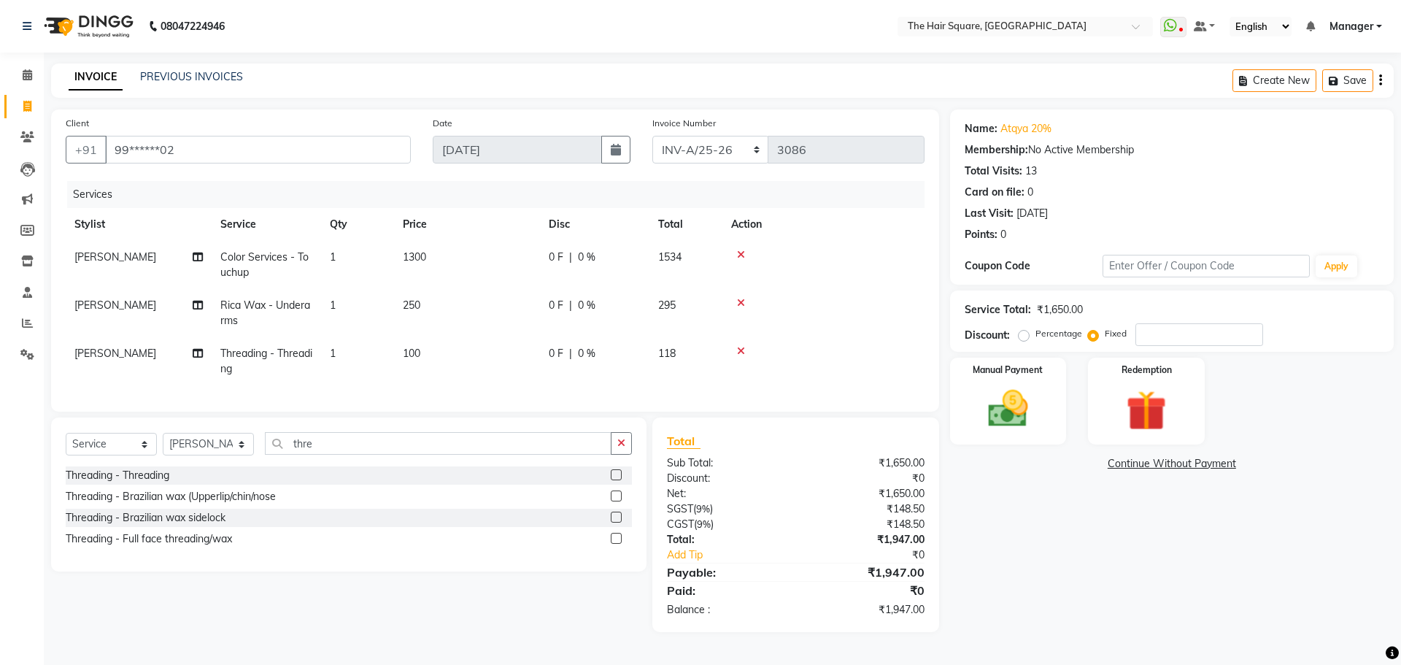
click at [1105, 336] on label "Fixed" at bounding box center [1116, 333] width 22 height 13
click at [1097, 336] on input "Fixed" at bounding box center [1096, 333] width 10 height 10
click at [1187, 332] on input "number" at bounding box center [1199, 334] width 128 height 23
type input "447"
click at [1046, 427] on div "Manual Payment" at bounding box center [1007, 401] width 121 height 90
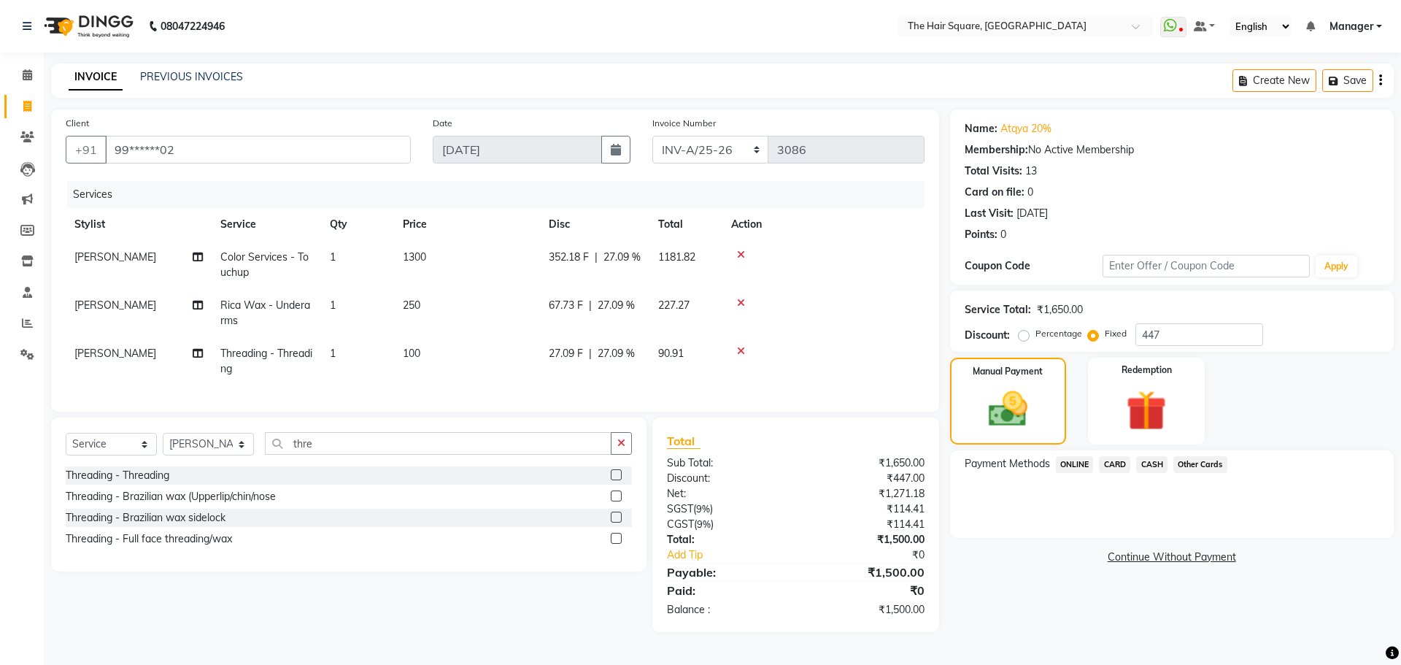
click at [1063, 468] on span "ONLINE" at bounding box center [1075, 464] width 38 height 17
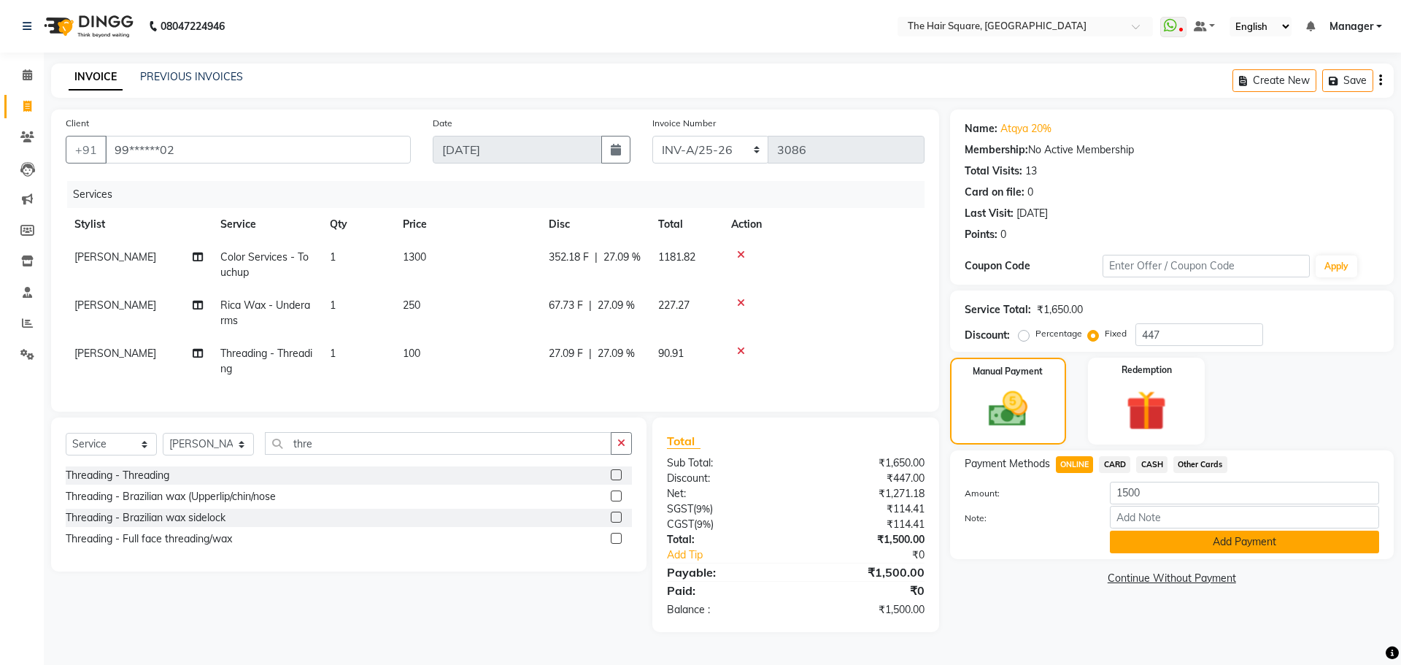
click at [1143, 544] on button "Add Payment" at bounding box center [1244, 541] width 269 height 23
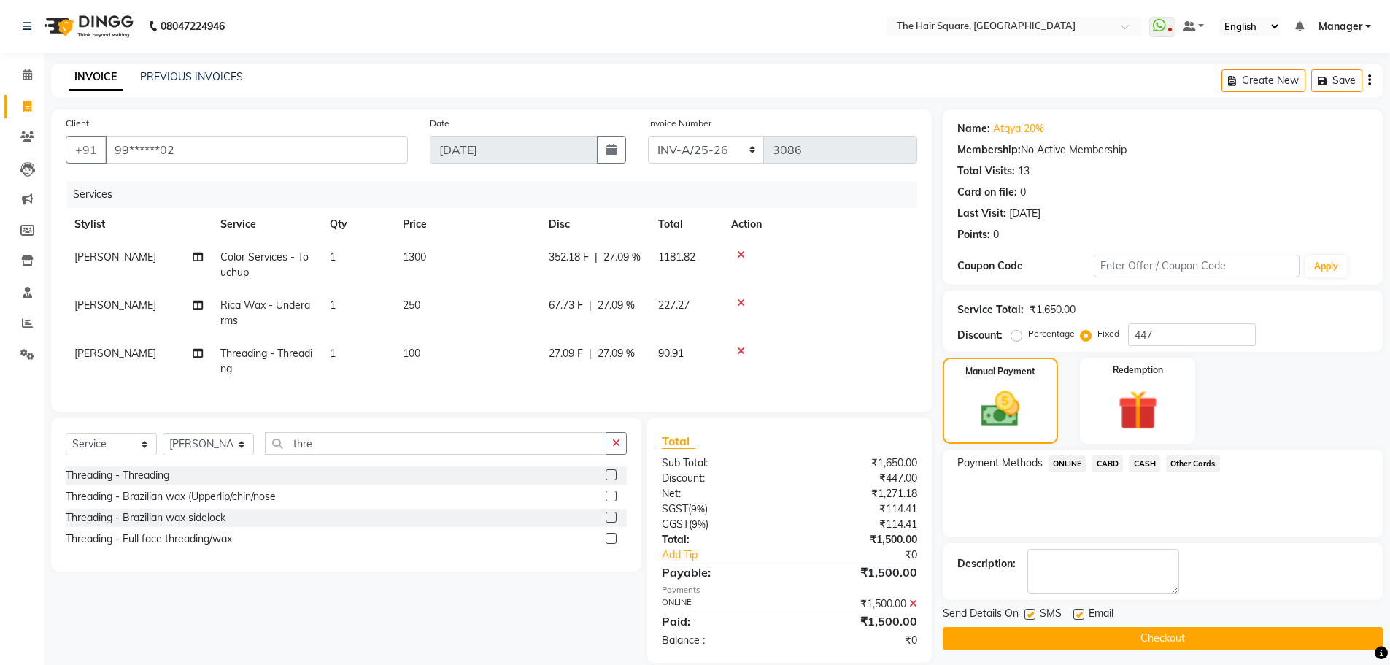
click at [1054, 641] on button "Checkout" at bounding box center [1163, 638] width 440 height 23
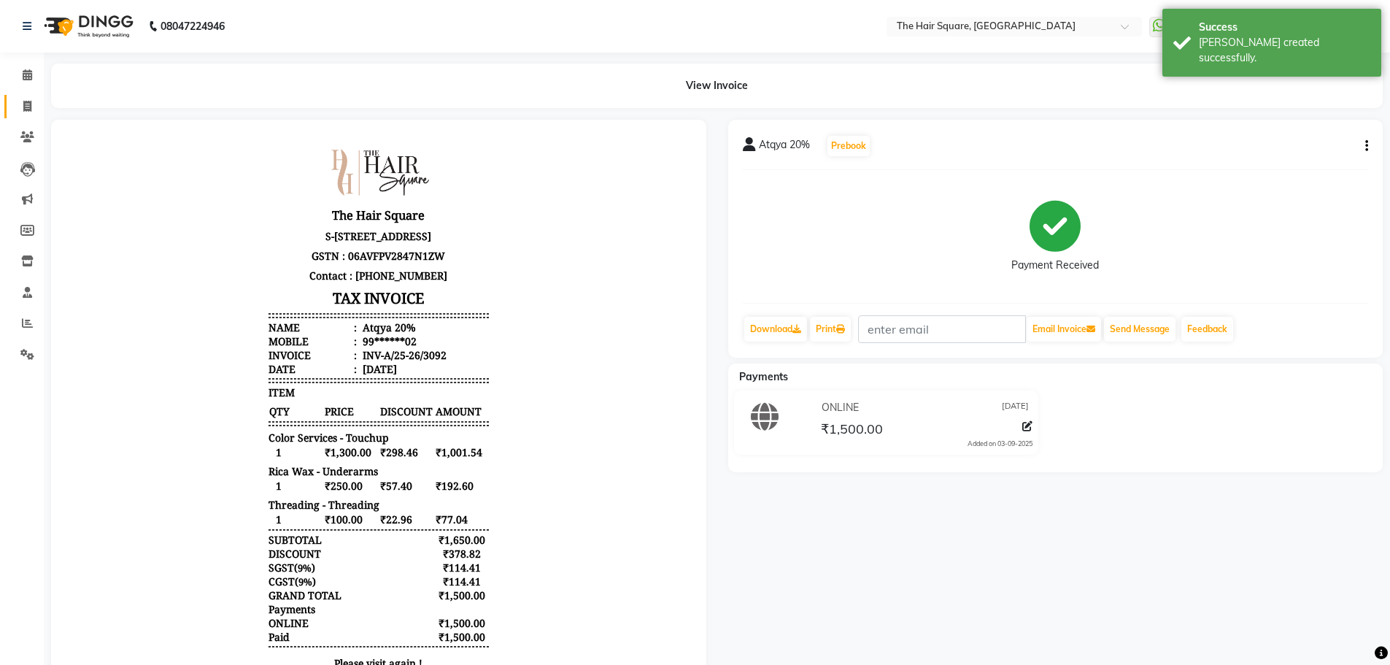
click at [13, 96] on link "Invoice" at bounding box center [21, 107] width 35 height 24
select select "service"
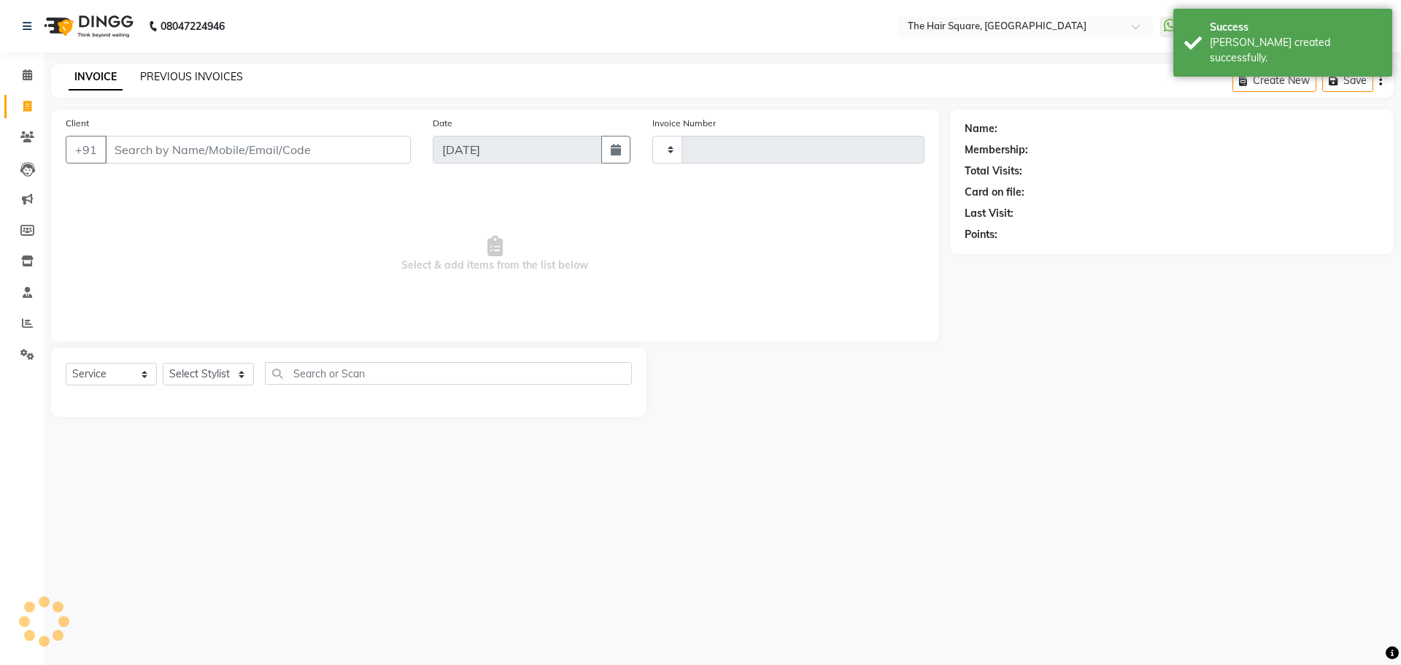
type input "3093"
select select "5768"
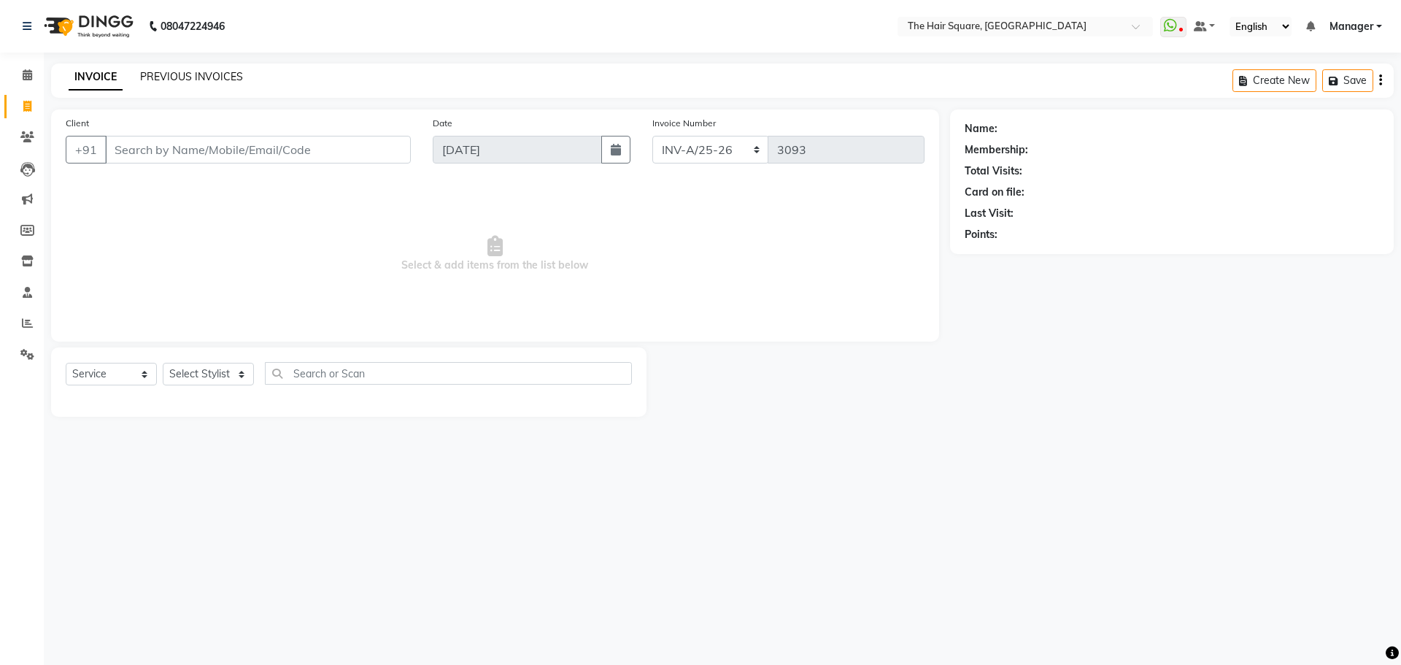
click at [216, 75] on link "PREVIOUS INVOICES" at bounding box center [191, 76] width 103 height 13
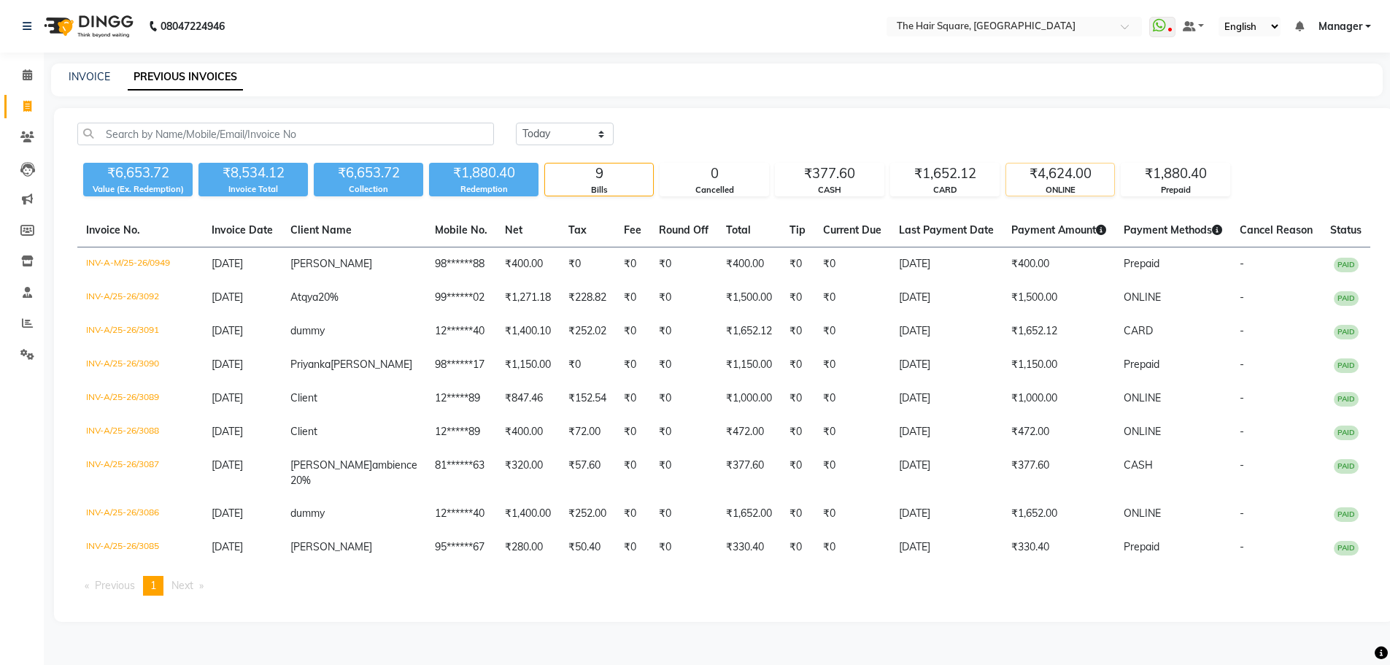
click at [1041, 178] on div "₹4,624.00" at bounding box center [1060, 173] width 108 height 20
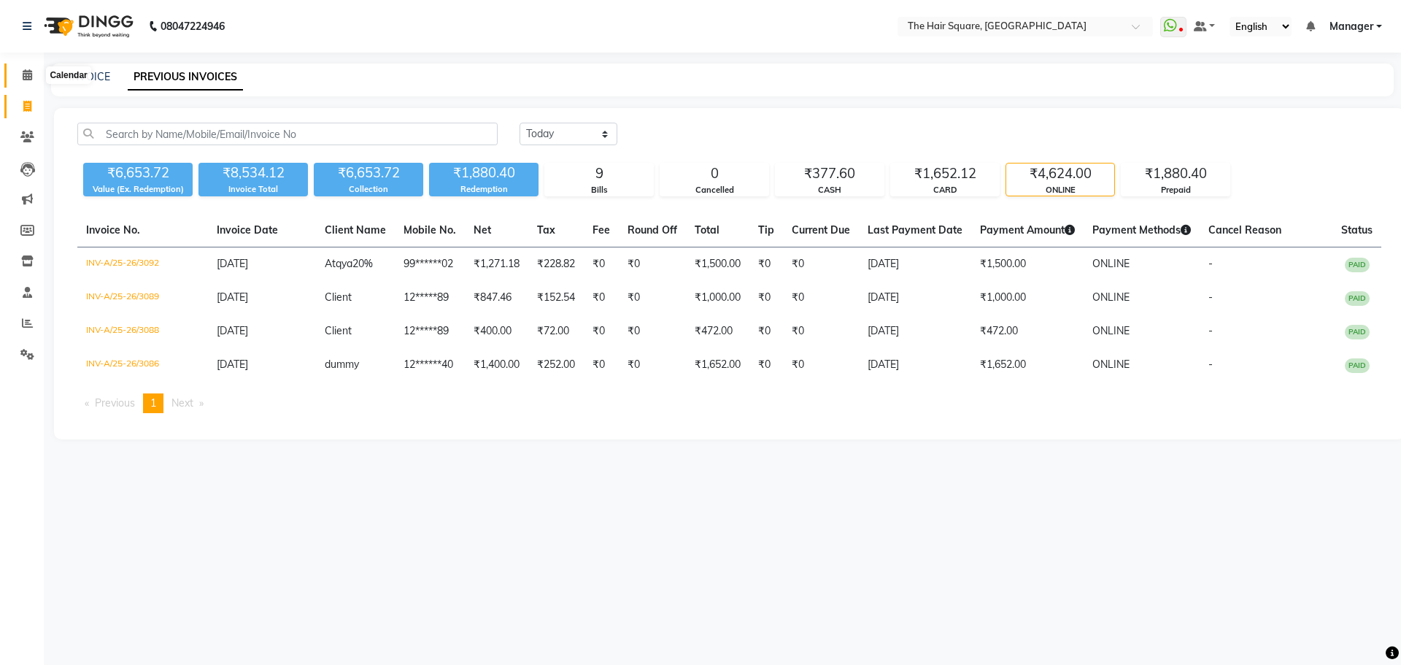
click at [18, 70] on span at bounding box center [28, 75] width 26 height 17
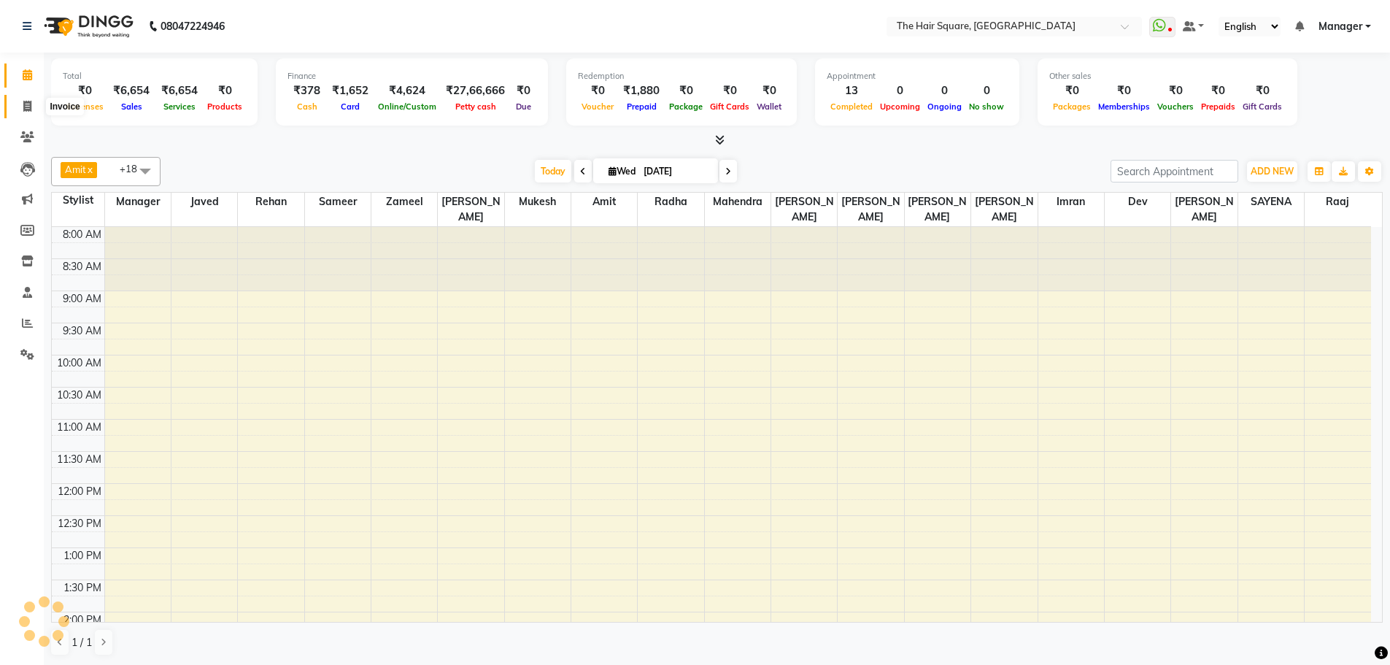
click at [24, 107] on icon at bounding box center [27, 106] width 8 height 11
select select "service"
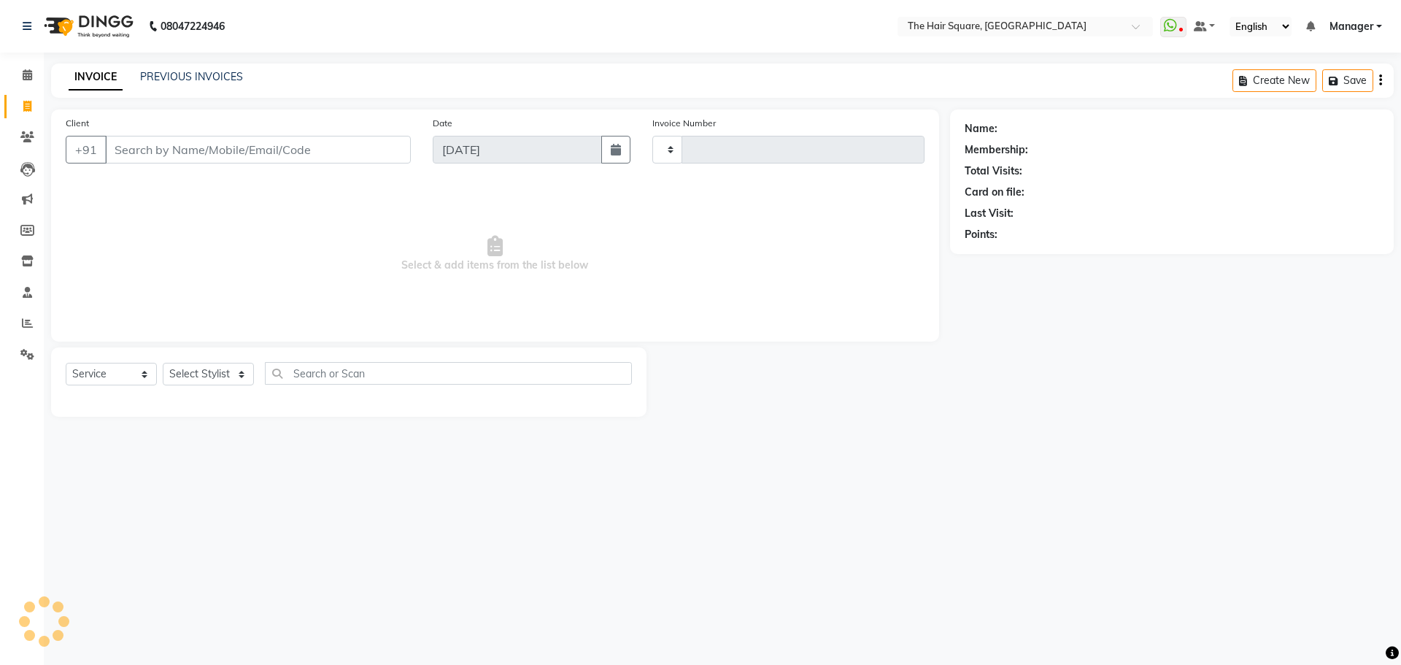
type input "3093"
select select "5768"
click at [149, 77] on link "PREVIOUS INVOICES" at bounding box center [191, 76] width 103 height 13
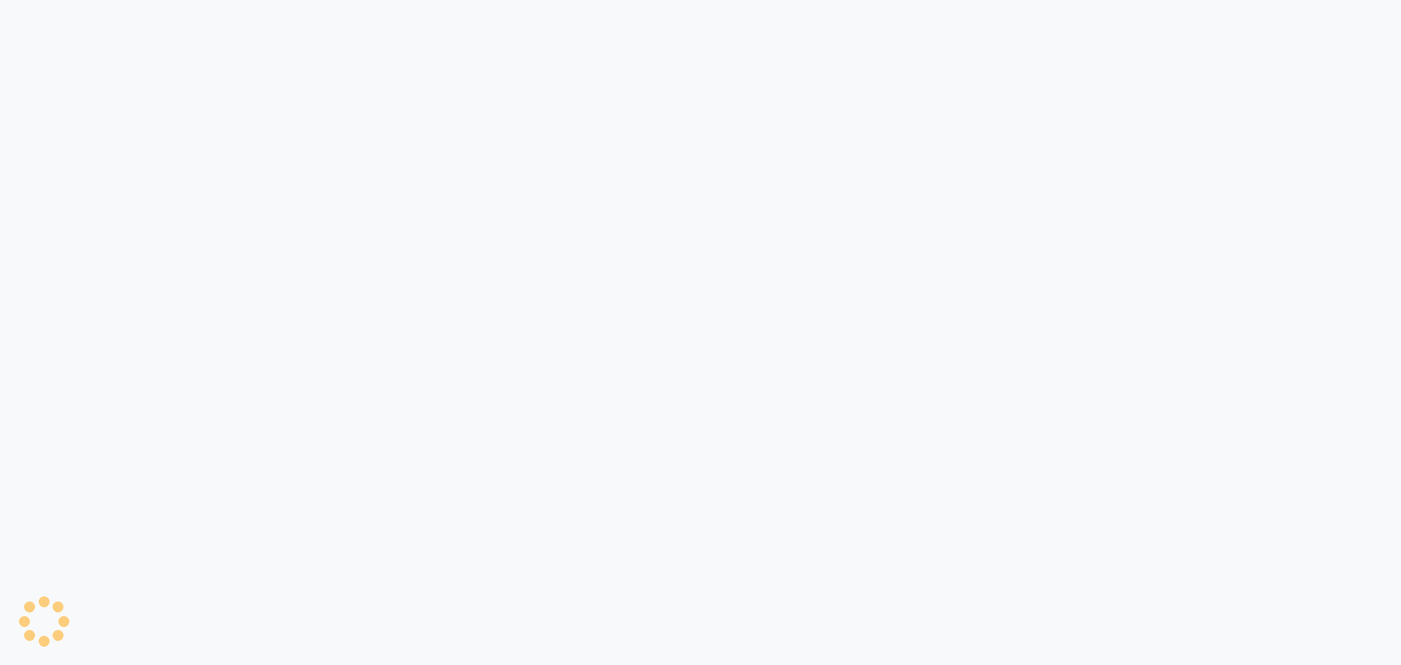
select select "service"
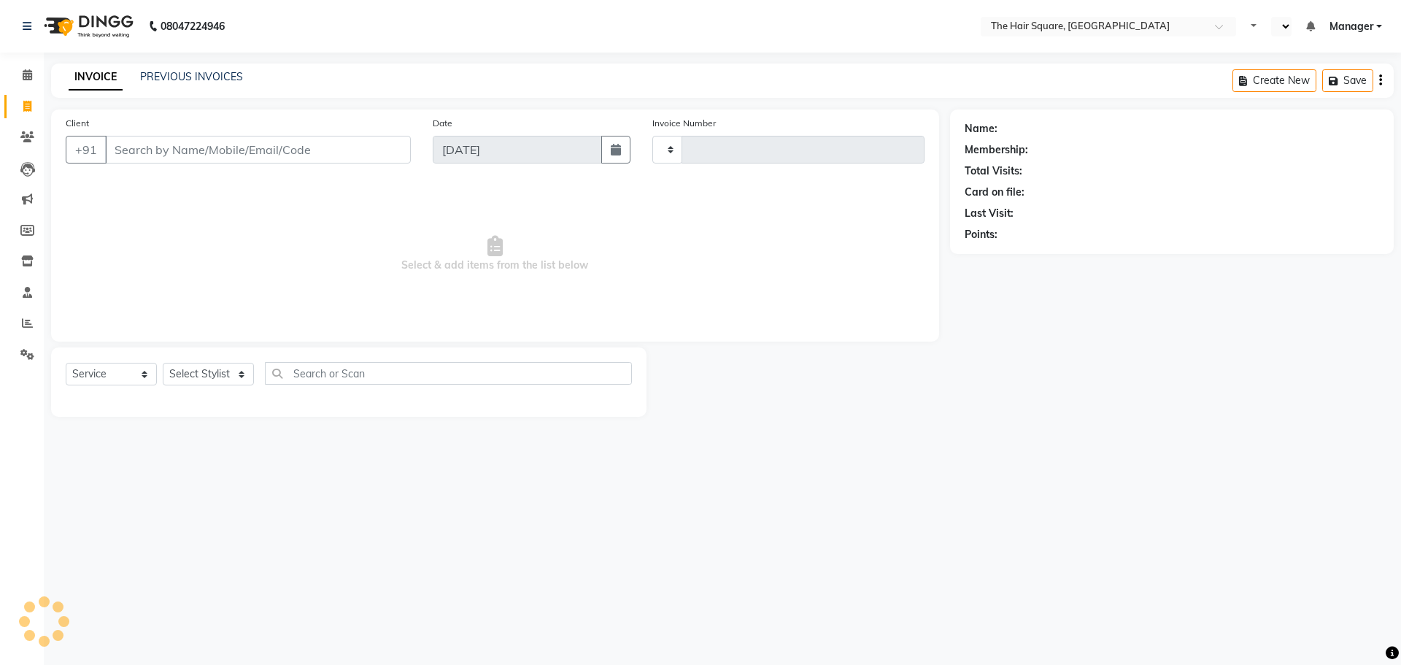
type input "3089"
select select "en"
select select "5768"
click at [227, 366] on select "Select Stylist" at bounding box center [208, 374] width 91 height 23
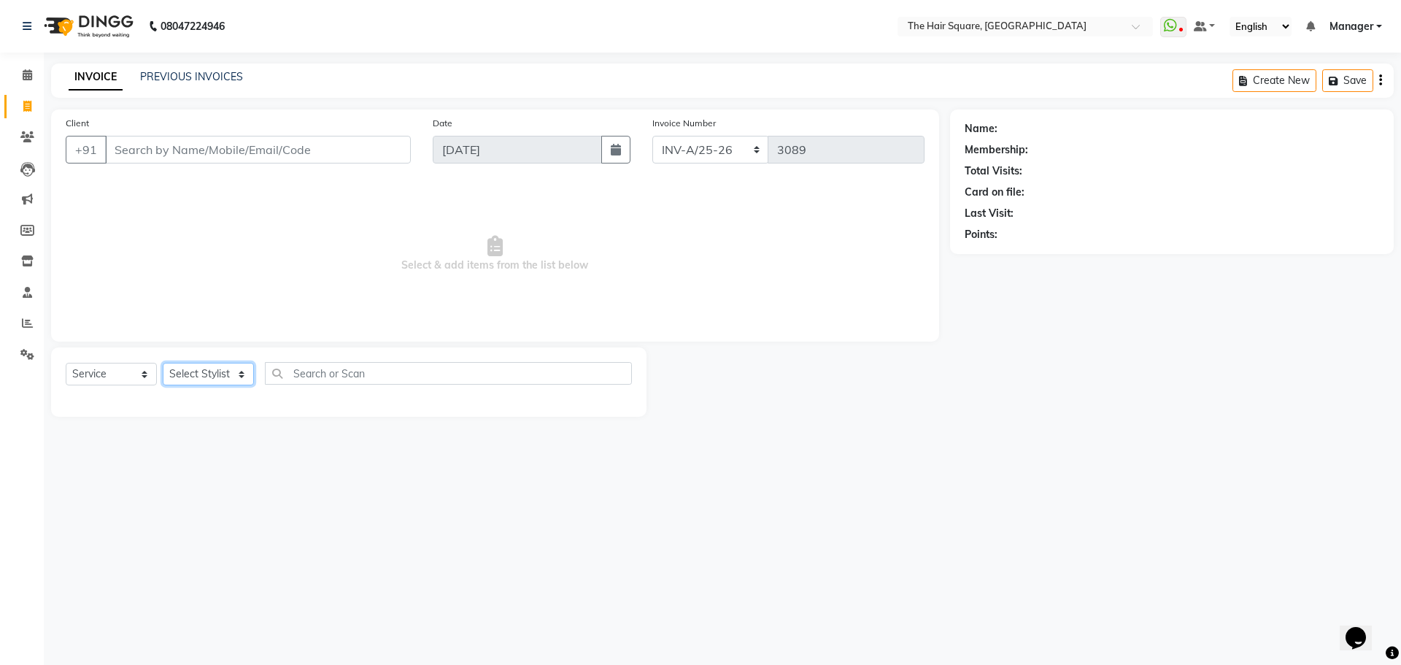
select select "39380"
click at [163, 363] on select "Select Stylist Amit [PERSON_NAME] Dev Imran [PERSON_NAME] [PERSON_NAME] Manager…" at bounding box center [208, 374] width 91 height 23
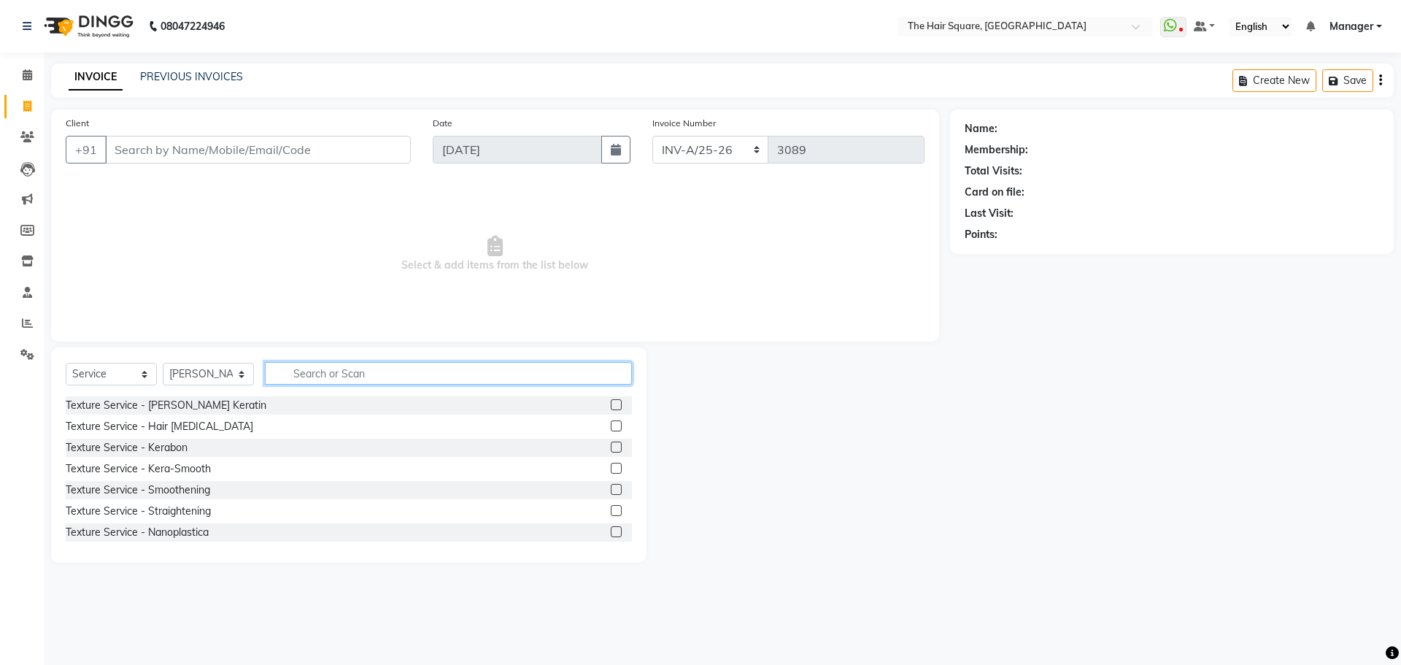
click at [313, 376] on input "text" at bounding box center [448, 373] width 367 height 23
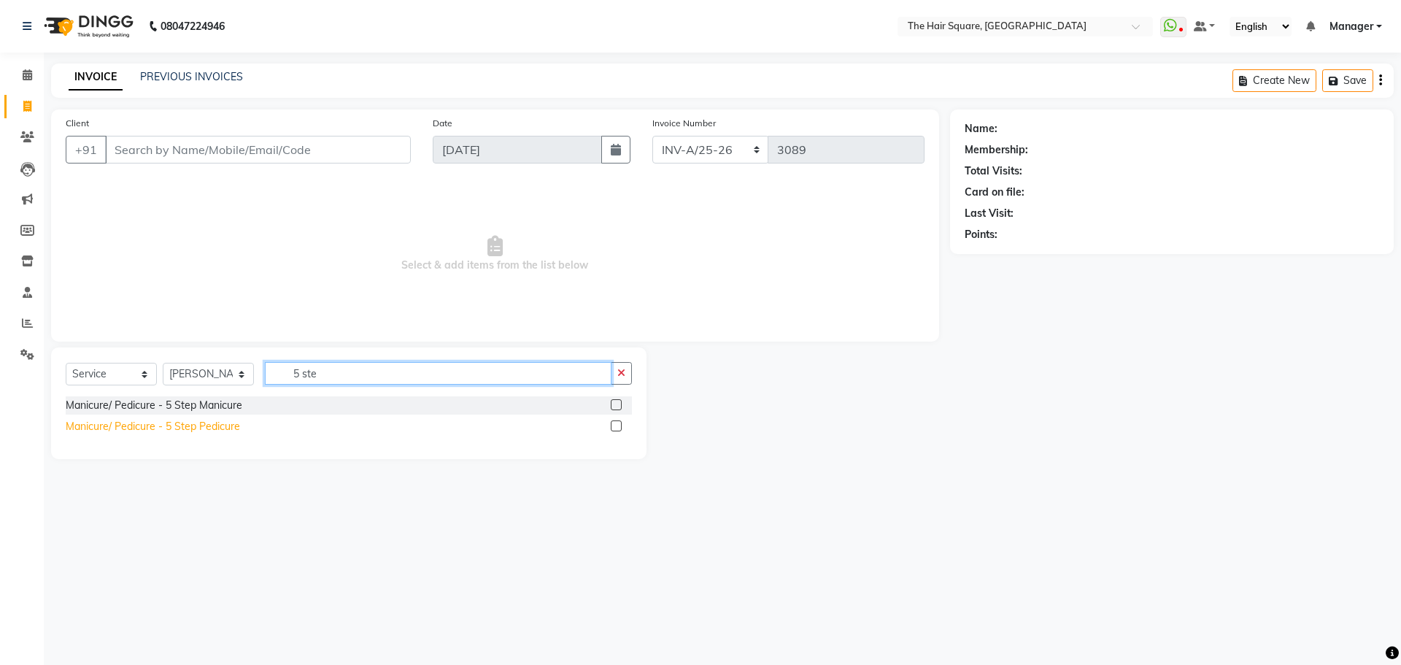
type input "5 ste"
click at [231, 425] on div "Manicure/ Pedicure - 5 Step Pedicure" at bounding box center [153, 426] width 174 height 15
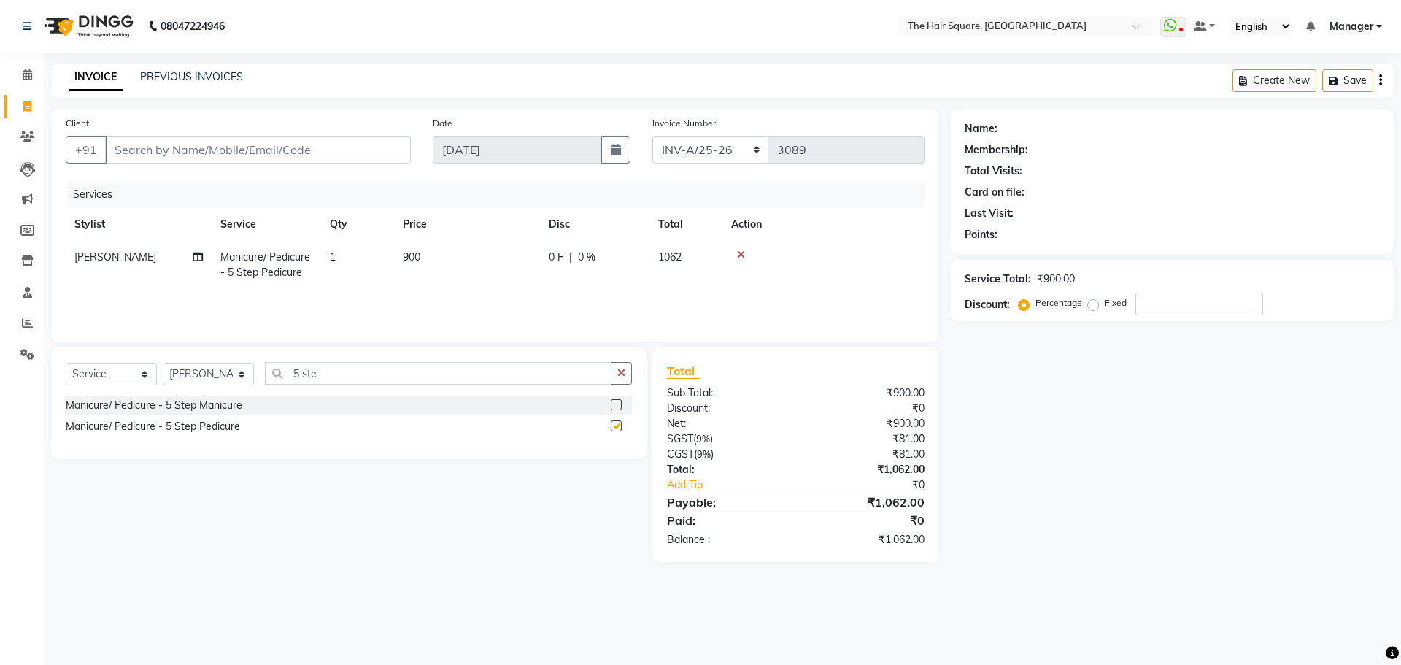
checkbox input "false"
click at [261, 153] on input "Client" at bounding box center [258, 150] width 306 height 28
type input "1"
type input "0"
type input "123456789"
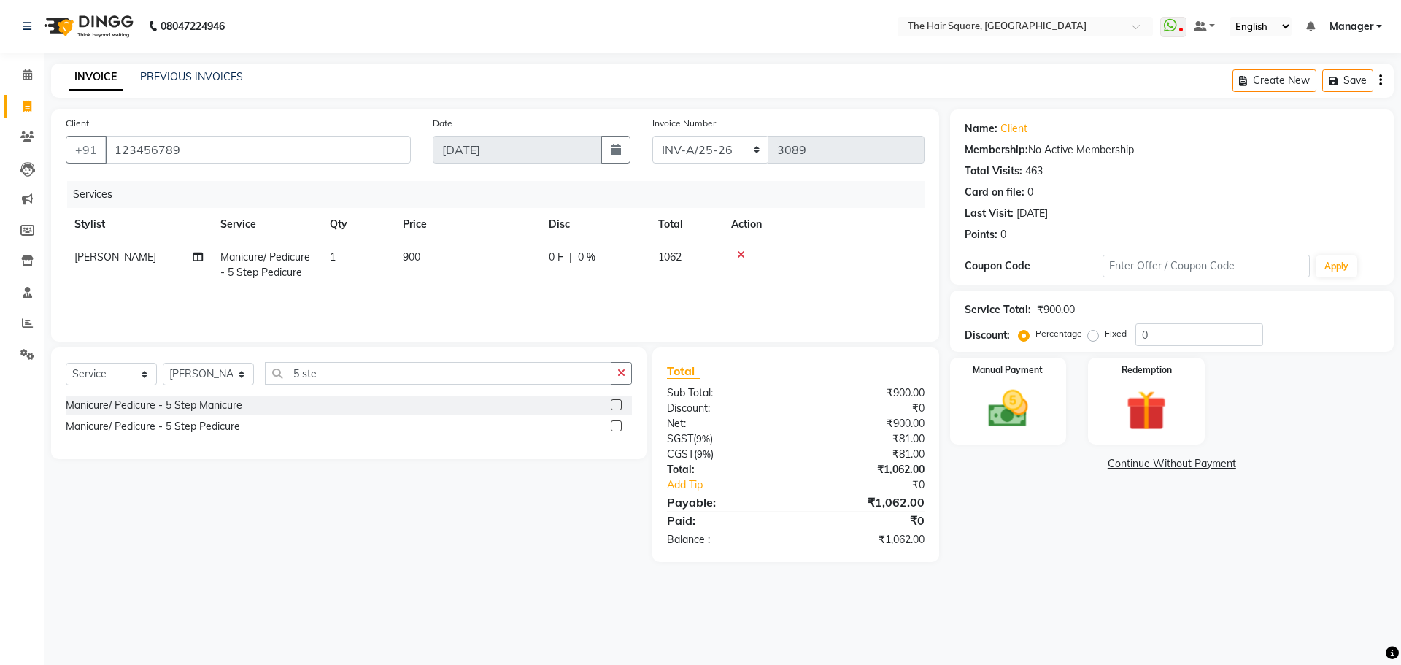
click at [1105, 335] on label "Fixed" at bounding box center [1116, 333] width 22 height 13
click at [1091, 335] on input "Fixed" at bounding box center [1096, 333] width 10 height 10
radio input "true"
click at [1191, 334] on input "0" at bounding box center [1199, 334] width 128 height 23
type input "062"
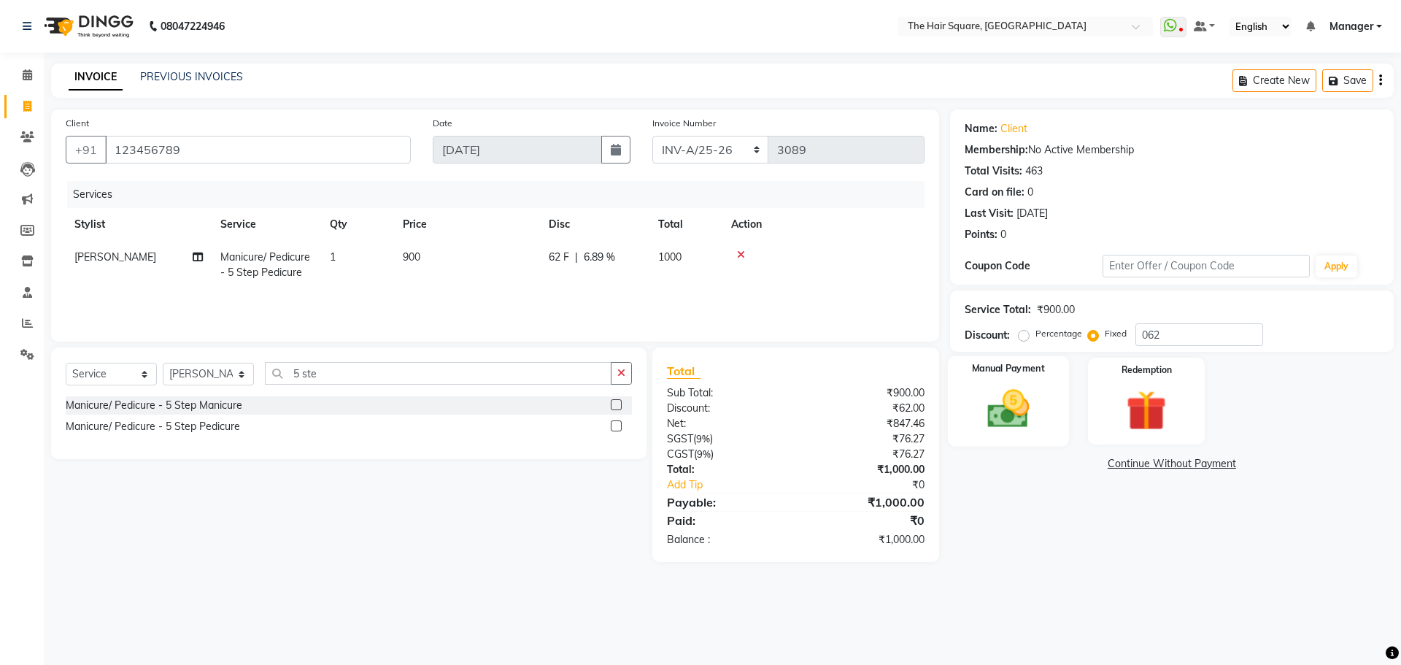
click at [1055, 398] on div "Manual Payment" at bounding box center [1007, 401] width 121 height 90
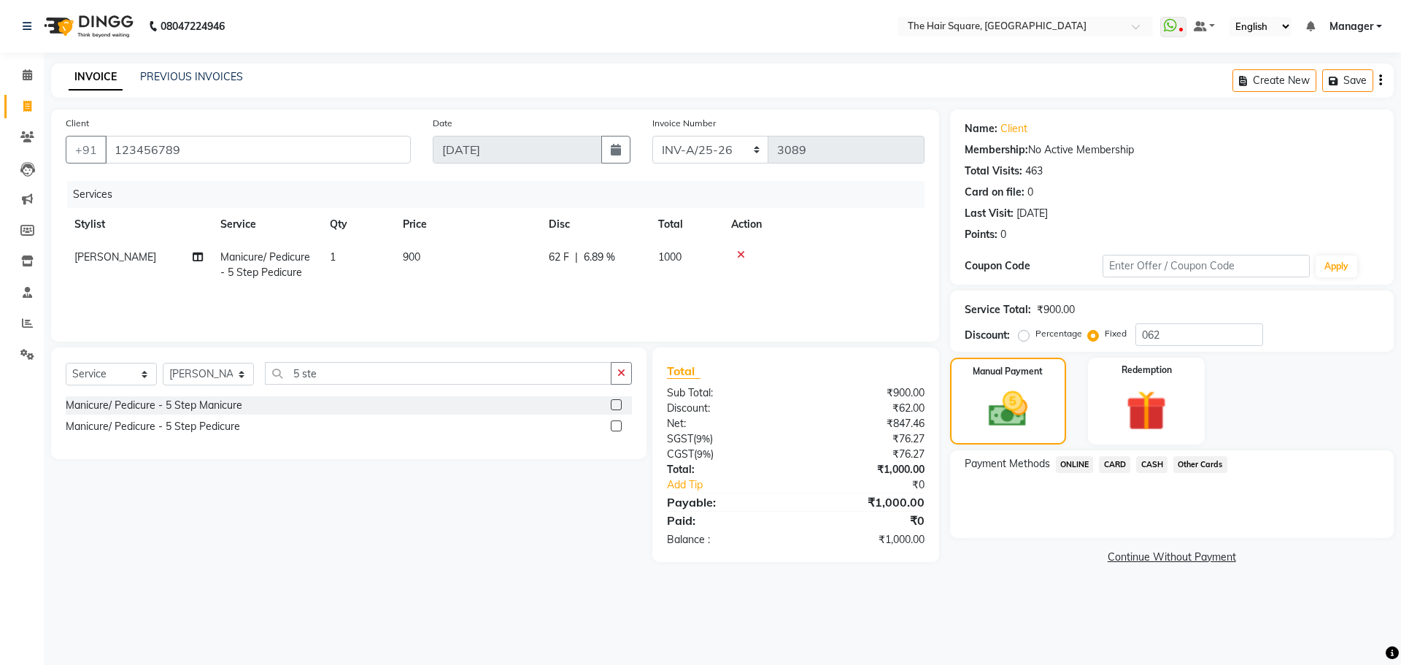
click at [1052, 452] on div "Payment Methods ONLINE CARD CASH Other Cards" at bounding box center [1172, 494] width 444 height 88
click at [1062, 467] on span "ONLINE" at bounding box center [1075, 464] width 38 height 17
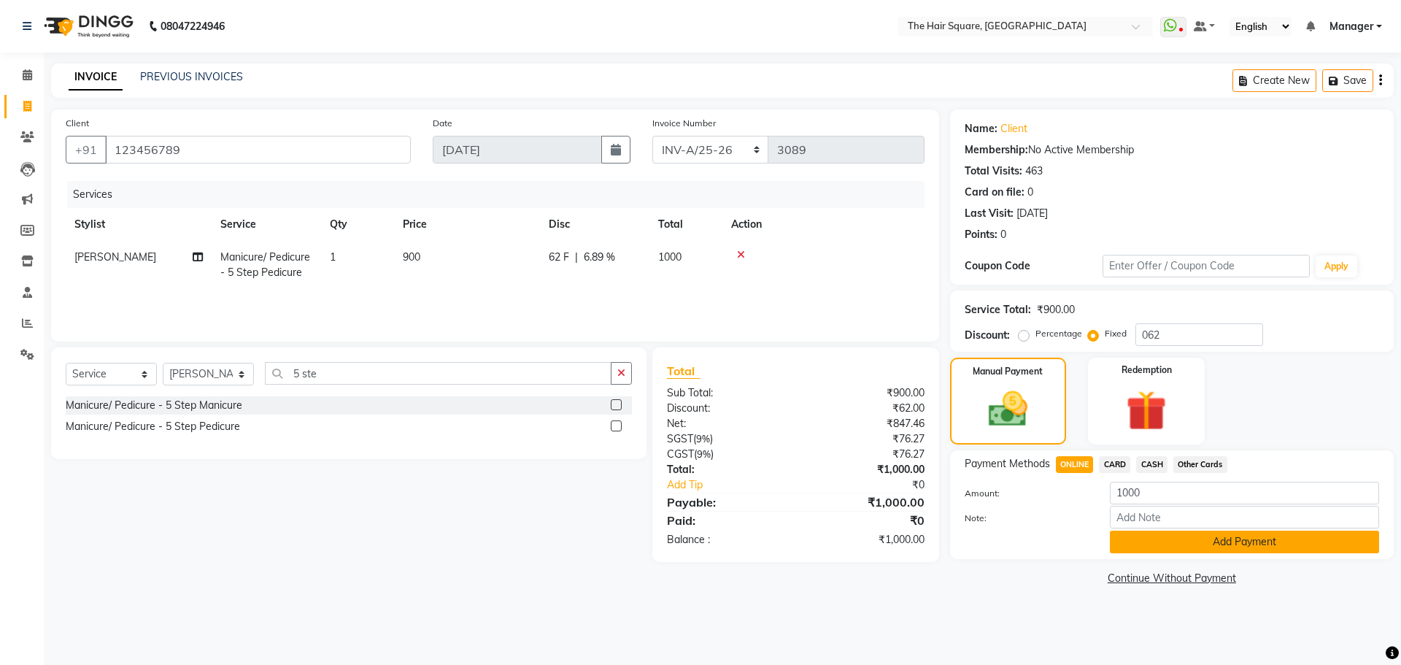
click at [1155, 539] on button "Add Payment" at bounding box center [1244, 541] width 269 height 23
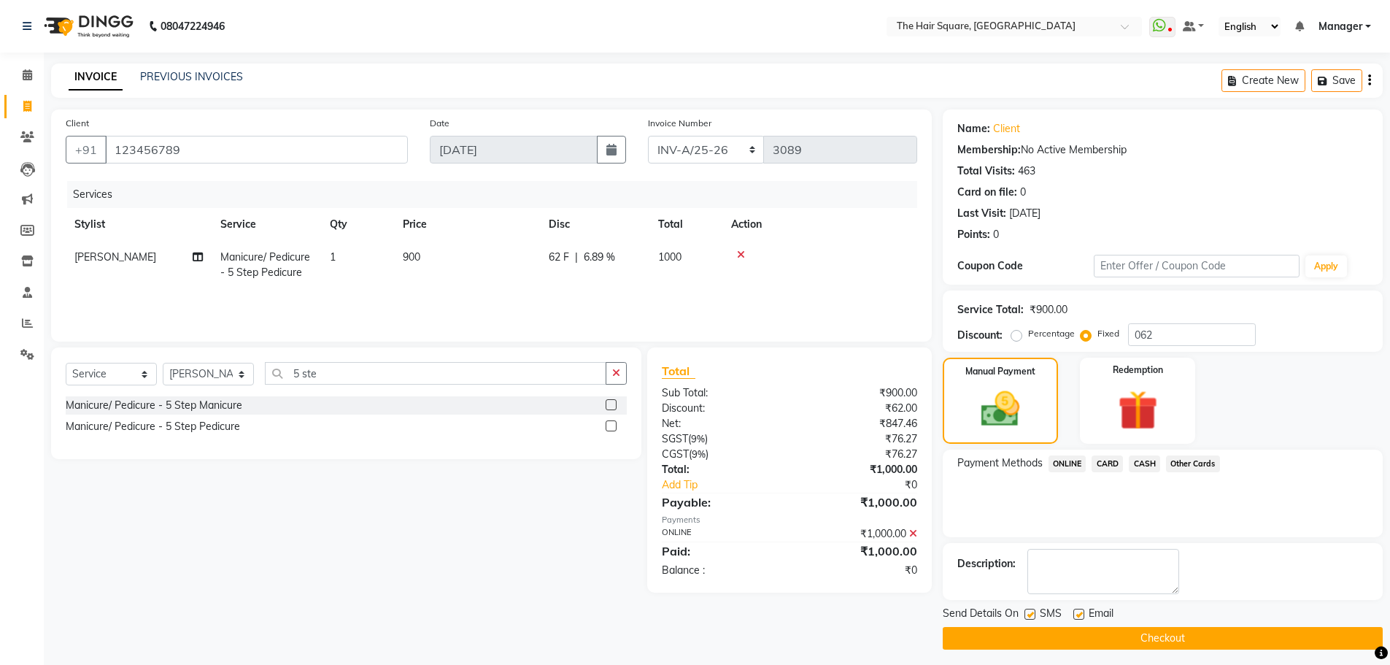
scroll to position [7, 0]
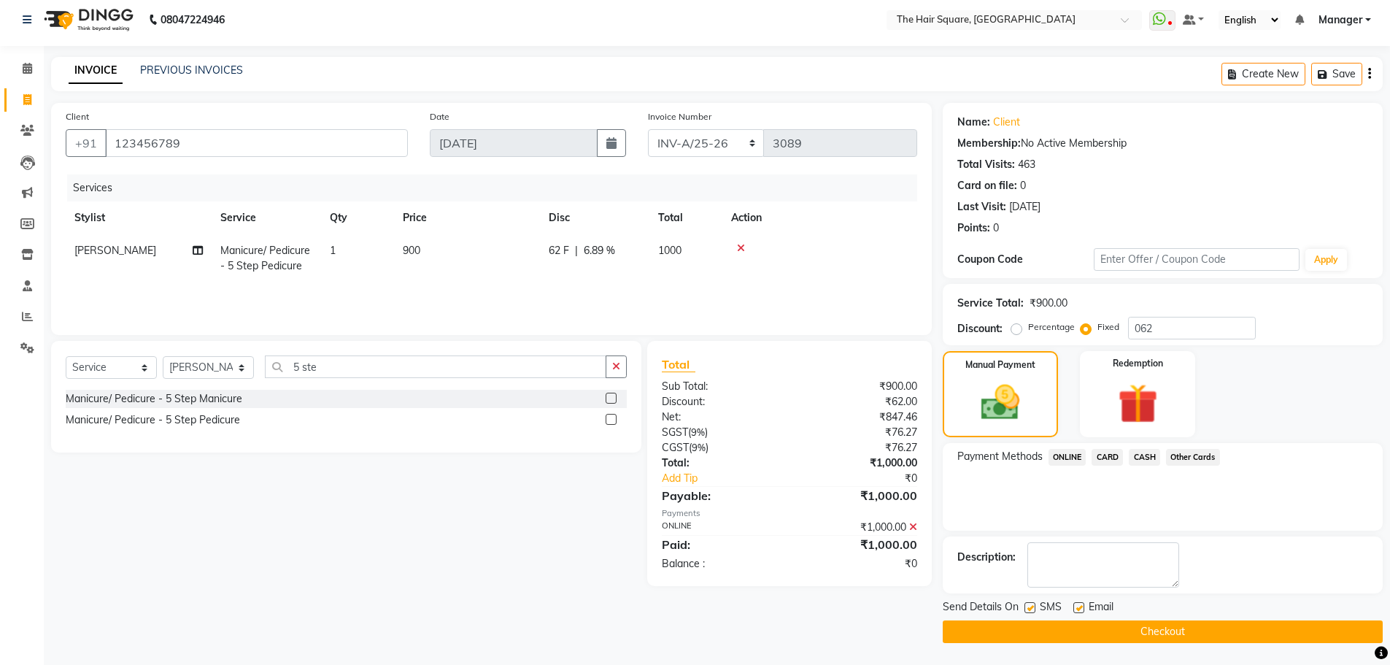
click at [1031, 609] on label at bounding box center [1030, 607] width 11 height 11
click at [1031, 609] on input "checkbox" at bounding box center [1029, 607] width 9 height 9
checkbox input "false"
click at [1081, 606] on label at bounding box center [1078, 607] width 11 height 11
click at [1081, 606] on input "checkbox" at bounding box center [1077, 607] width 9 height 9
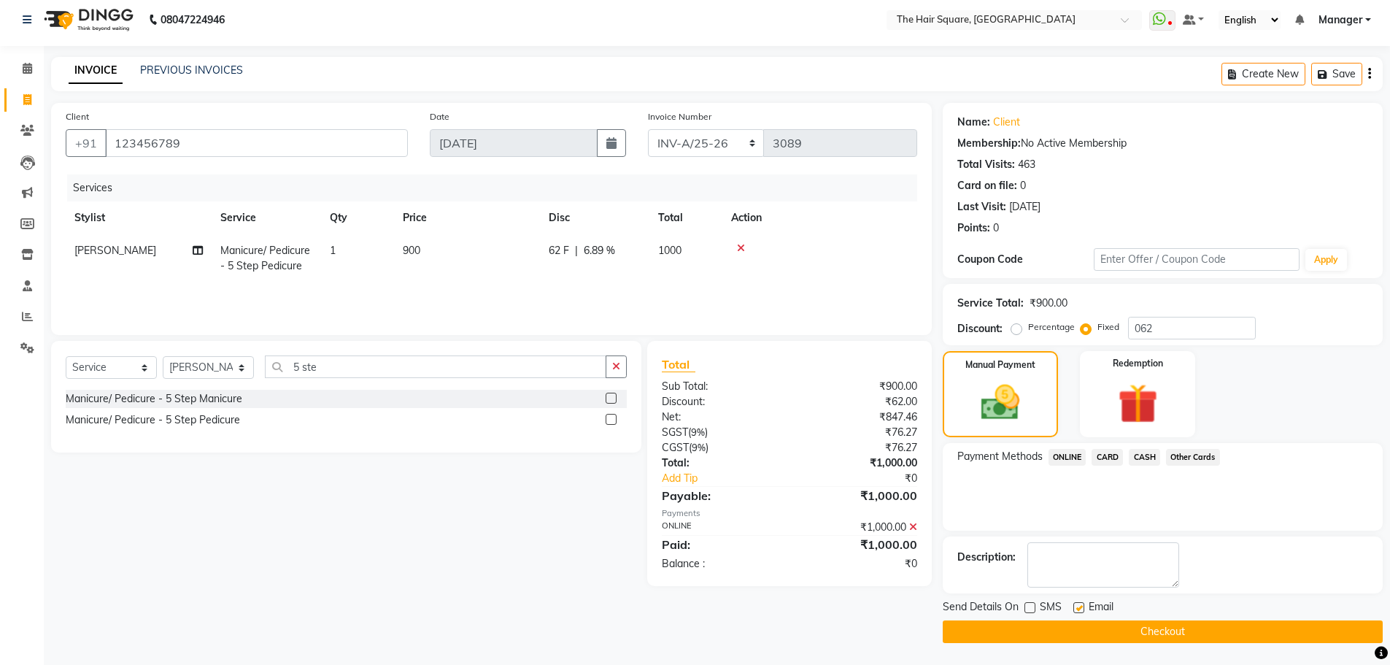
checkbox input "false"
click at [1089, 624] on button "Checkout" at bounding box center [1163, 631] width 440 height 23
